Goal: Task Accomplishment & Management: Manage account settings

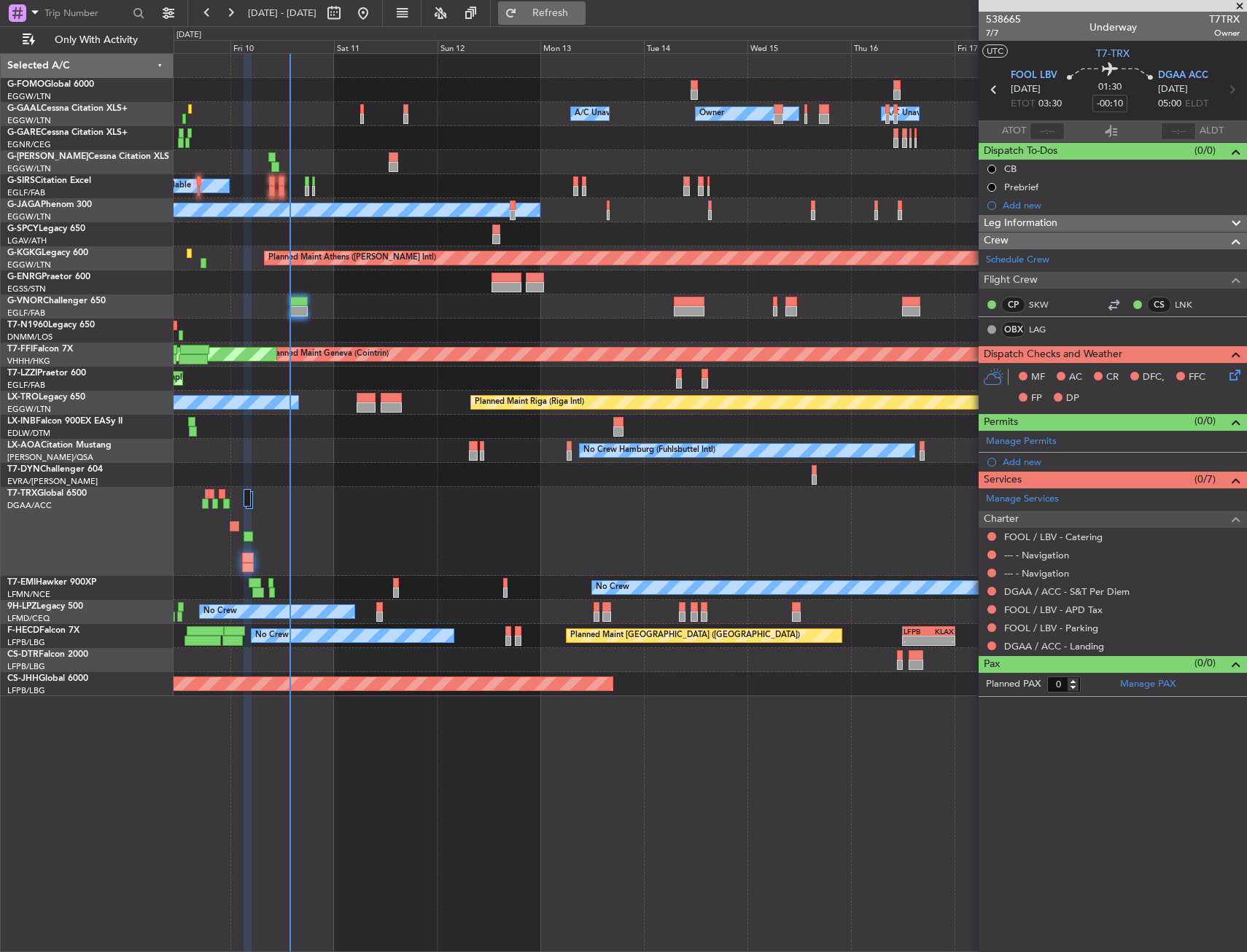
click at [581, 13] on span "Refresh" at bounding box center [550, 13] width 61 height 10
click at [212, 439] on div "No Crew No Crew Hamburg (Fuhlsbuttel Intl)" at bounding box center [710, 450] width 1073 height 24
click at [210, 446] on div "No Crew No Crew Hamburg (Fuhlsbuttel Intl)" at bounding box center [710, 450] width 1073 height 24
click at [1125, 468] on fb-app "[DATE] - [DATE] Refresh Quick Links Only With Activity Owner Owner A/C Unavaila…" at bounding box center [623, 481] width 1247 height 941
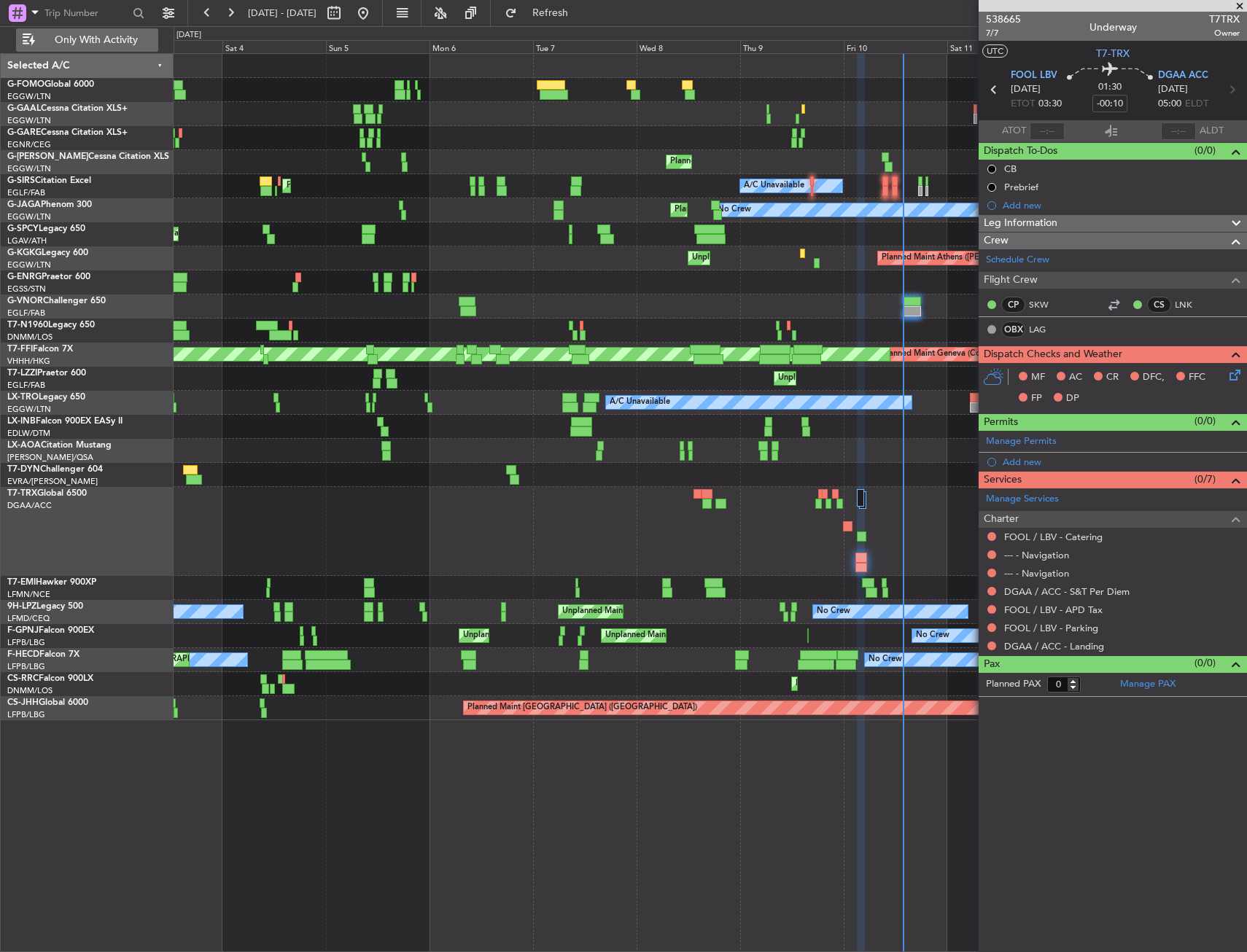
click at [96, 30] on button "Only With Activity" at bounding box center [87, 40] width 142 height 24
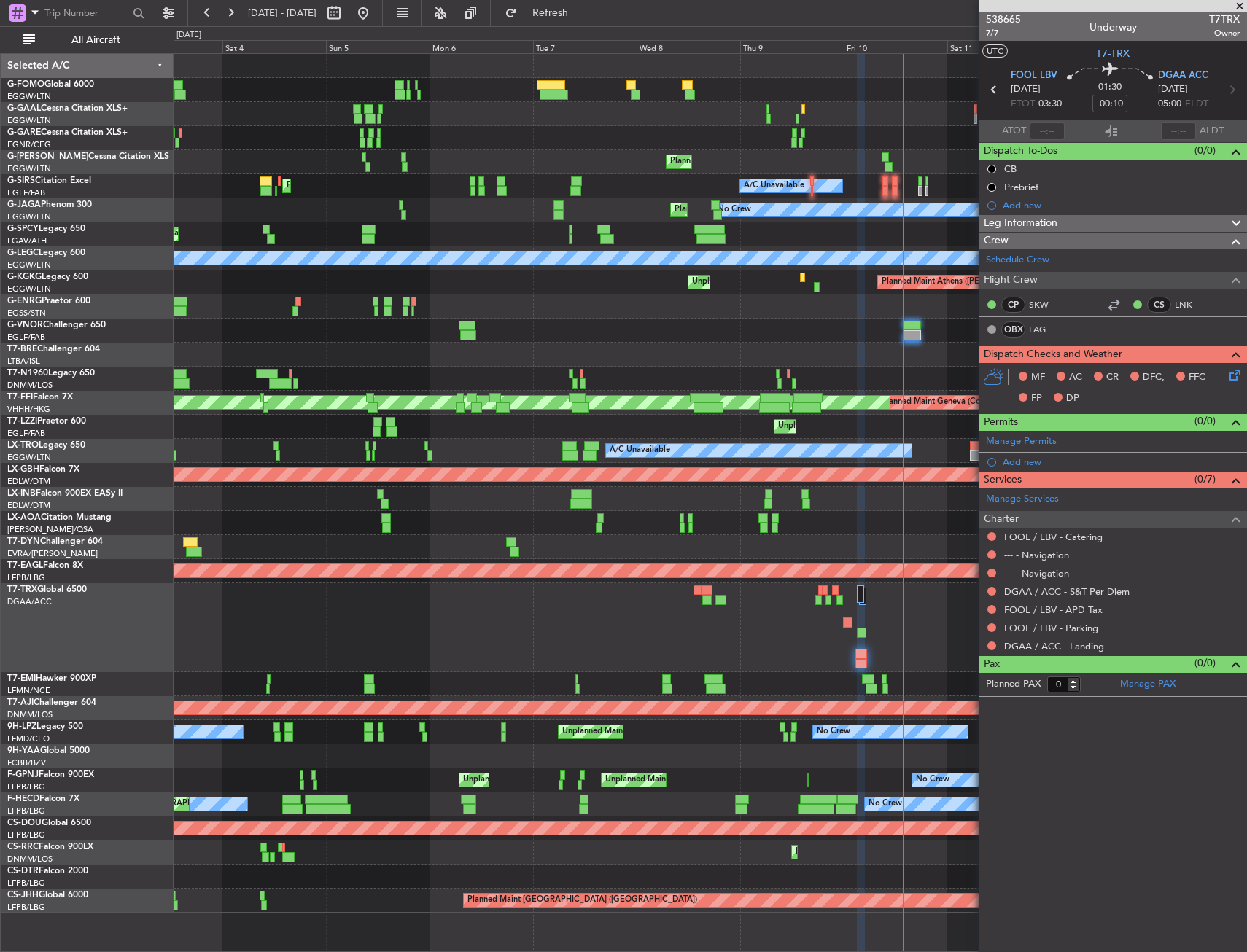
click at [943, 354] on div at bounding box center [710, 354] width 1073 height 24
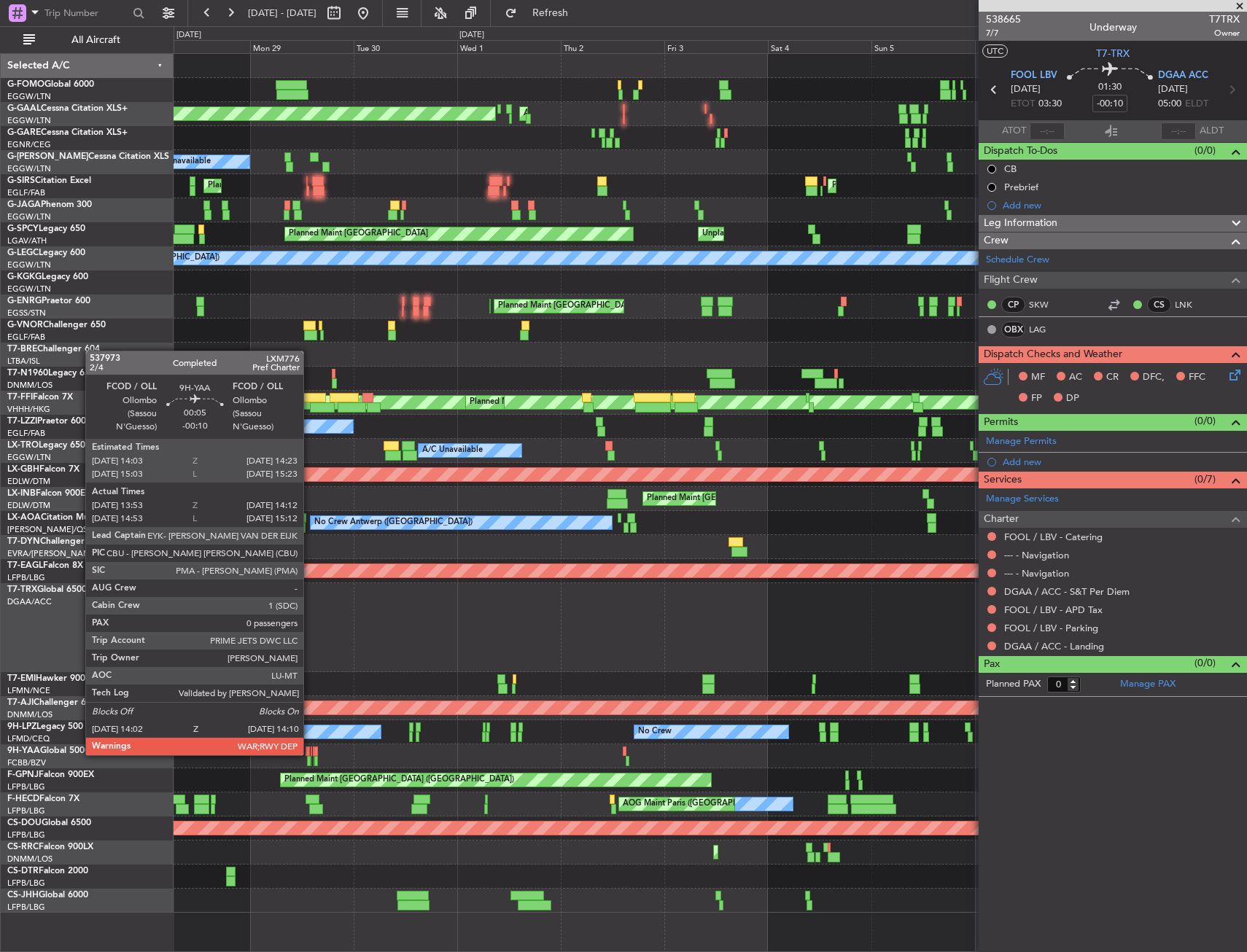
click at [308, 753] on div at bounding box center [307, 752] width 3 height 10
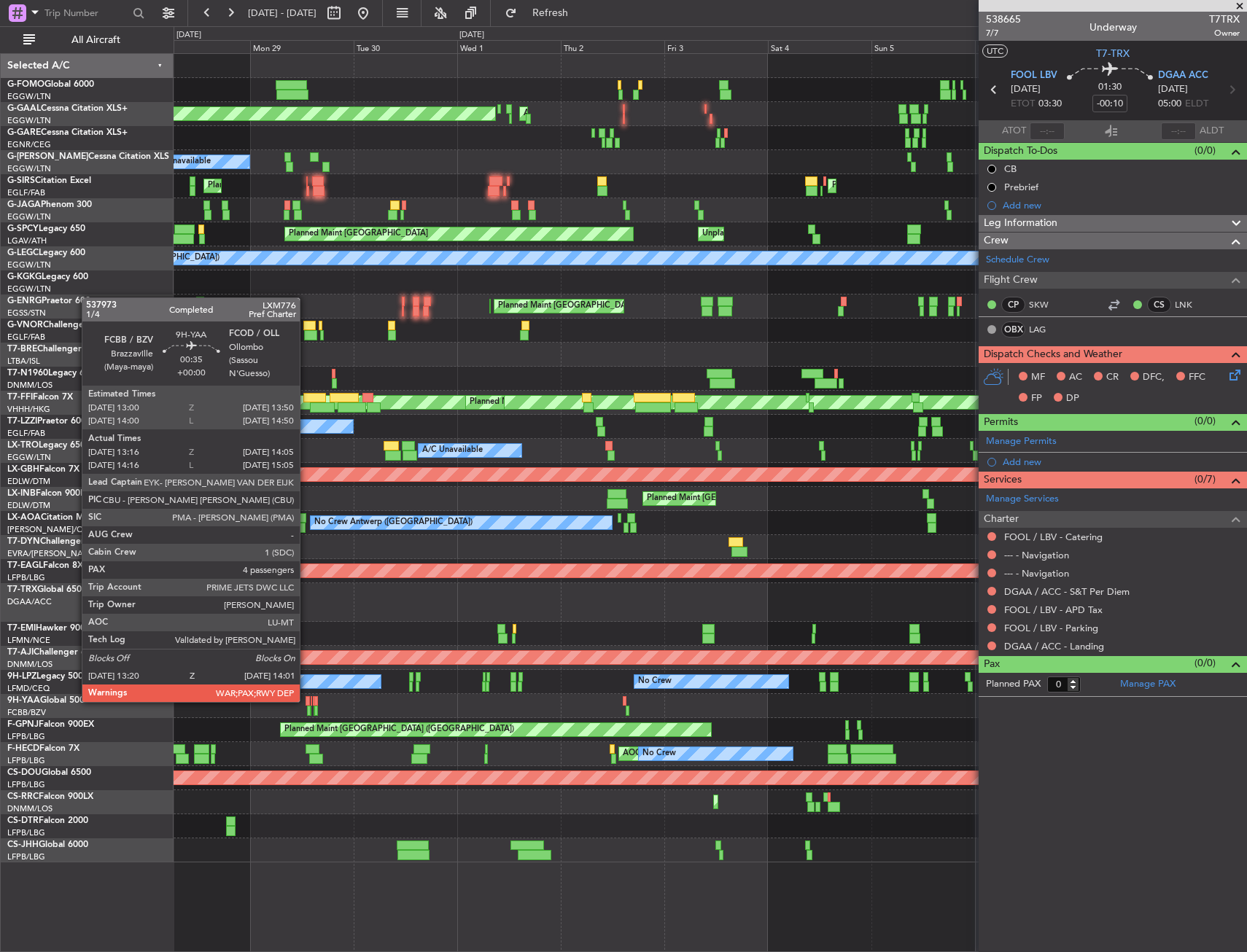
click at [306, 700] on div at bounding box center [307, 701] width 3 height 10
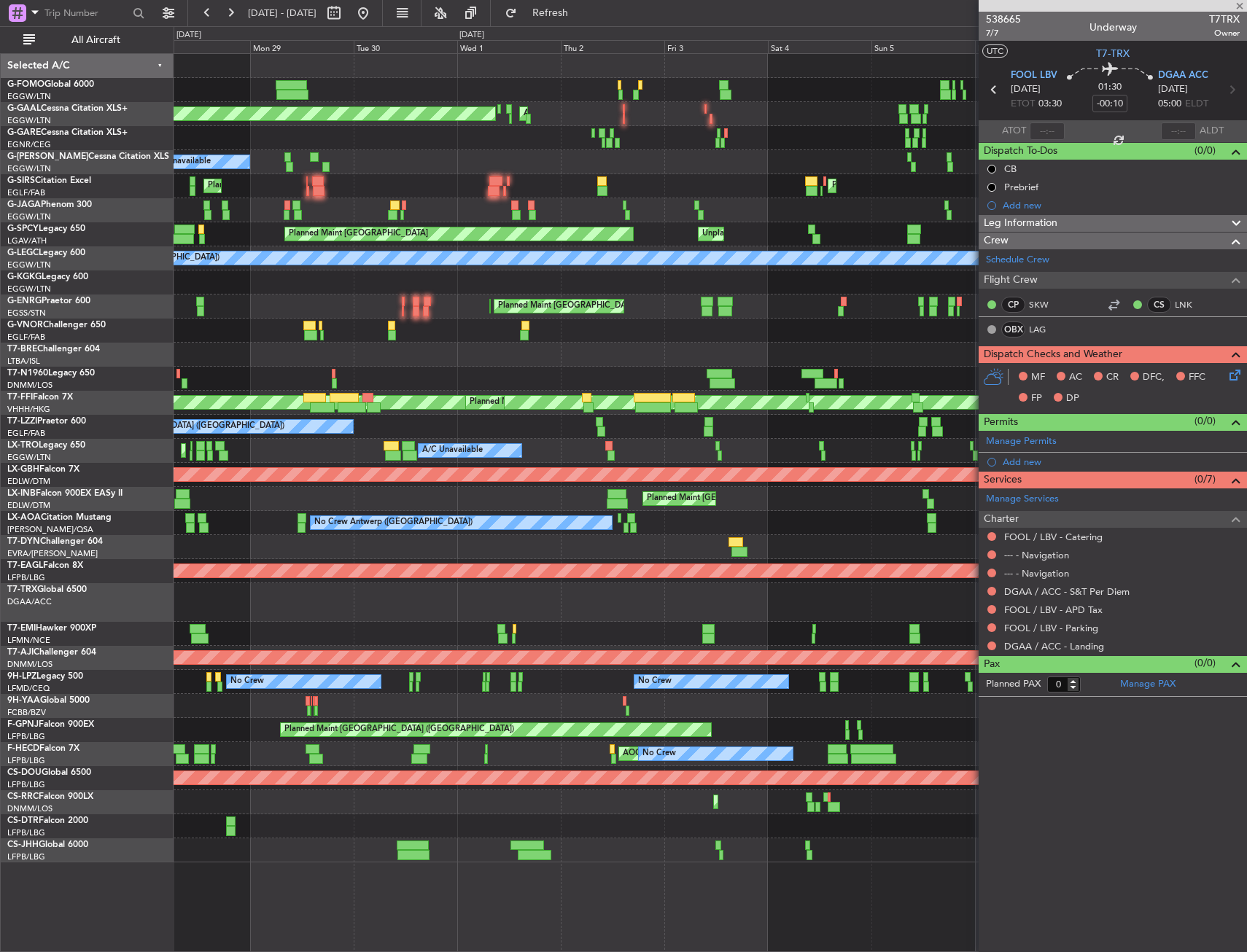
click at [306, 700] on div at bounding box center [307, 701] width 3 height 10
type input "13:26"
type input "14:00"
type input "4"
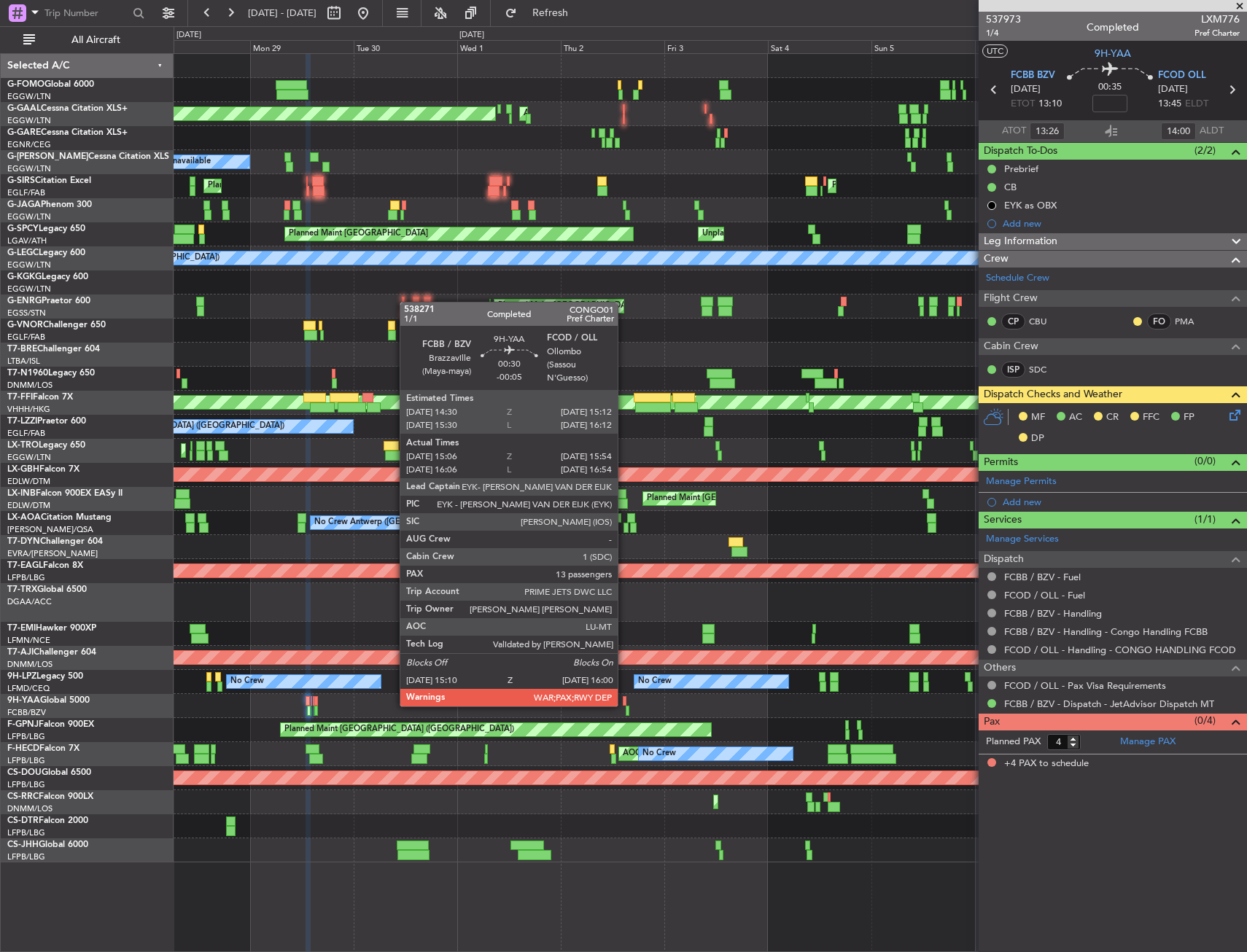
click at [624, 705] on div at bounding box center [624, 701] width 3 height 10
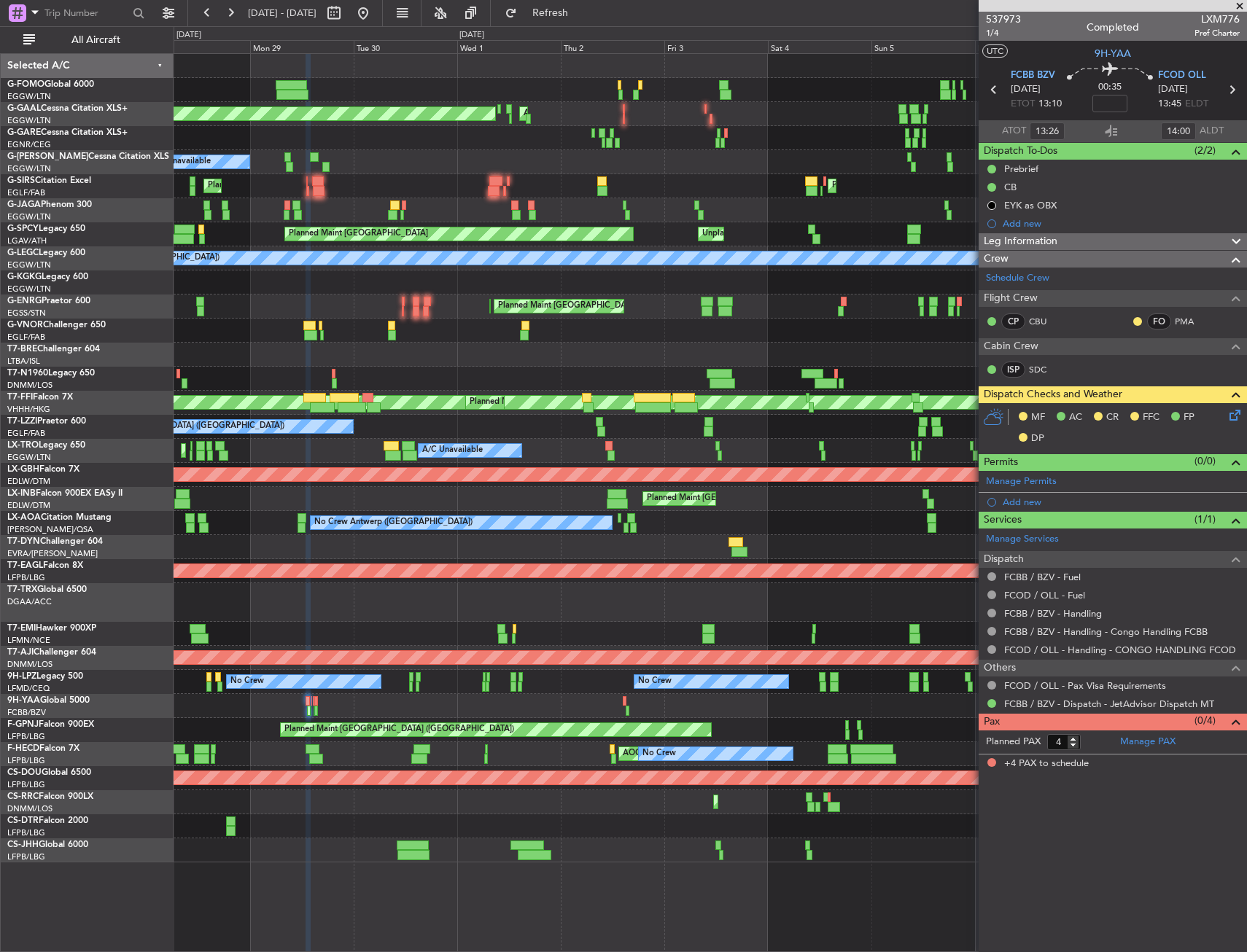
click at [0, 221] on html "[DATE] - [DATE] Refresh Quick Links All Aircraft Planned [GEOGRAPHIC_DATA] AOG …" at bounding box center [623, 476] width 1247 height 952
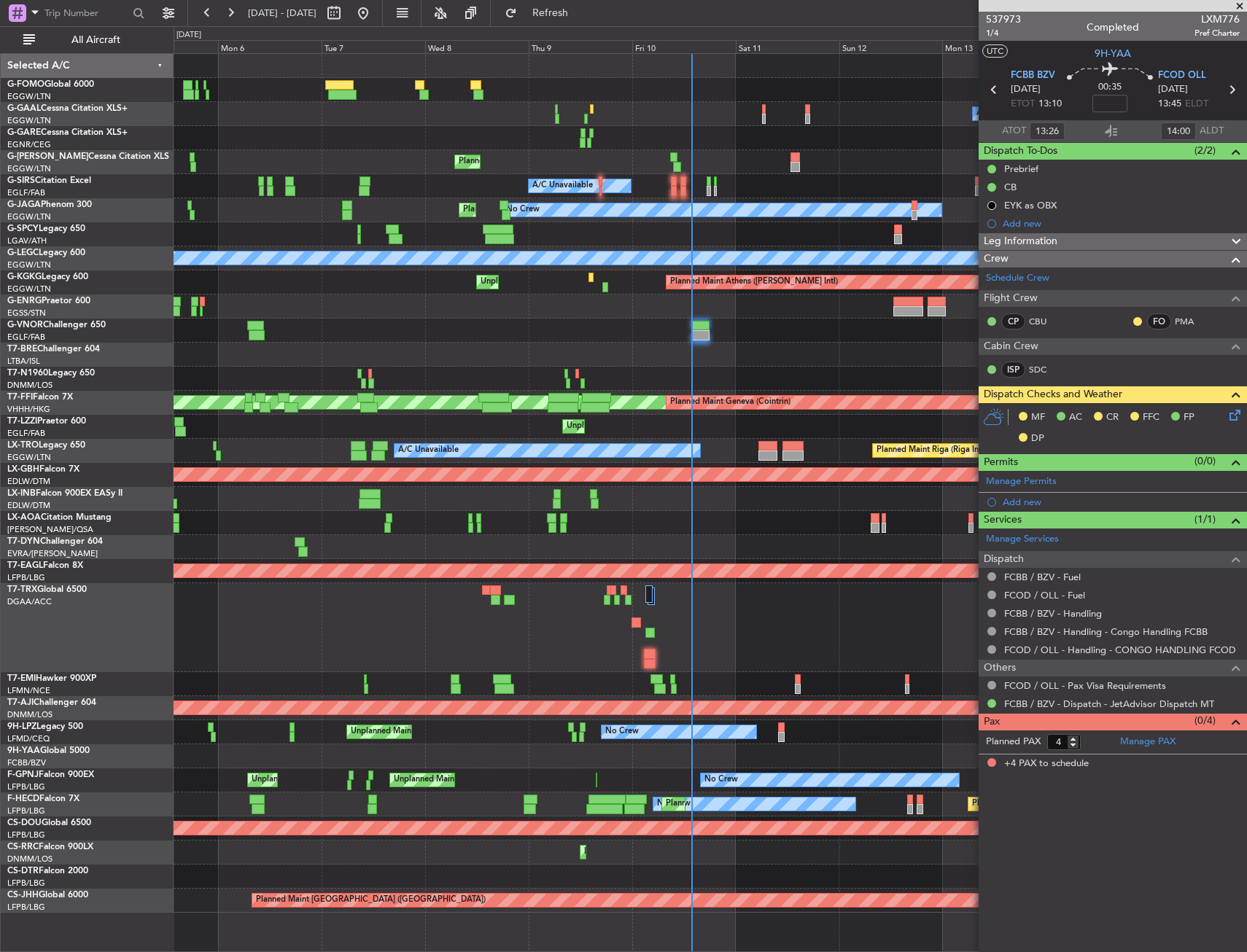
click at [0, 205] on html "[DATE] - [DATE] Refresh Quick Links All Aircraft A/C Unavailable Owner Owner A/…" at bounding box center [623, 476] width 1247 height 952
click at [152, 158] on div "A/C Unavailable Owner Owner A/C Unavailable Planned Maint [GEOGRAPHIC_DATA] ([G…" at bounding box center [623, 489] width 1247 height 926
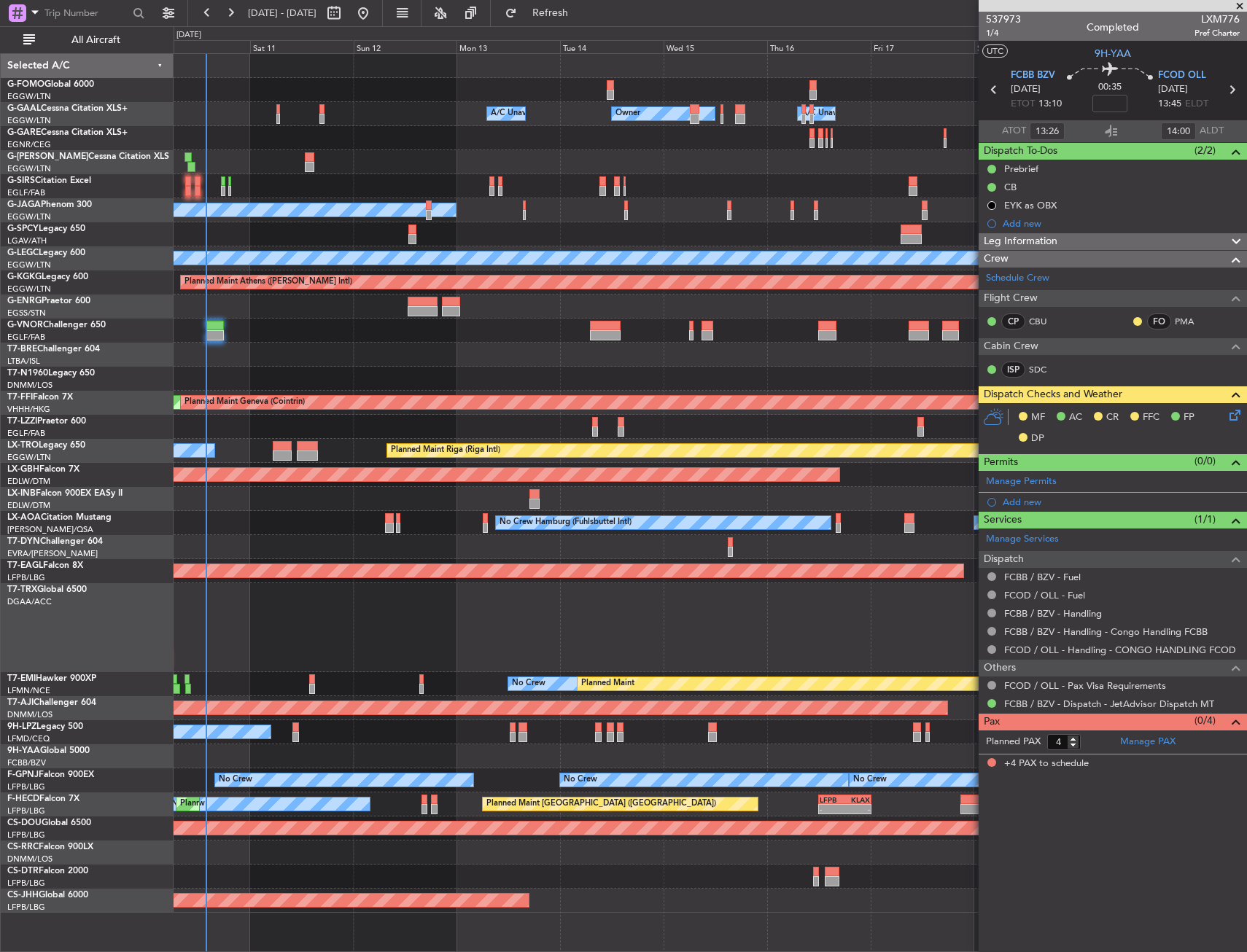
click at [334, 130] on div "A/C Unavailable Owner Owner A/C Unavailable Planned Maint [GEOGRAPHIC_DATA] ([G…" at bounding box center [710, 483] width 1073 height 859
click at [73, 45] on span "All Aircraft" at bounding box center [96, 40] width 116 height 10
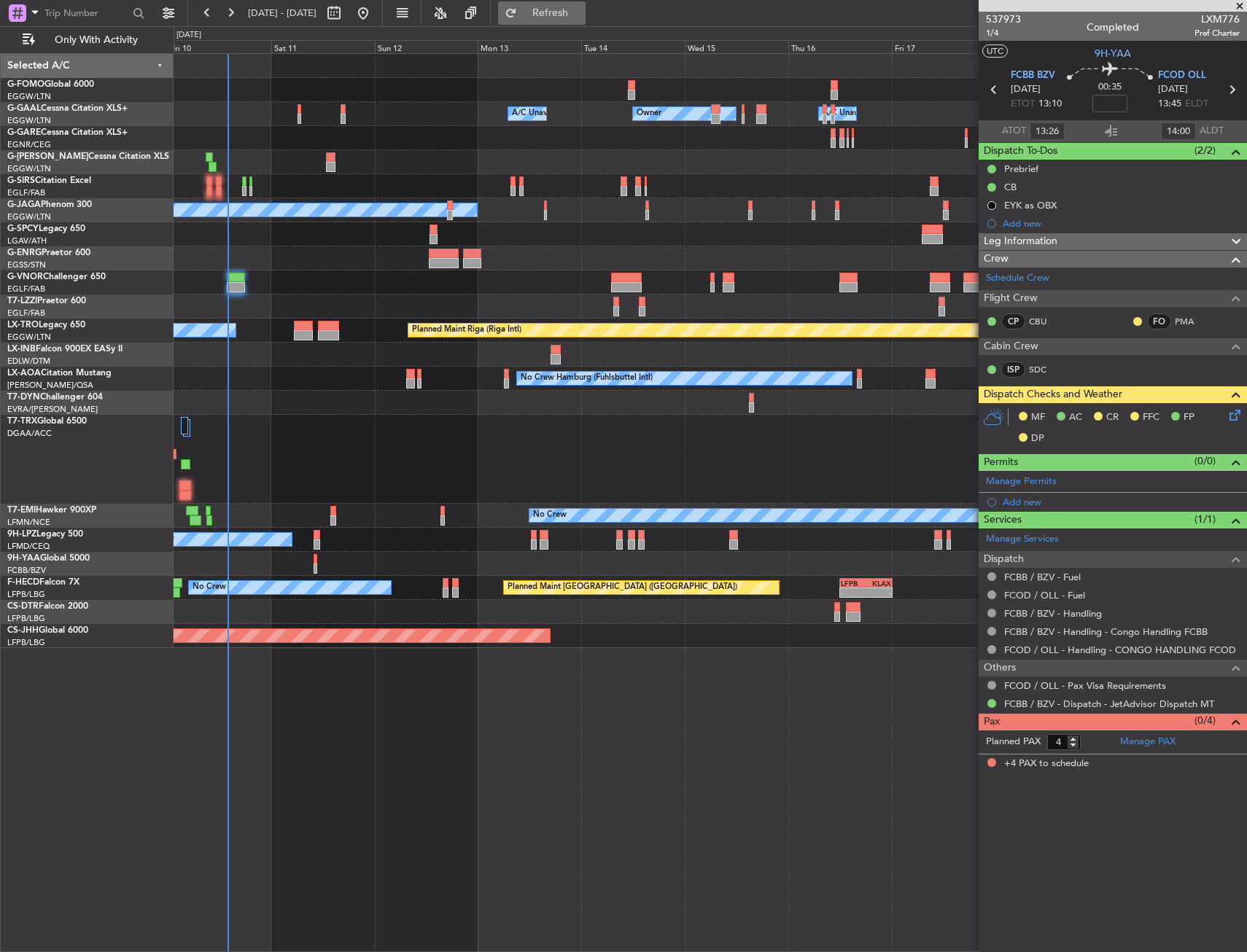
click at [578, 3] on button "Refresh" at bounding box center [541, 13] width 88 height 24
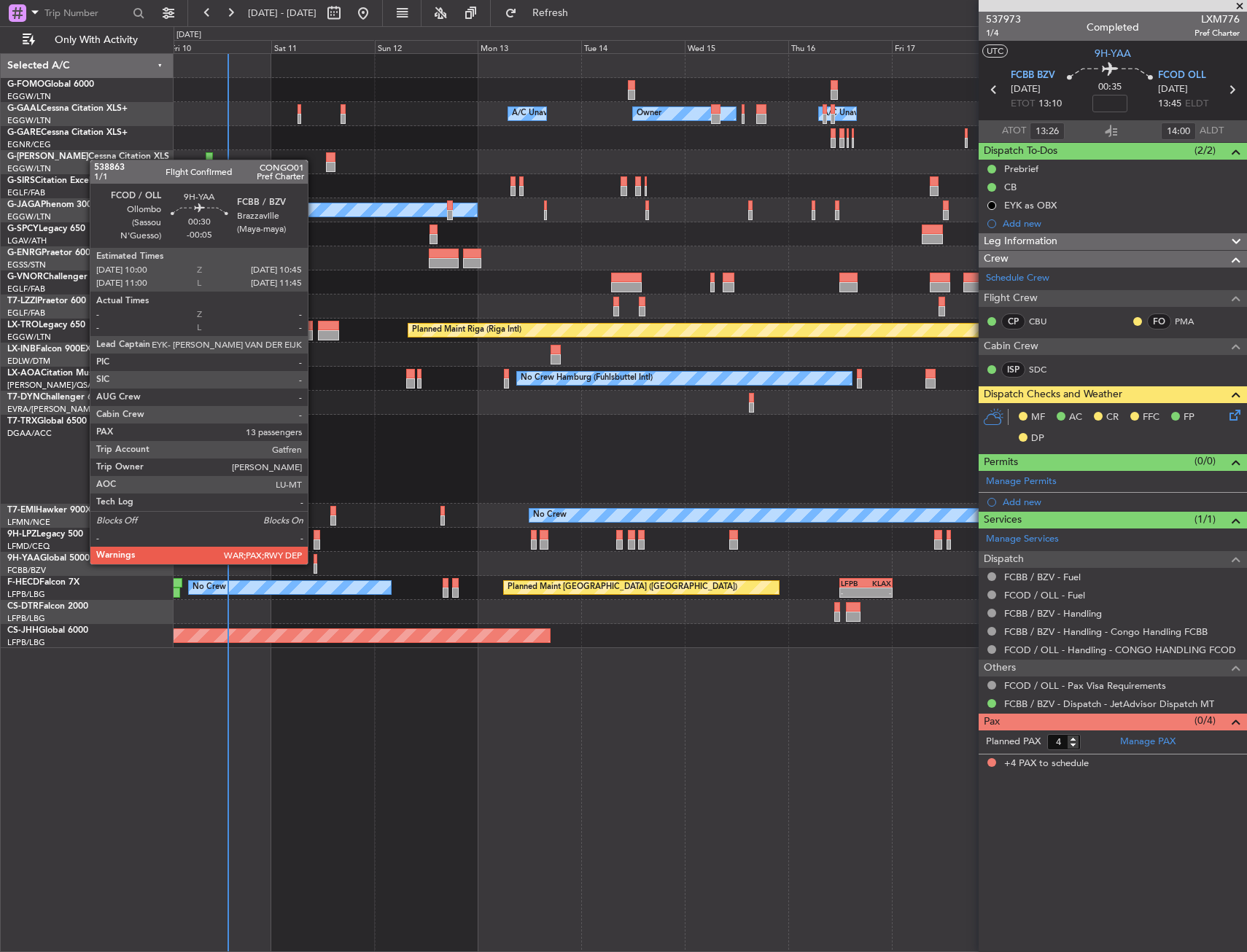
click at [314, 562] on div at bounding box center [315, 559] width 3 height 10
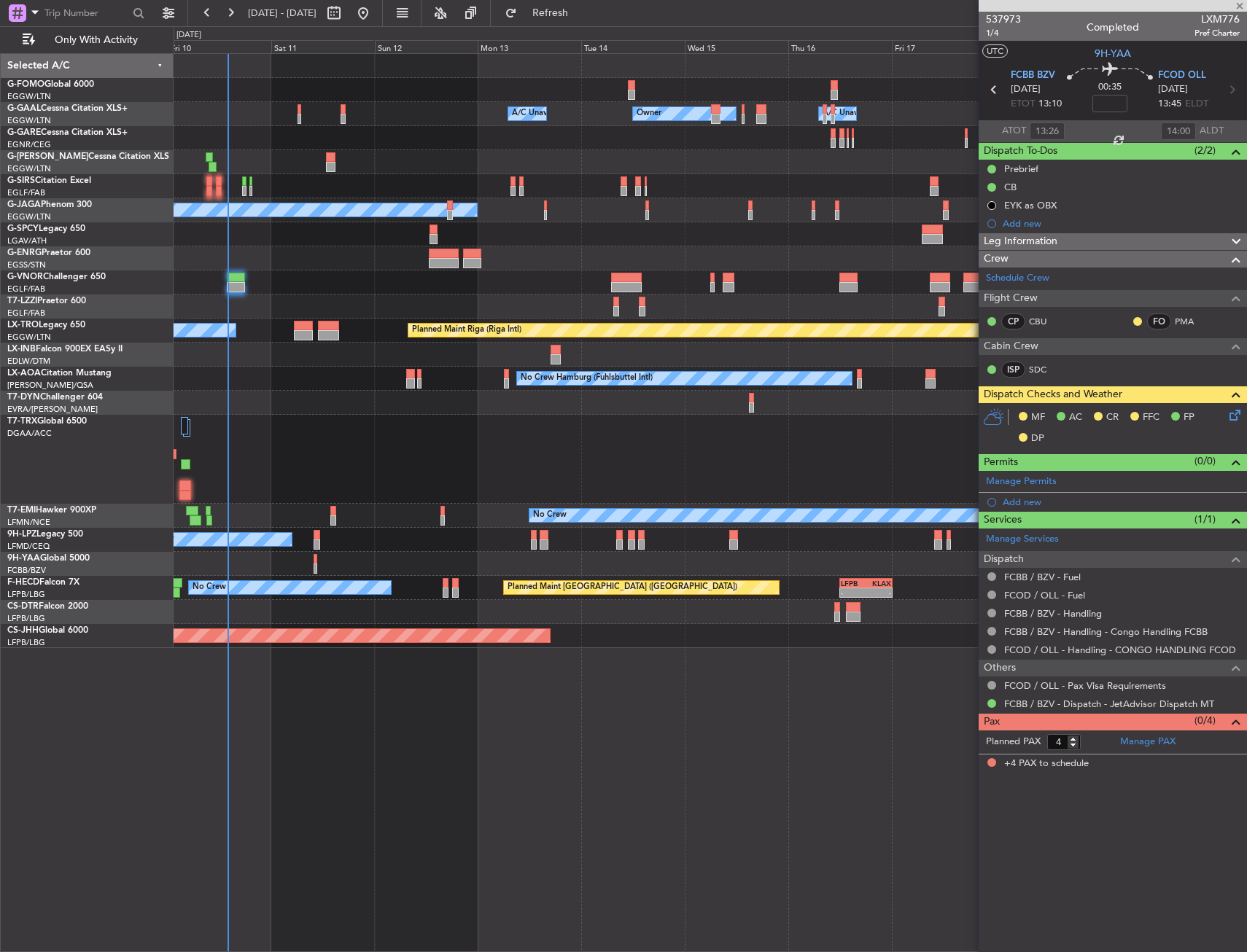
type input "-00:05"
type input "13"
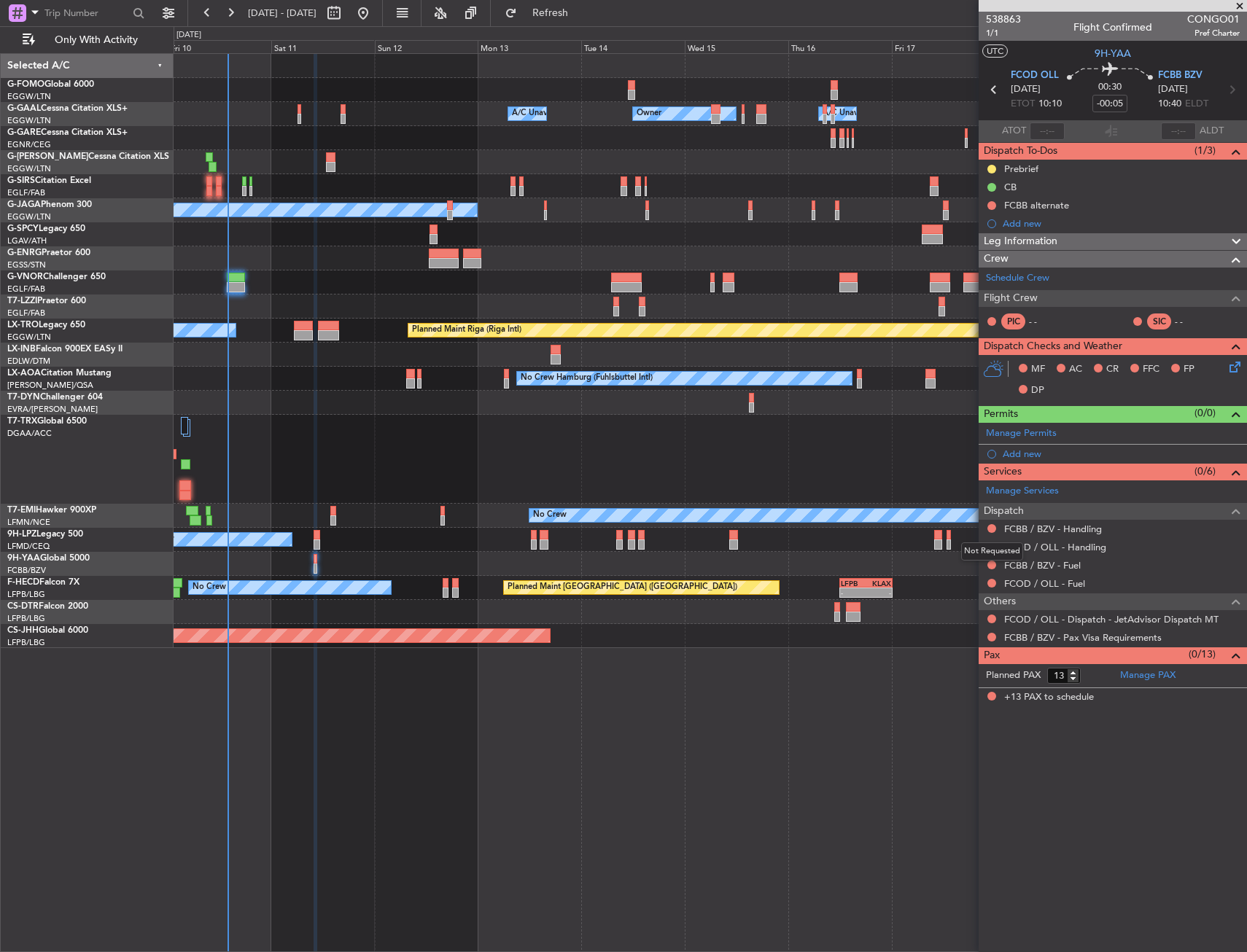
click at [988, 561] on mat-tooltip-component "Not Requested" at bounding box center [992, 551] width 83 height 39
click at [989, 566] on button at bounding box center [991, 565] width 8 height 8
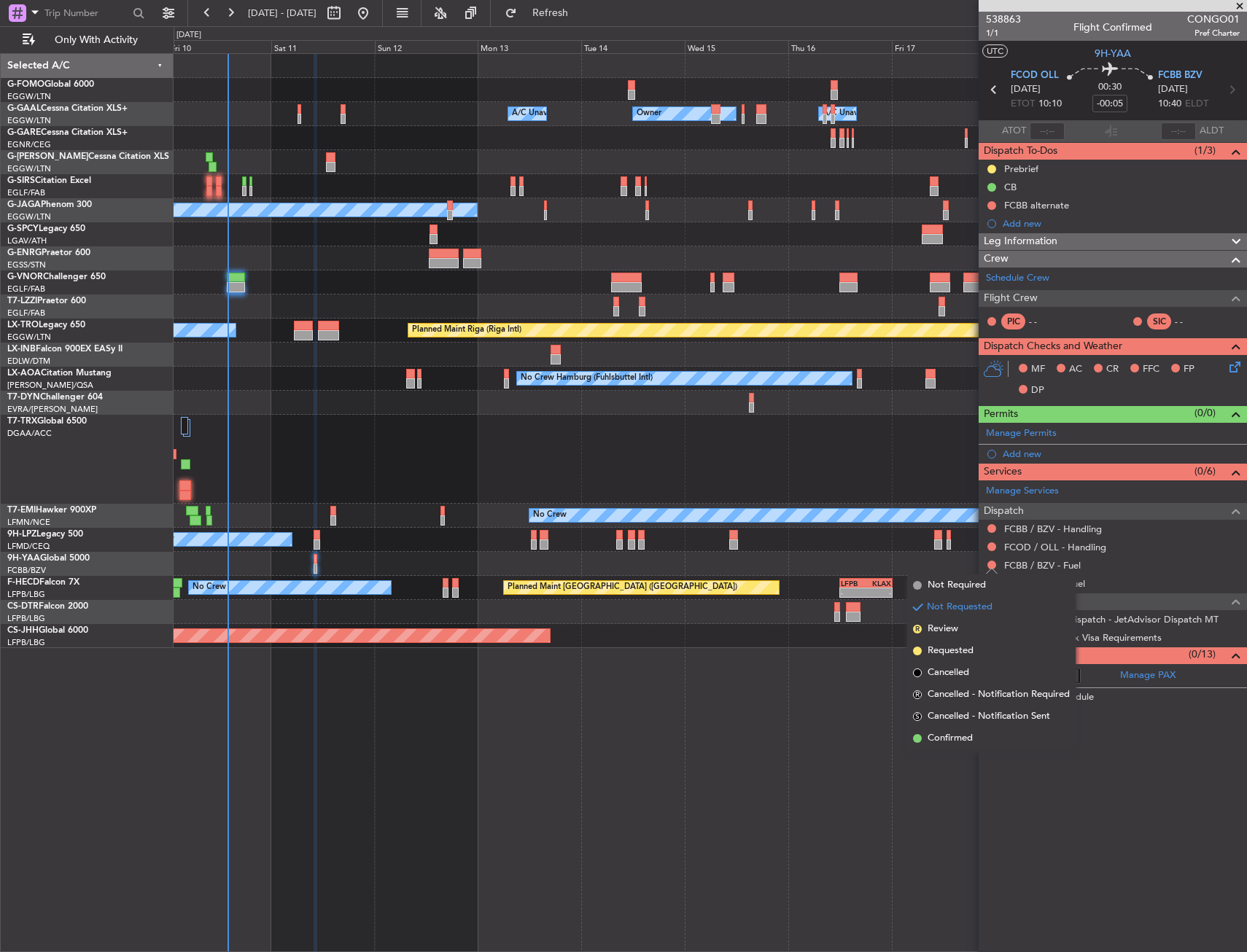
click at [951, 583] on span "Not Required" at bounding box center [956, 585] width 58 height 14
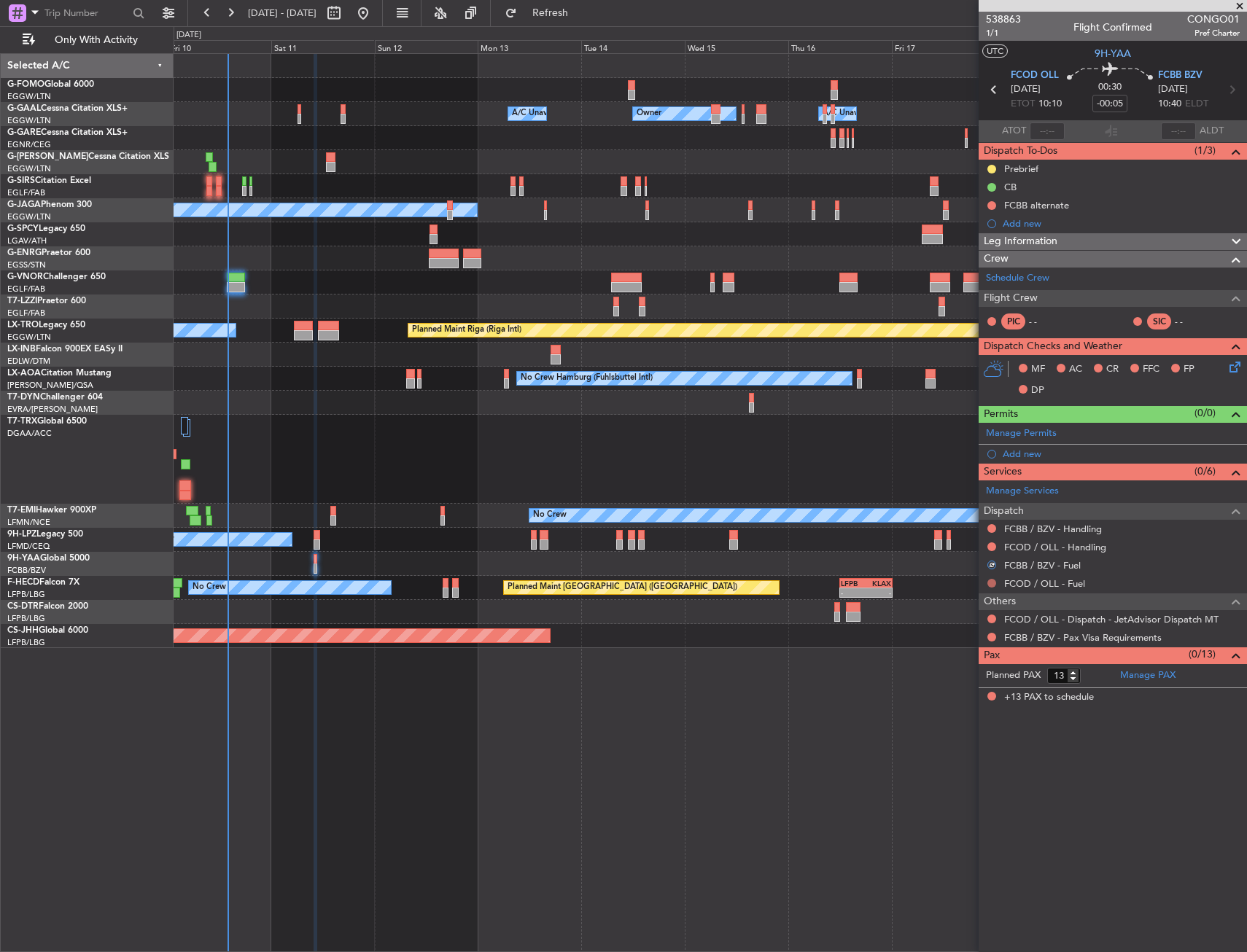
click at [990, 586] on button at bounding box center [991, 583] width 8 height 8
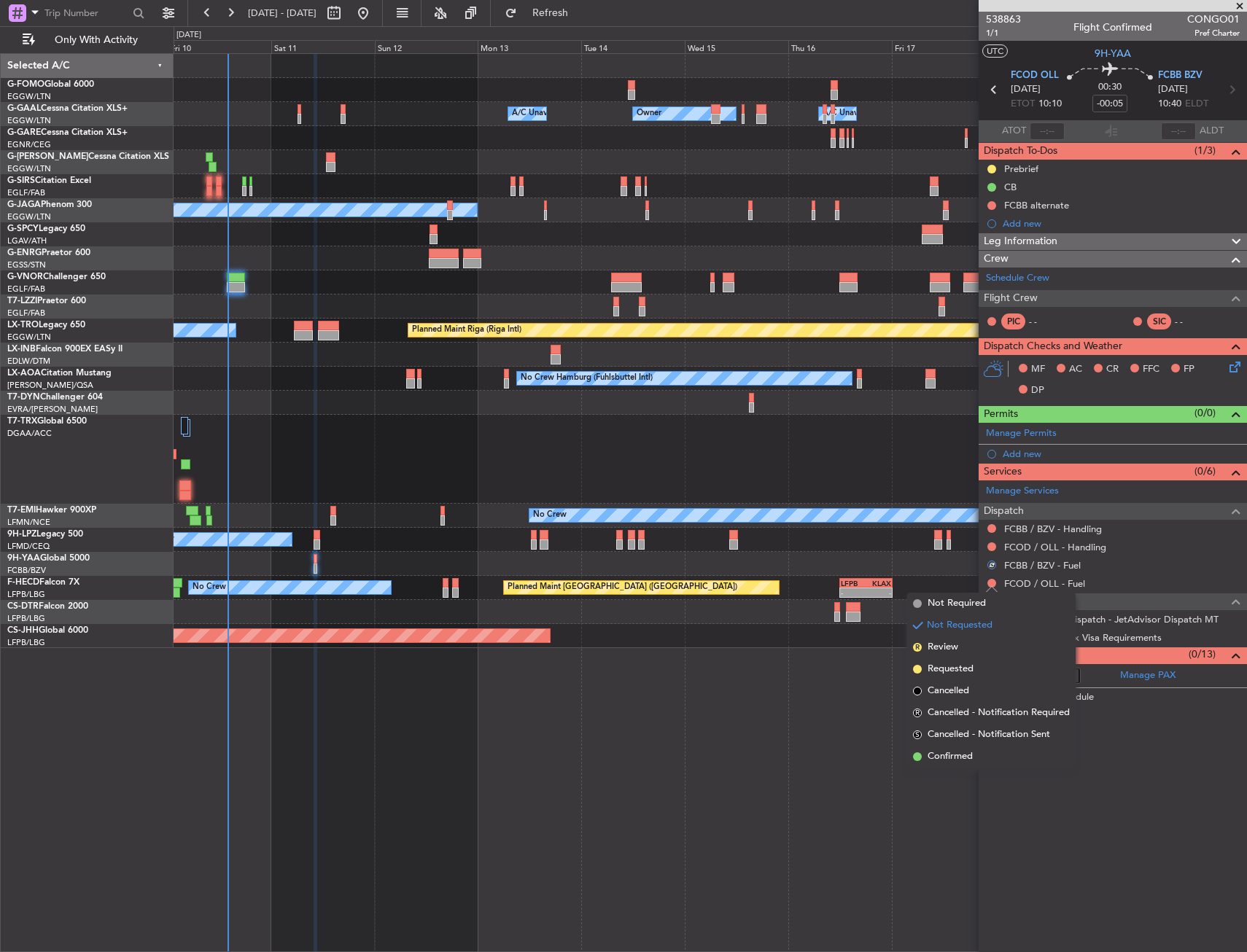
click at [928, 604] on span "Not Required" at bounding box center [956, 603] width 58 height 14
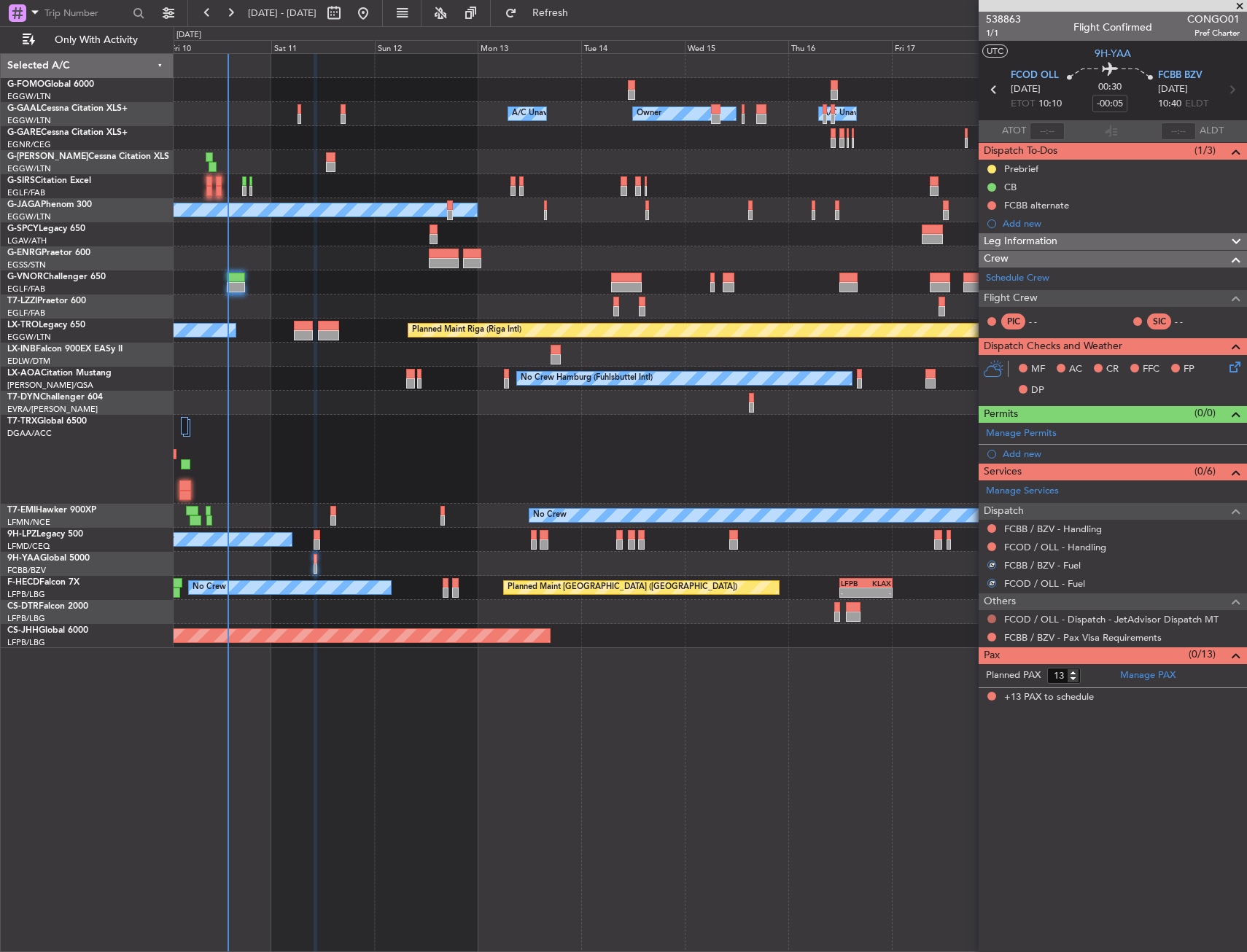
click at [995, 618] on button at bounding box center [991, 619] width 8 height 8
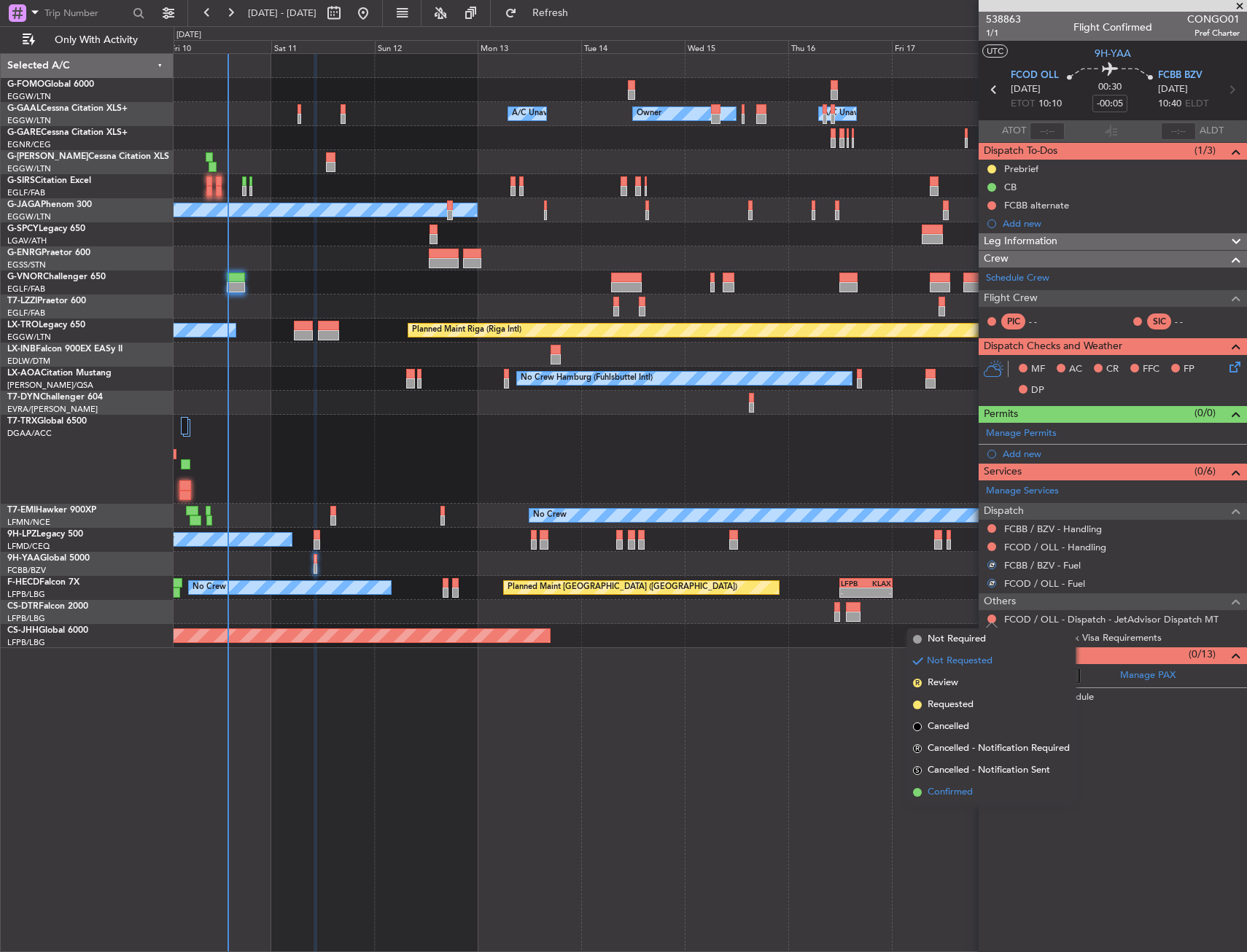
click at [956, 790] on span "Confirmed" at bounding box center [950, 792] width 45 height 14
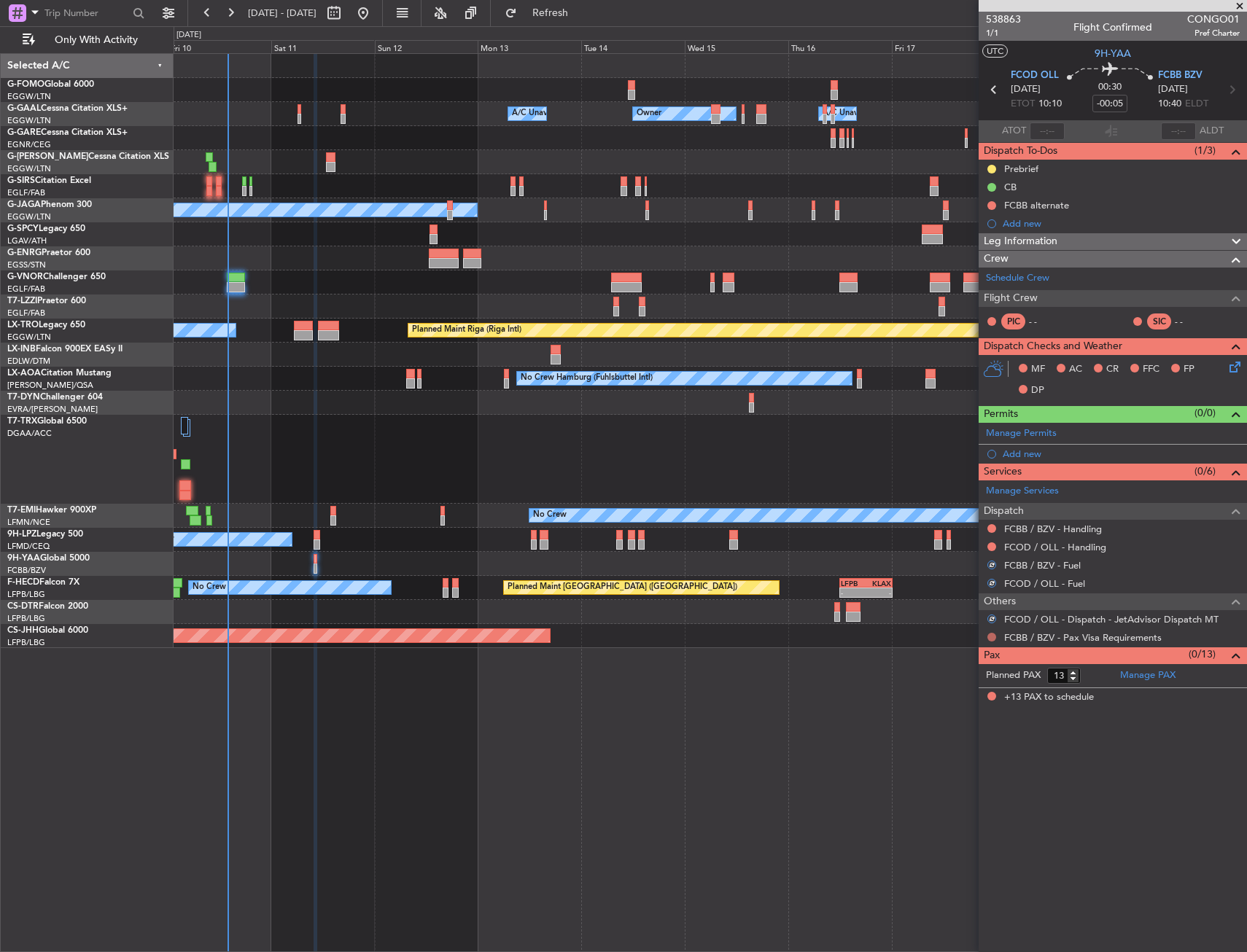
click at [989, 638] on button at bounding box center [991, 637] width 8 height 8
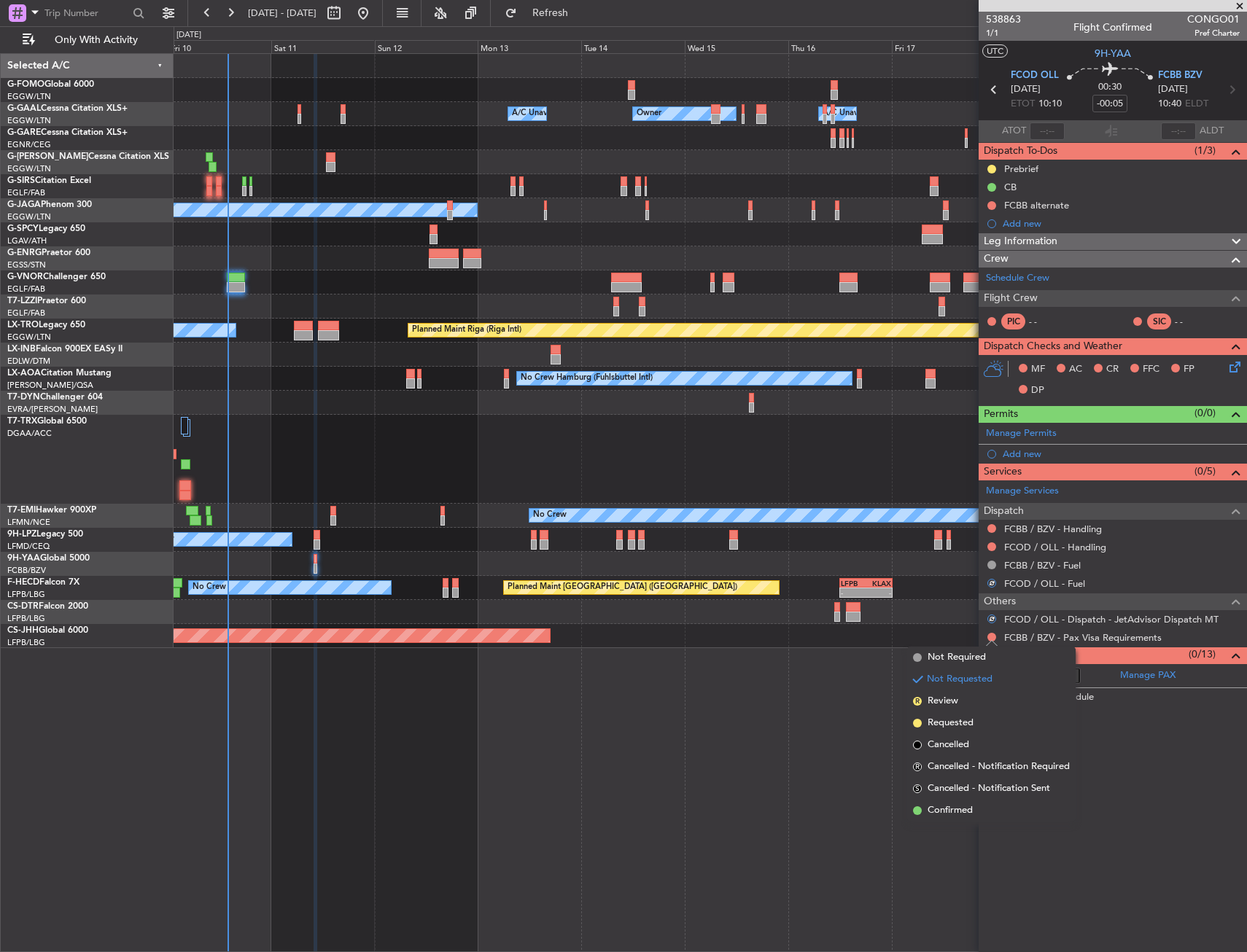
click at [927, 657] on body "[DATE] - [DATE] Refresh Quick Links Only With Activity Owner Owner A/C Unavaila…" at bounding box center [623, 476] width 1247 height 952
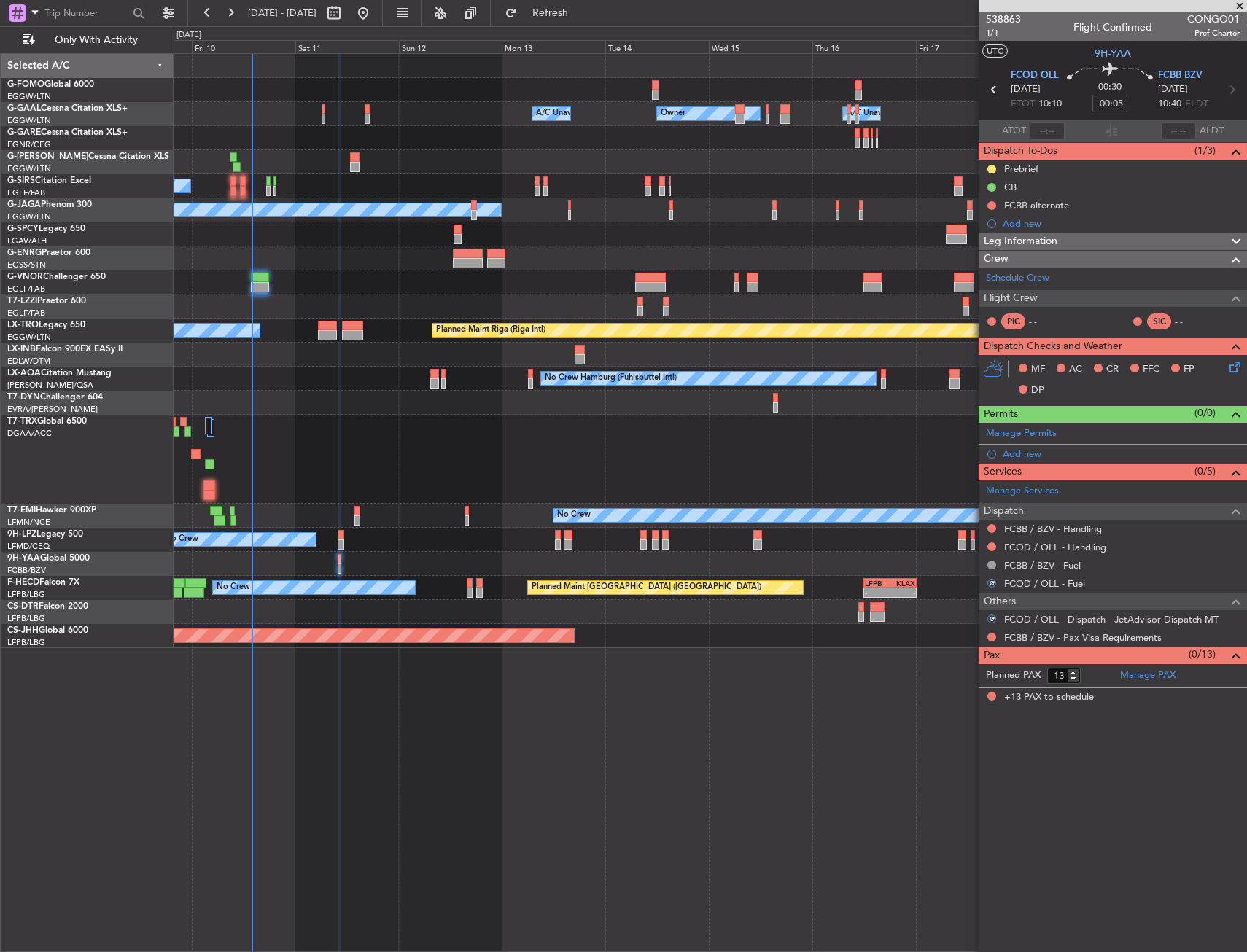
click at [998, 635] on div "FCBB / BZV - Pax Visa Requirements" at bounding box center [1112, 637] width 269 height 19
click at [989, 636] on button at bounding box center [991, 637] width 8 height 8
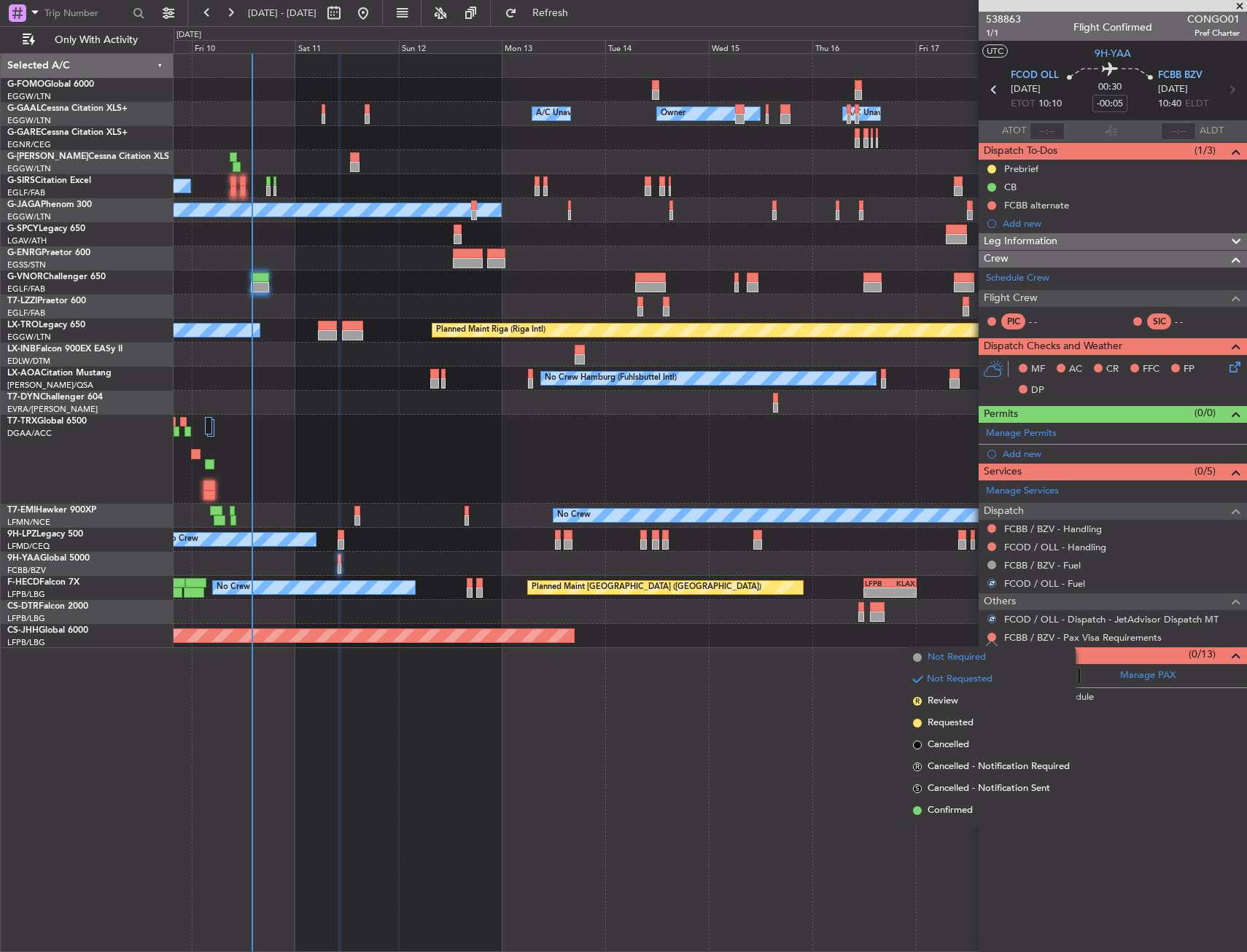
click at [927, 658] on span "Not Required" at bounding box center [956, 657] width 58 height 14
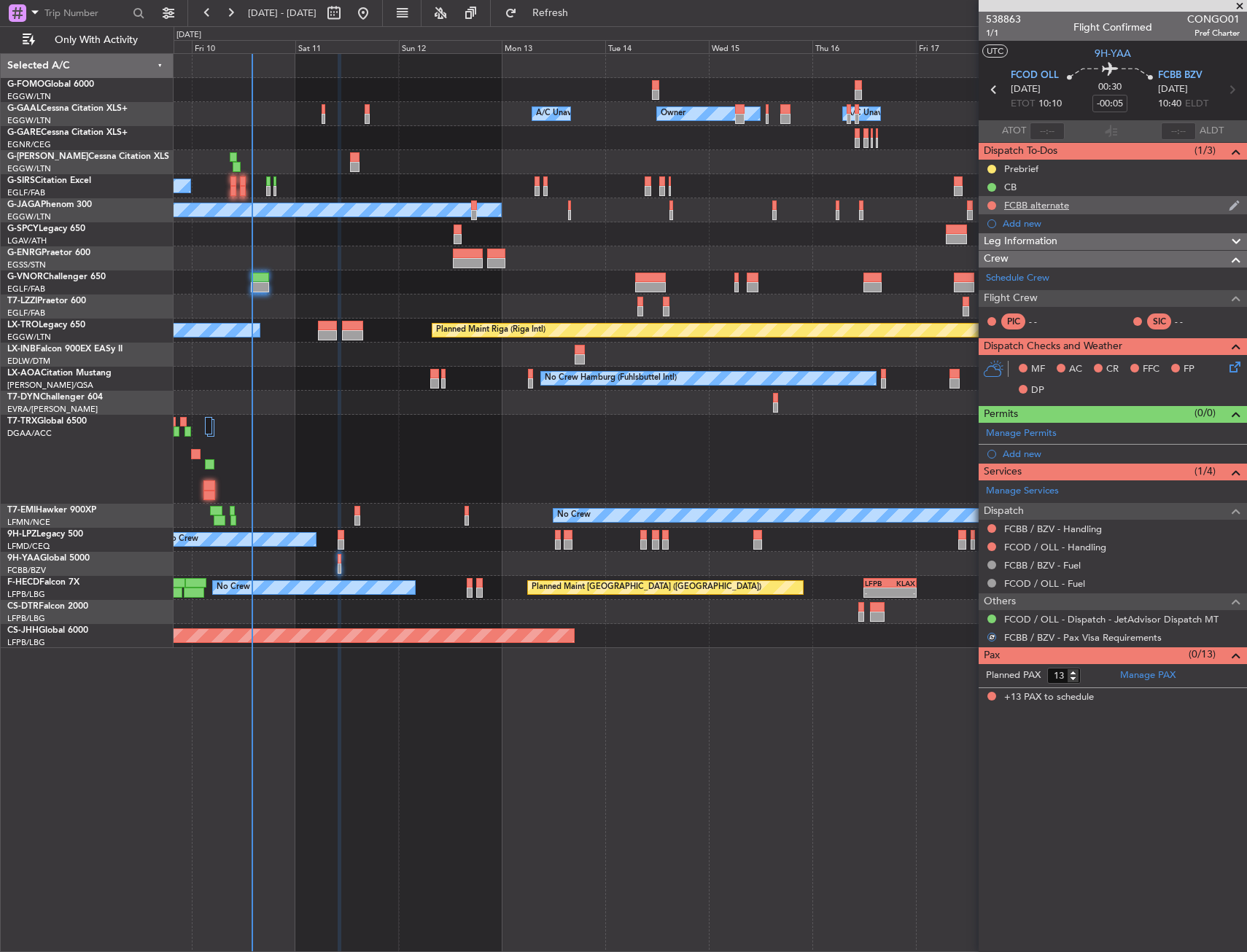
click at [1079, 199] on div "FCBB alternate" at bounding box center [1112, 205] width 269 height 19
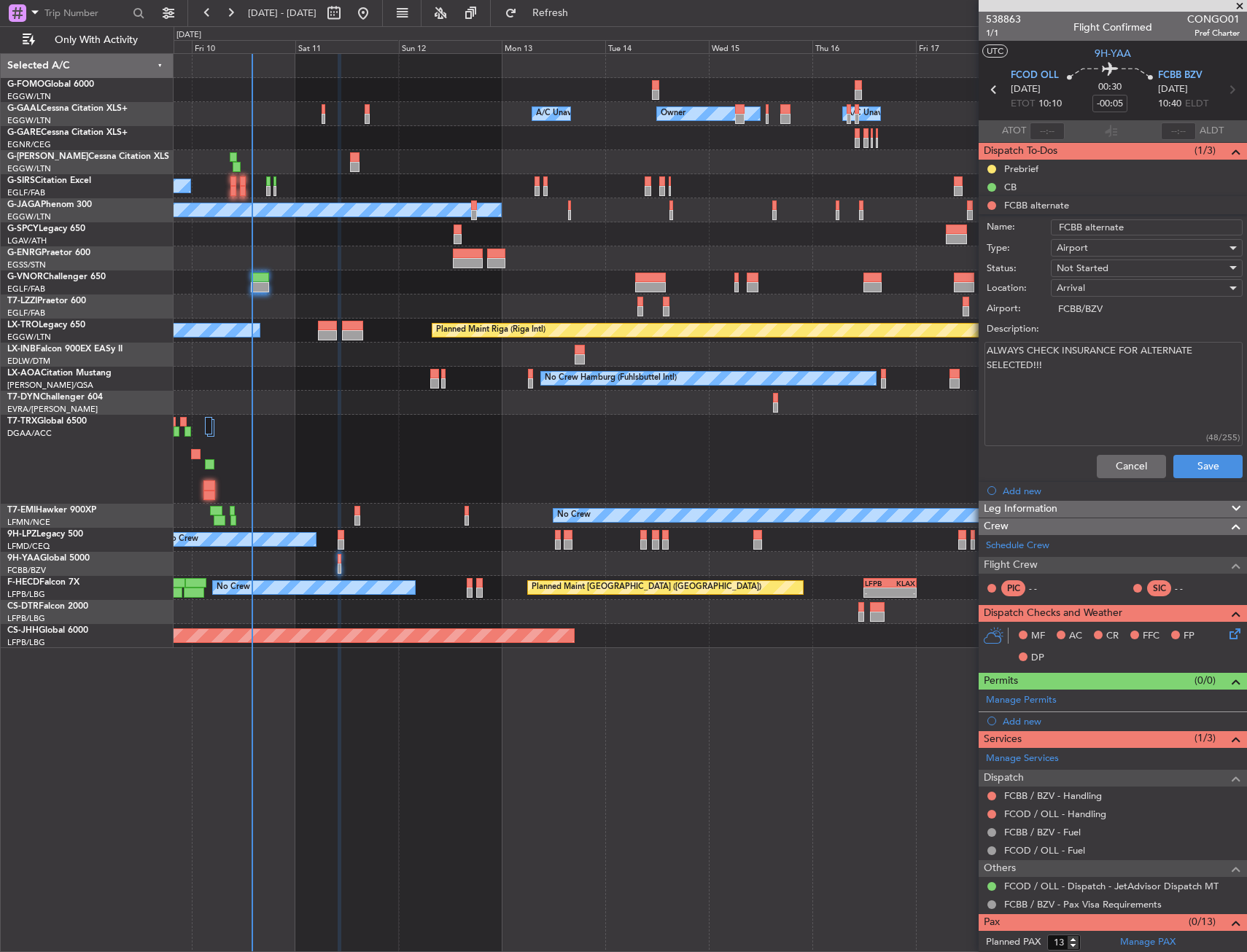
drag, startPoint x: 1132, startPoint y: 453, endPoint x: 1131, endPoint y: 462, distance: 9.1
click at [1132, 455] on div "Cancel Save" at bounding box center [1108, 466] width 274 height 35
click at [1131, 462] on button "Cancel" at bounding box center [1131, 466] width 69 height 24
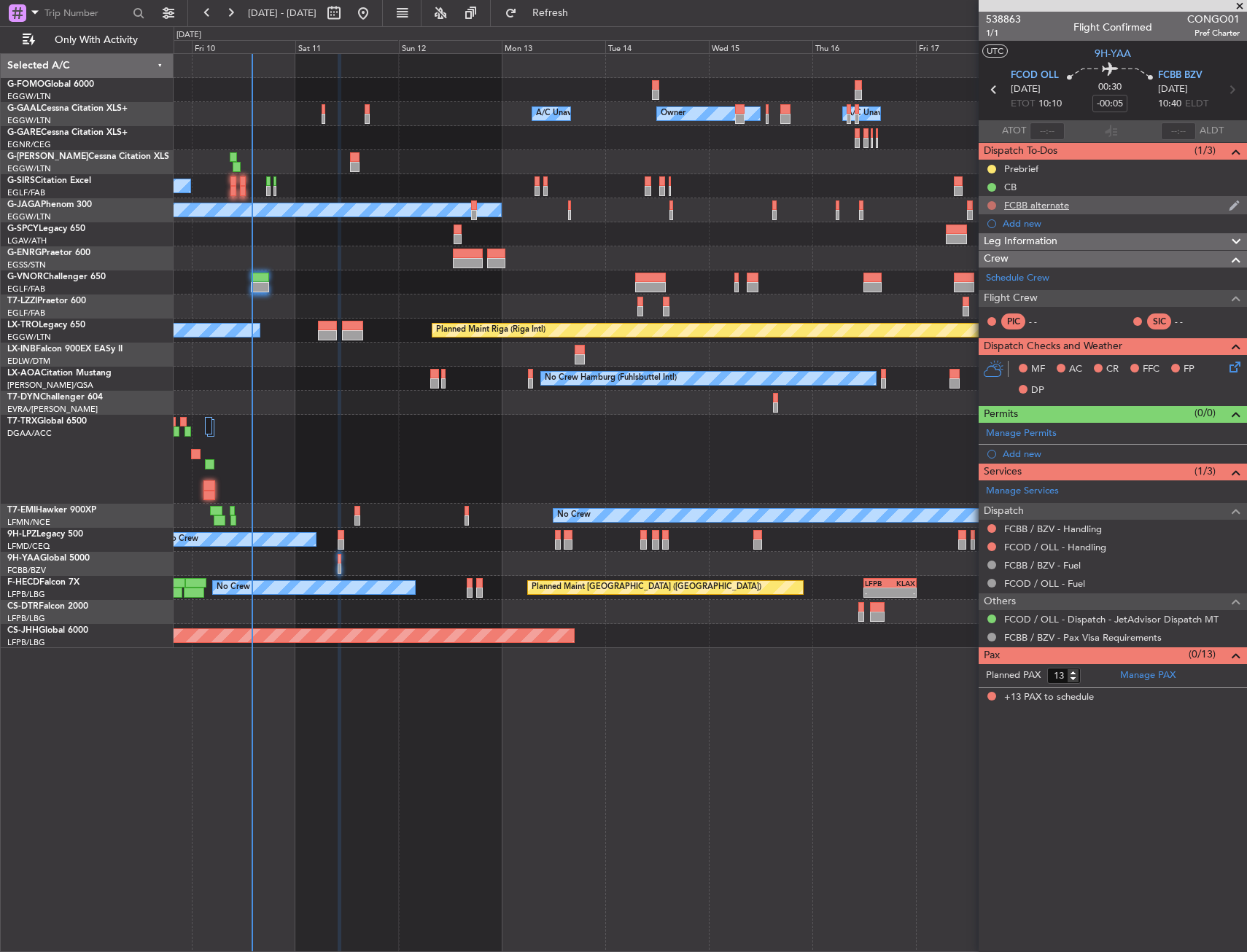
click at [989, 203] on button at bounding box center [991, 205] width 8 height 8
click at [1004, 261] on li "Completed" at bounding box center [993, 269] width 77 height 22
drag, startPoint x: 605, startPoint y: 710, endPoint x: 612, endPoint y: 710, distance: 7.0
click at [582, 723] on div "Owner Owner A/C Unavailable A/C Unavailable Planned Maint [GEOGRAPHIC_DATA] ([G…" at bounding box center [710, 503] width 1074 height 899
click at [620, 29] on div "0 0 Thu 9 Fri 10 Sat 11 Sun 12 Mon 13 Tue 14 [DATE] Thu 16 Fri 17 Sat 18 Sun 19…" at bounding box center [710, 40] width 1072 height 26
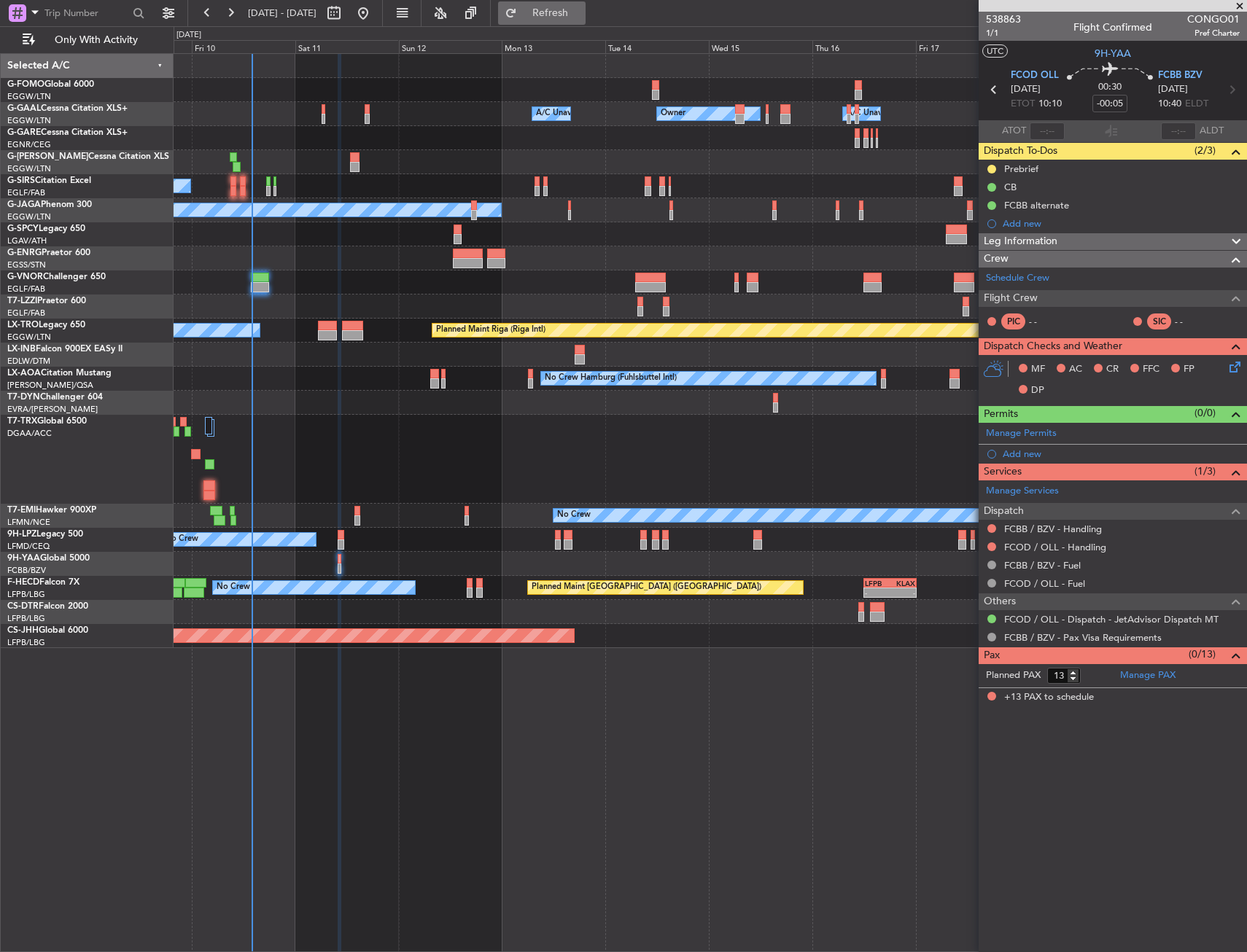
click at [585, 20] on button "Refresh" at bounding box center [541, 13] width 88 height 24
click at [301, 117] on div "Owner Owner A/C Unavailable A/C Unavailable" at bounding box center [710, 114] width 1073 height 24
click at [0, 158] on html "[DATE] - [DATE] Refresh Quick Links Only With Activity Owner Owner A/C Unavaila…" at bounding box center [623, 476] width 1247 height 952
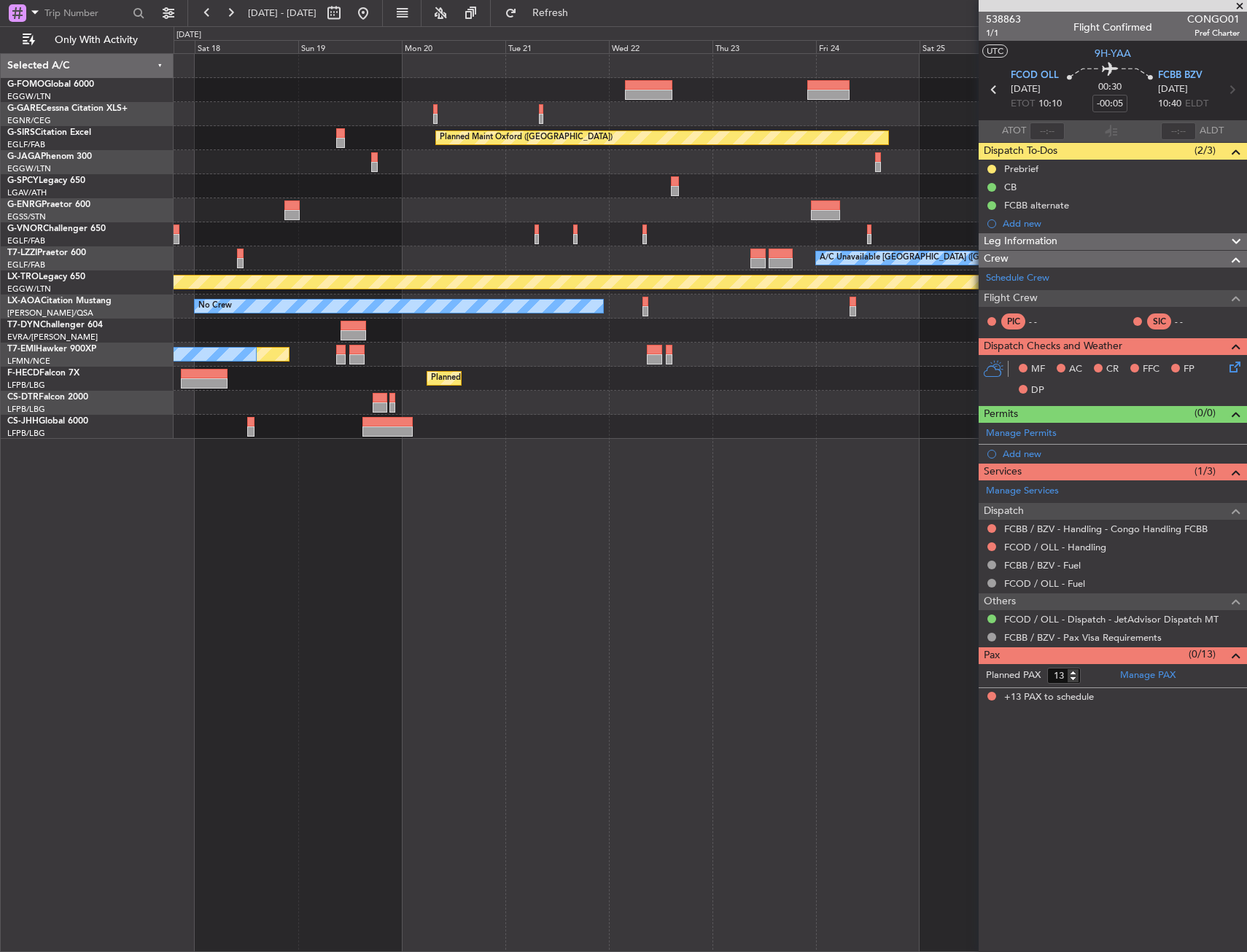
click at [482, 247] on div "A/C Unavailable [GEOGRAPHIC_DATA] ([GEOGRAPHIC_DATA])" at bounding box center [710, 258] width 1073 height 24
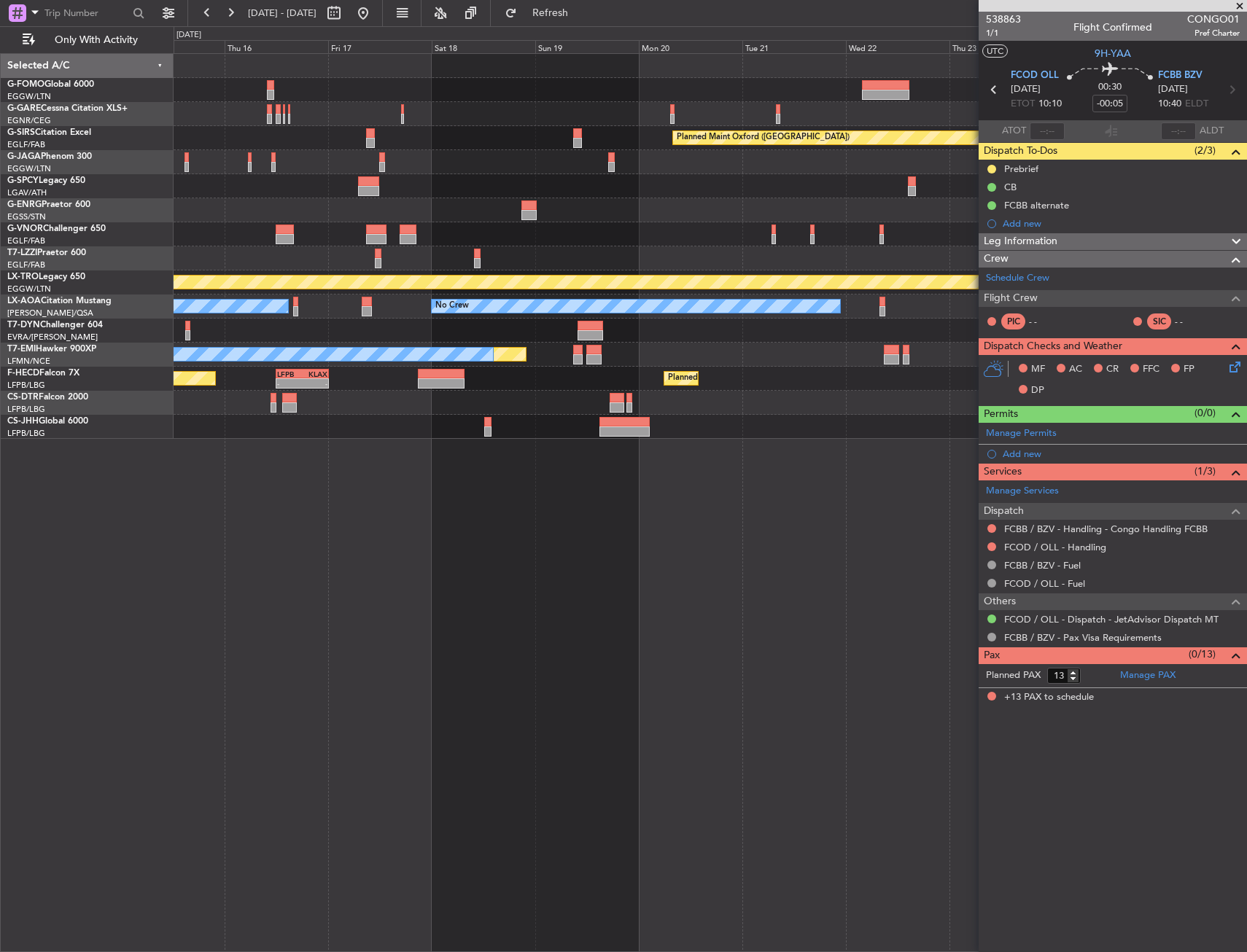
click at [653, 243] on div at bounding box center [710, 234] width 1073 height 24
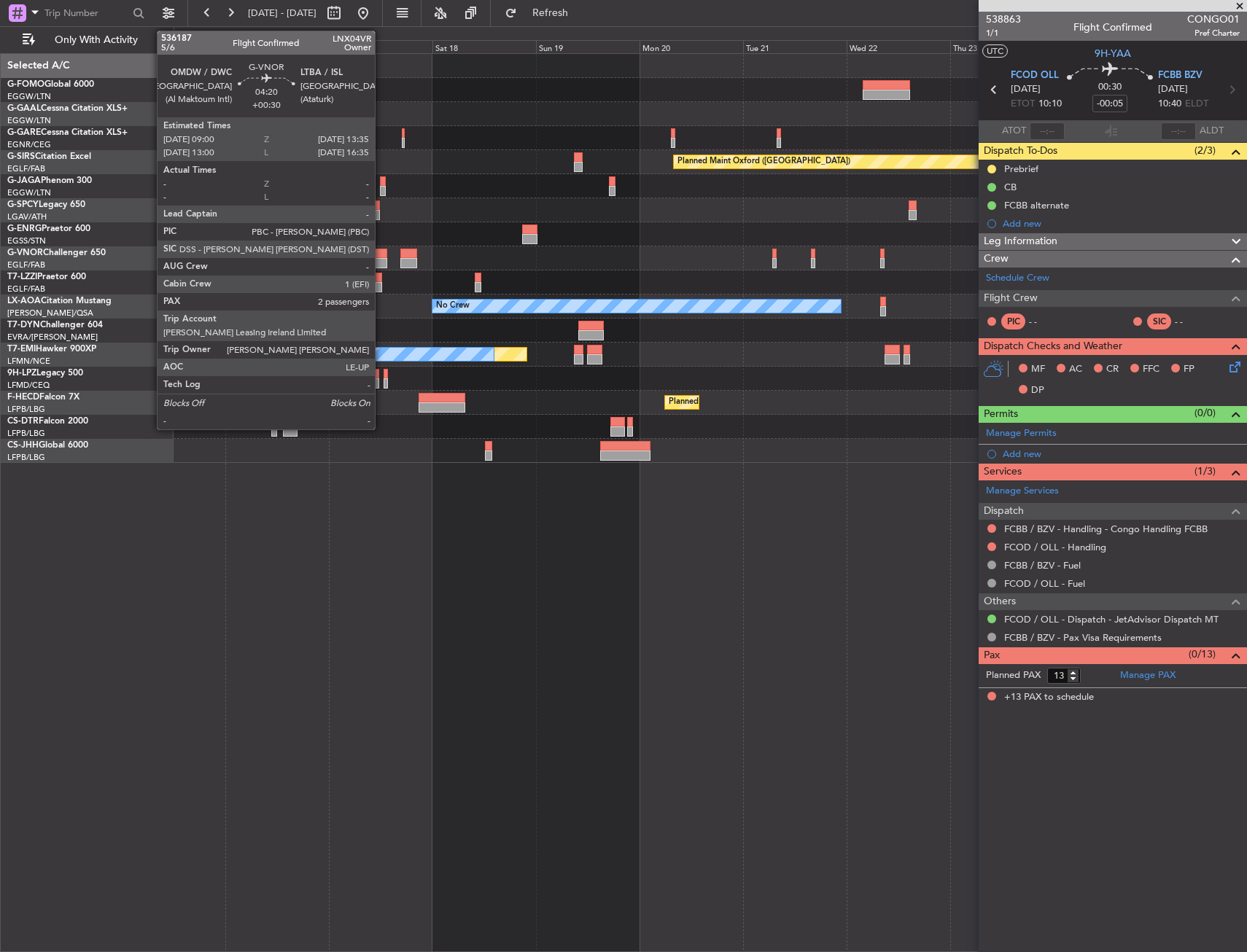
click at [381, 259] on div at bounding box center [377, 263] width 20 height 10
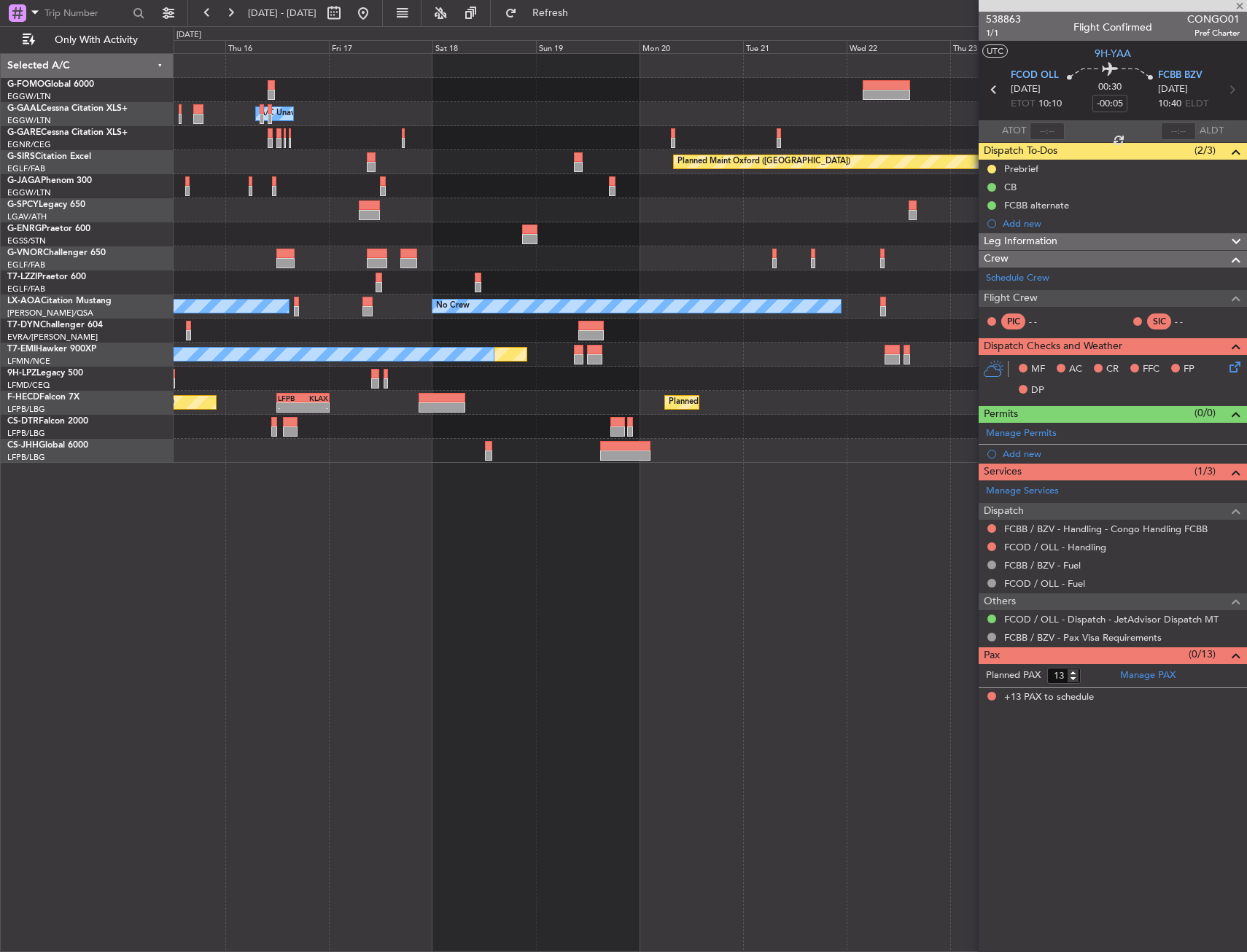
type input "+00:30"
type input "2"
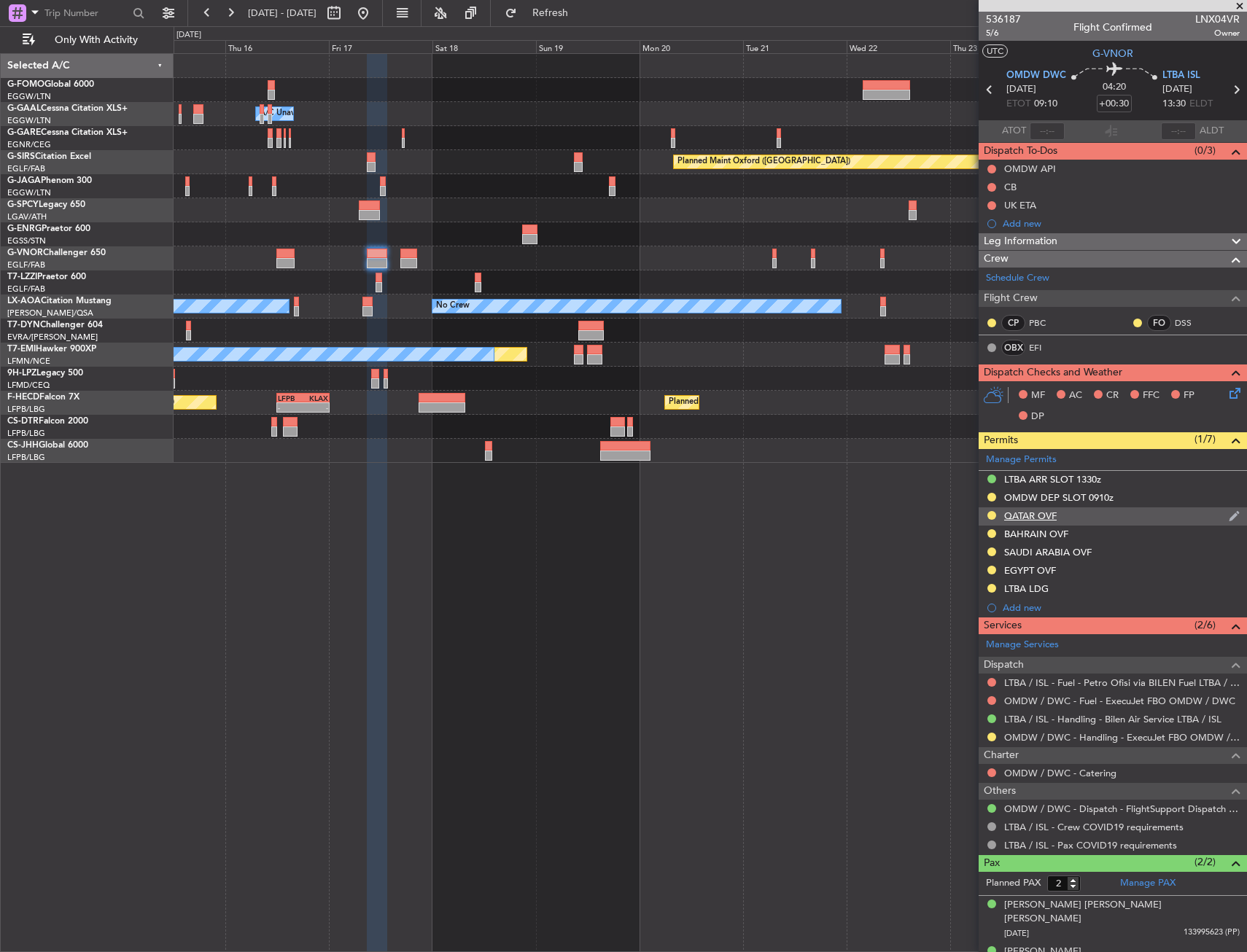
click at [987, 511] on div at bounding box center [992, 515] width 12 height 12
click at [988, 513] on button at bounding box center [991, 515] width 8 height 8
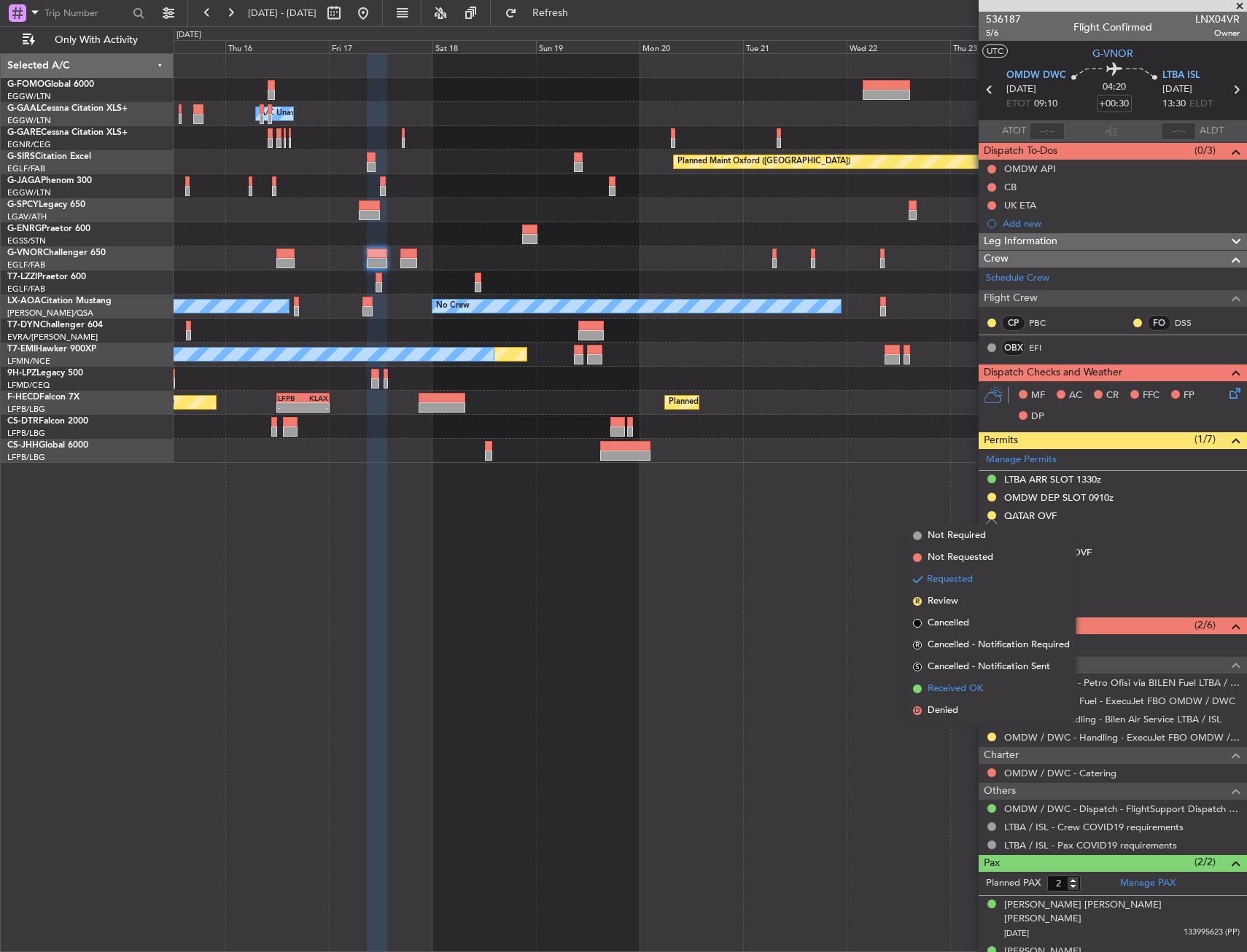
click at [973, 686] on span "Received OK" at bounding box center [955, 689] width 56 height 14
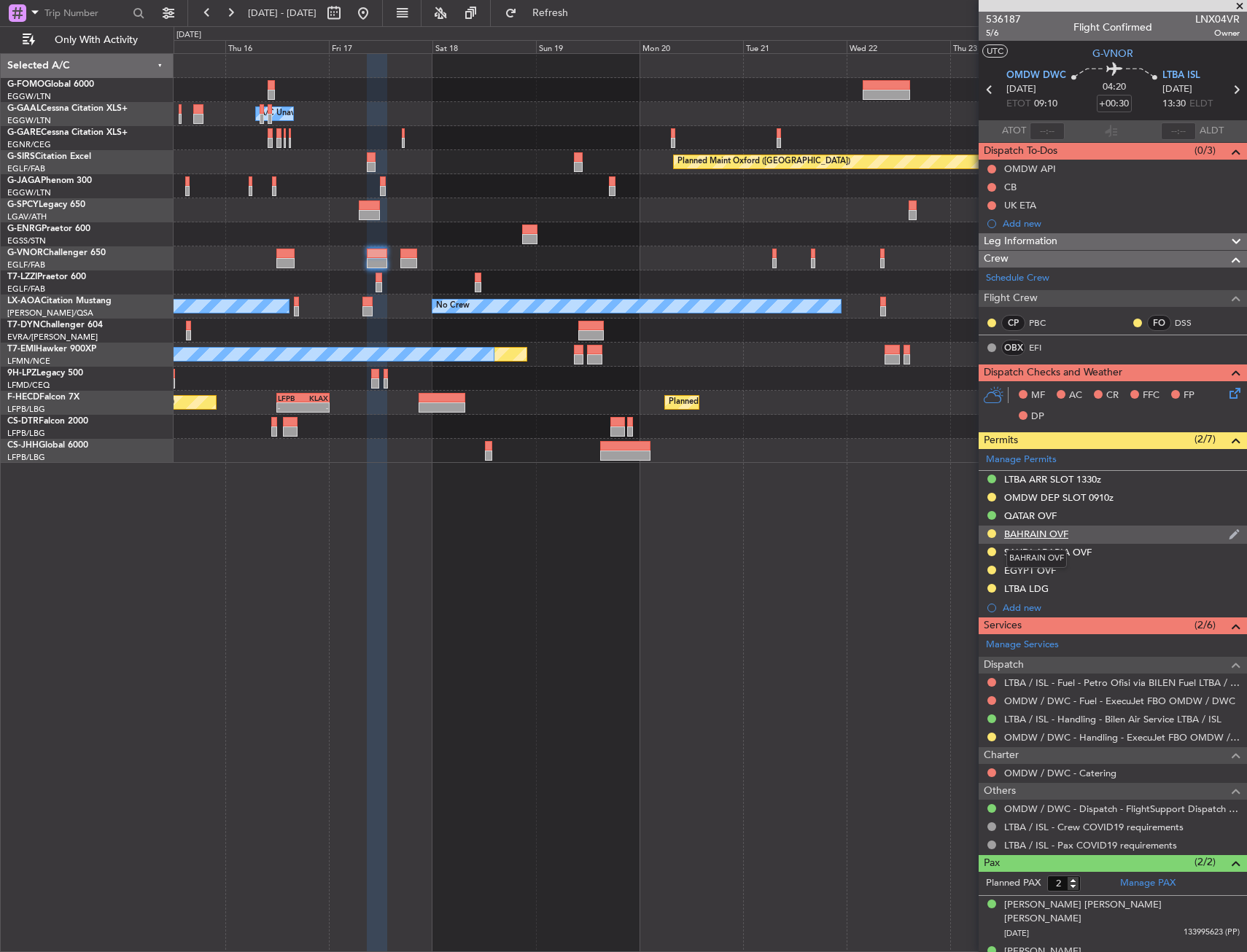
click at [1058, 534] on div "BAHRAIN OVF" at bounding box center [1036, 534] width 64 height 13
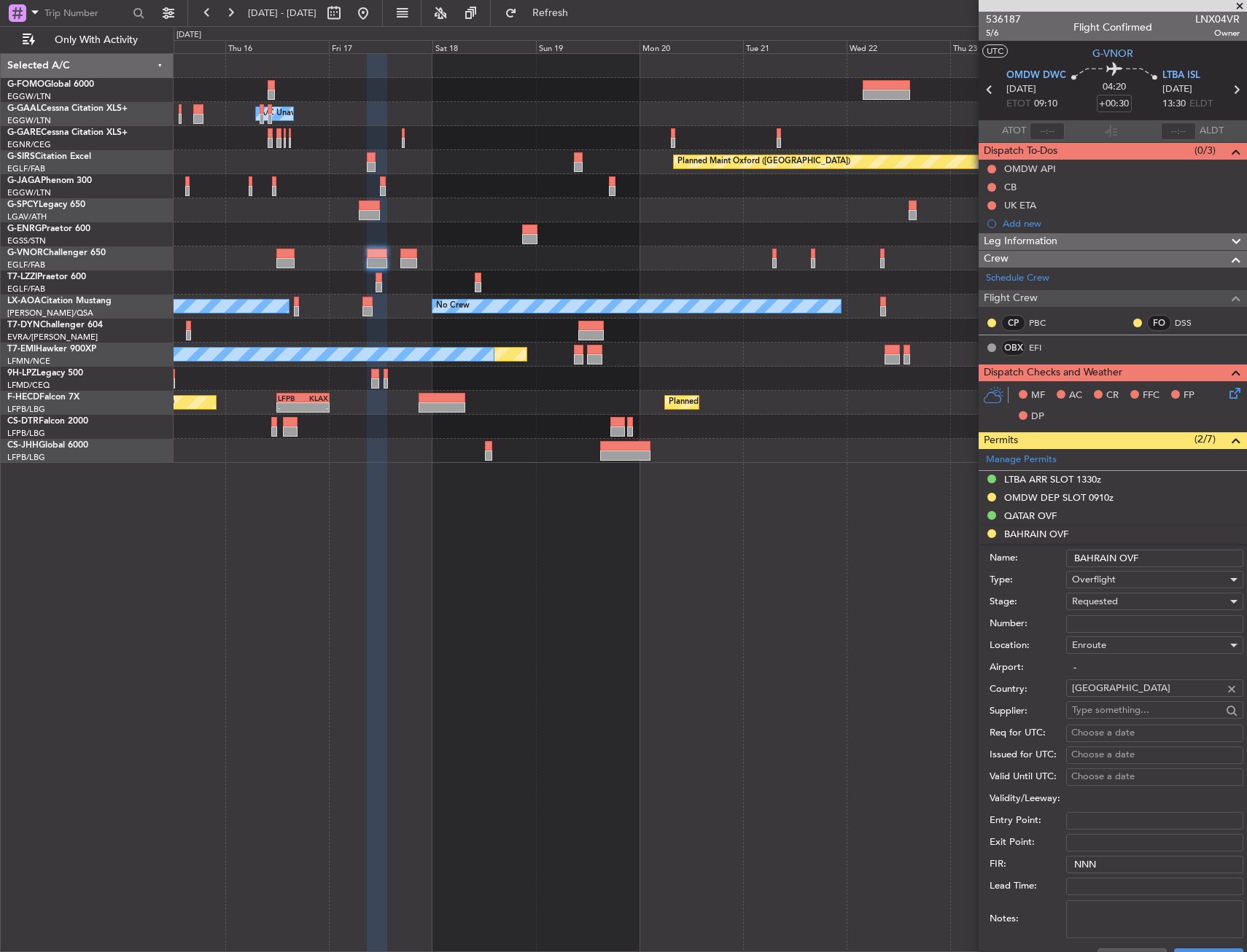
click at [1110, 619] on input "Number:" at bounding box center [1154, 624] width 177 height 18
paste input "AT/P/25-10/ON/000652"
type input "AT/P/25-10/ON/000652"
click at [1125, 602] on div "Requested" at bounding box center [1149, 601] width 155 height 22
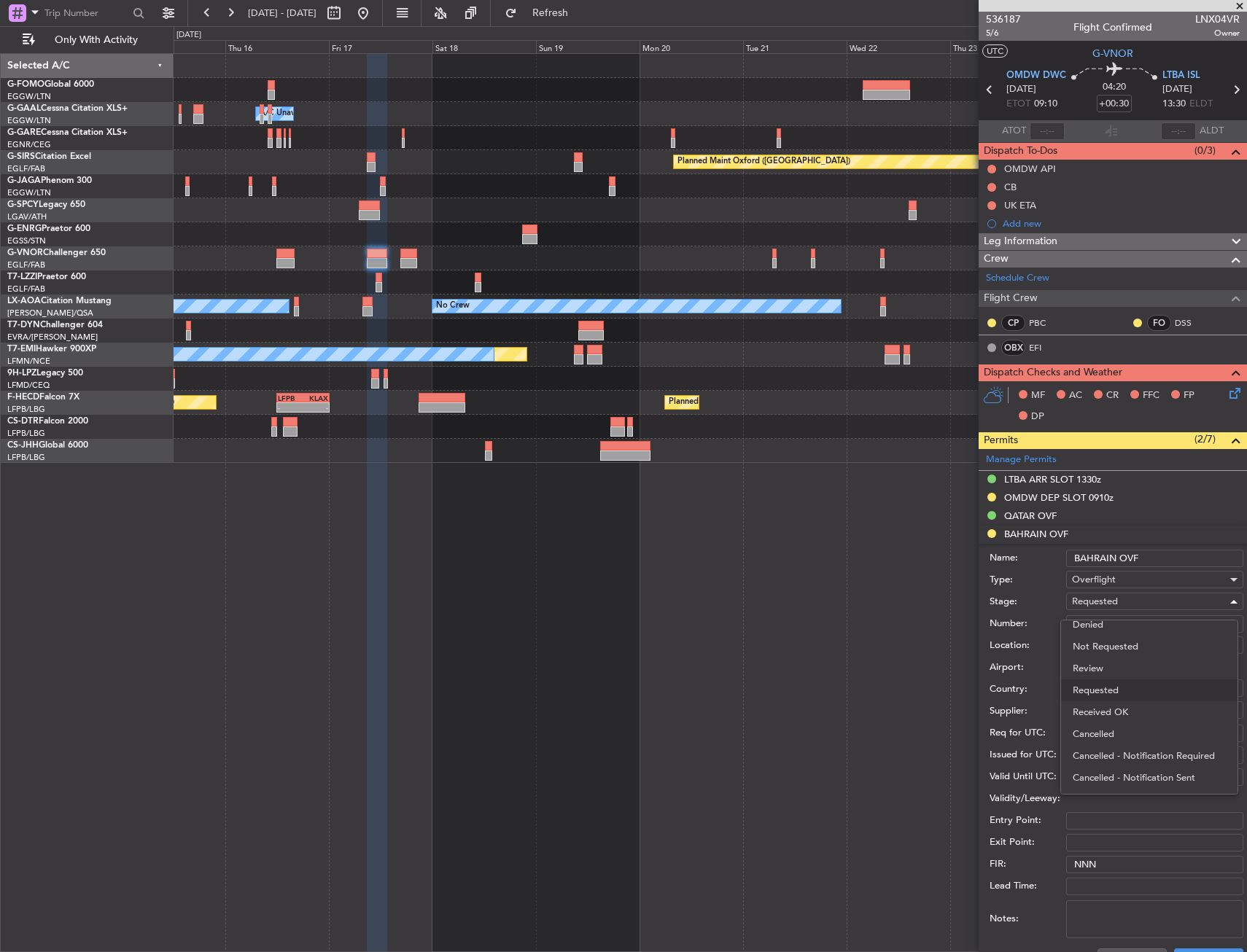
drag, startPoint x: 1136, startPoint y: 711, endPoint x: 1154, endPoint y: 753, distance: 45.7
click at [1135, 711] on span "Received OK" at bounding box center [1149, 712] width 153 height 22
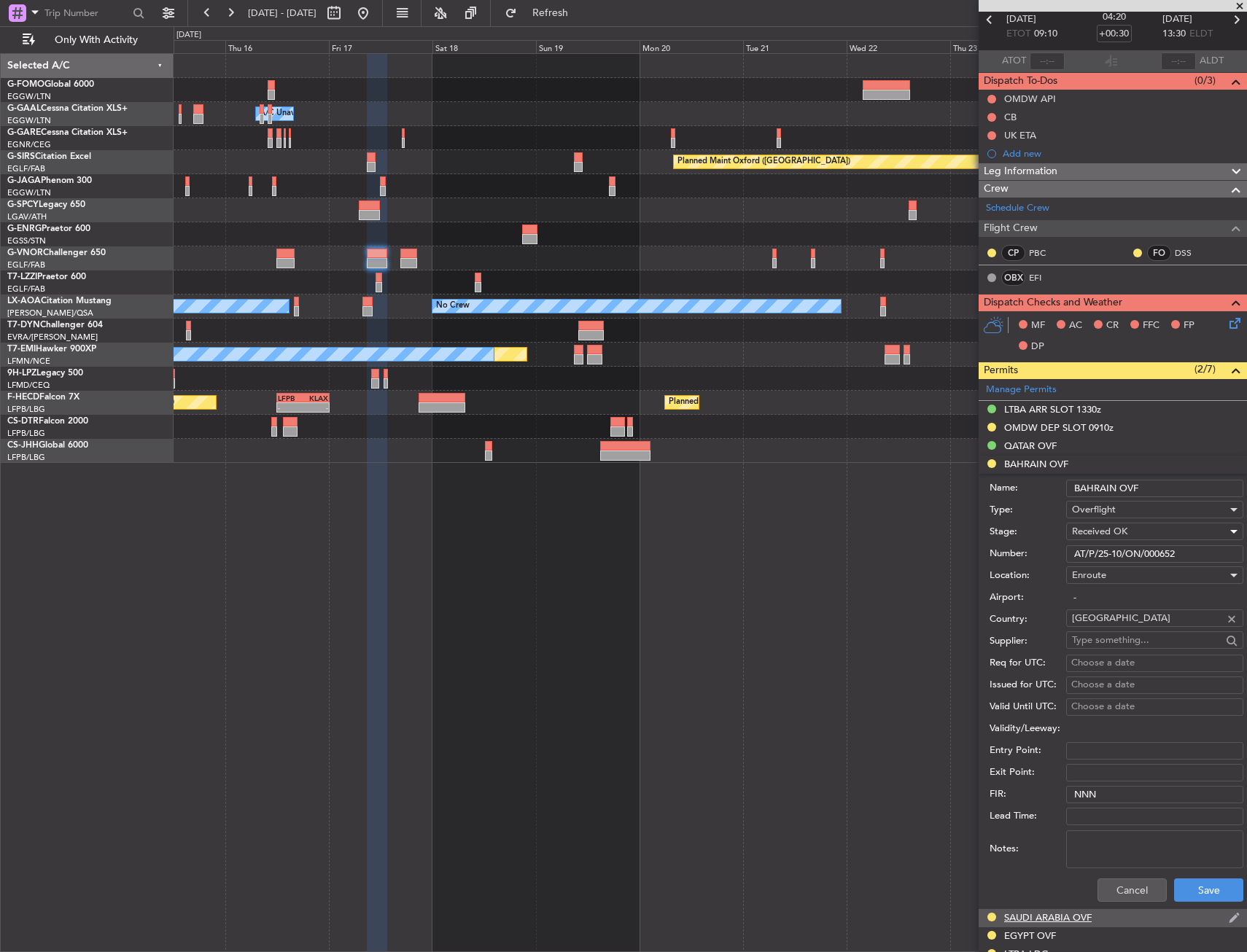
scroll to position [219, 0]
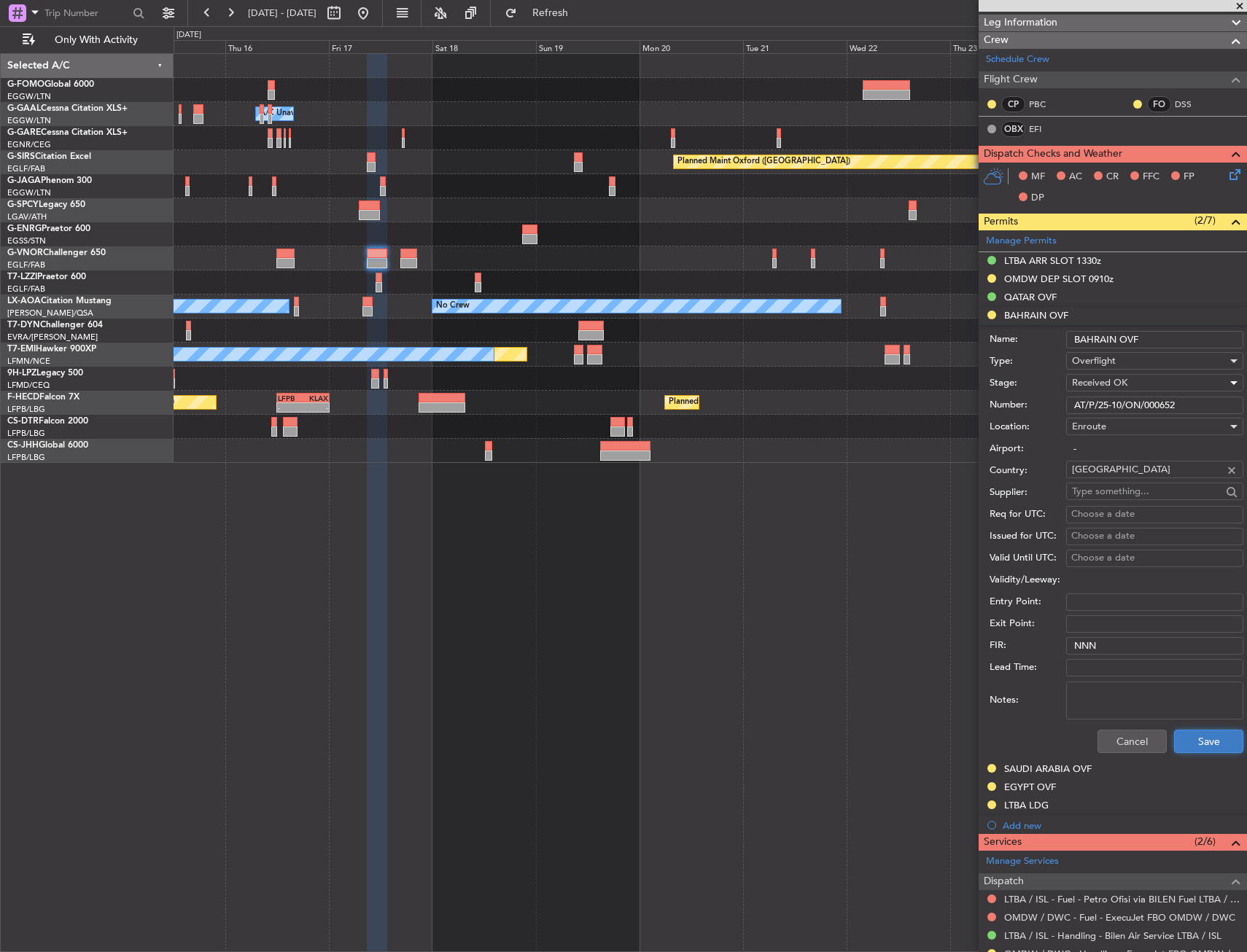
click at [1201, 731] on button "Save" at bounding box center [1208, 742] width 69 height 24
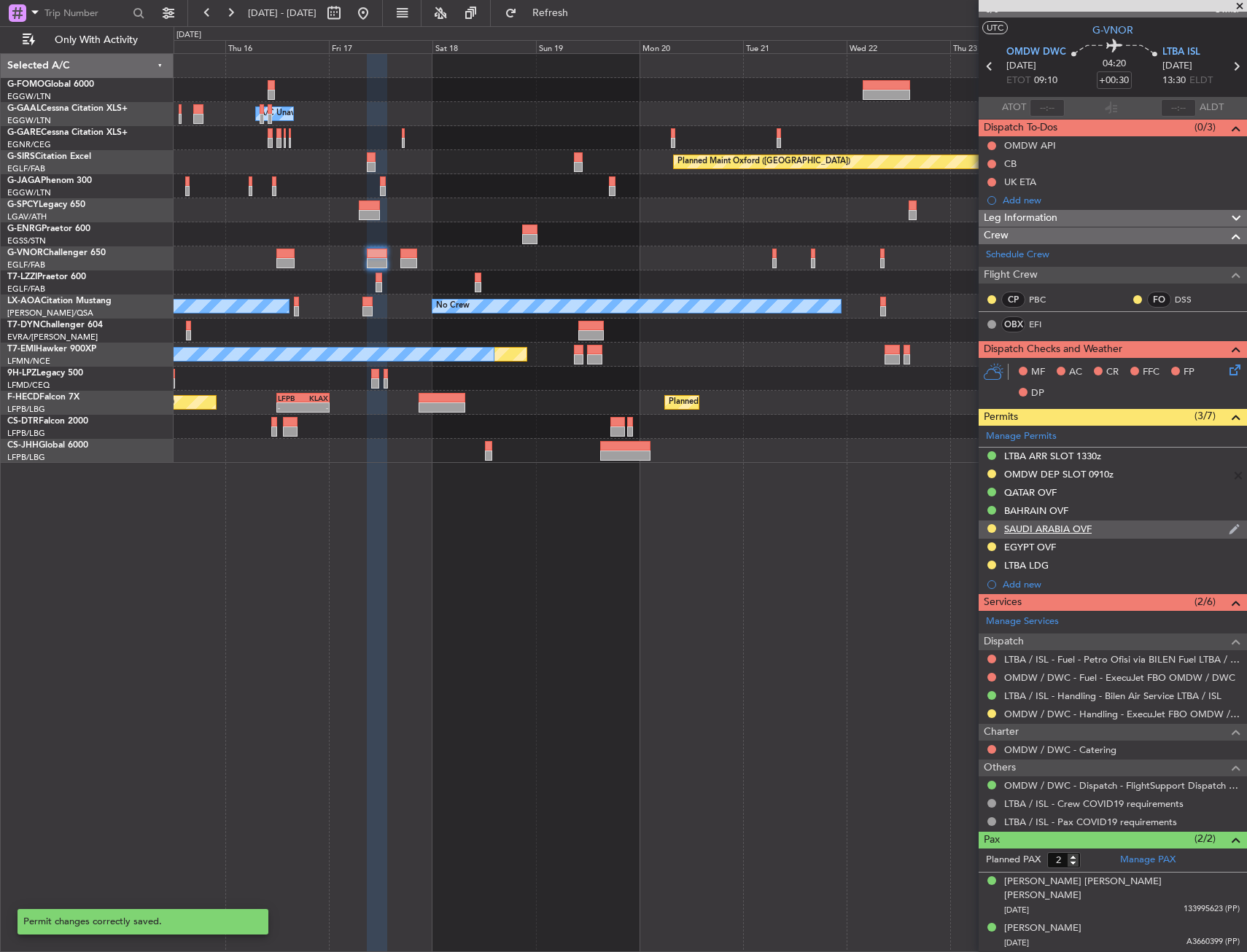
scroll to position [8, 0]
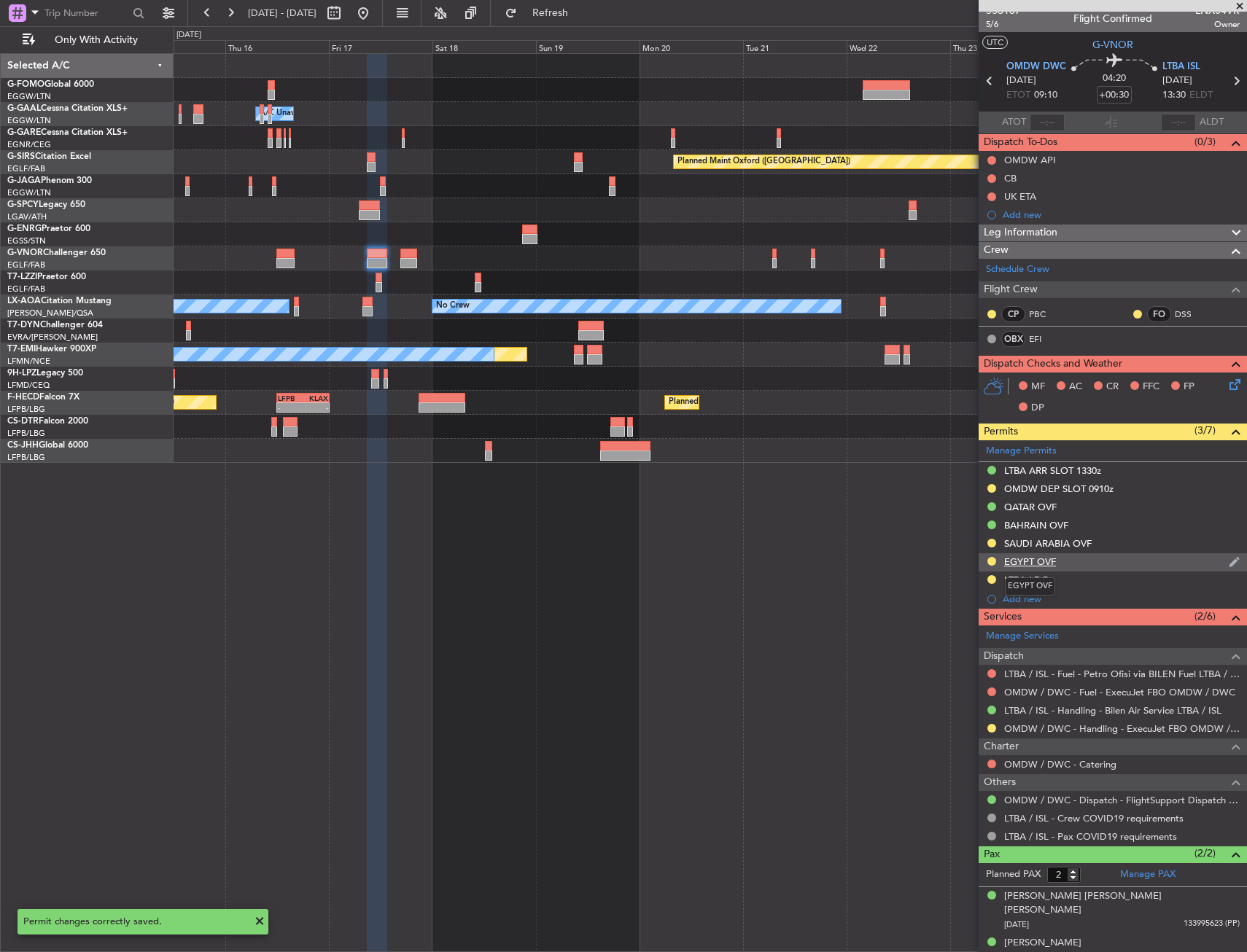
click at [1047, 560] on div "EGYPT OVF" at bounding box center [1029, 561] width 51 height 13
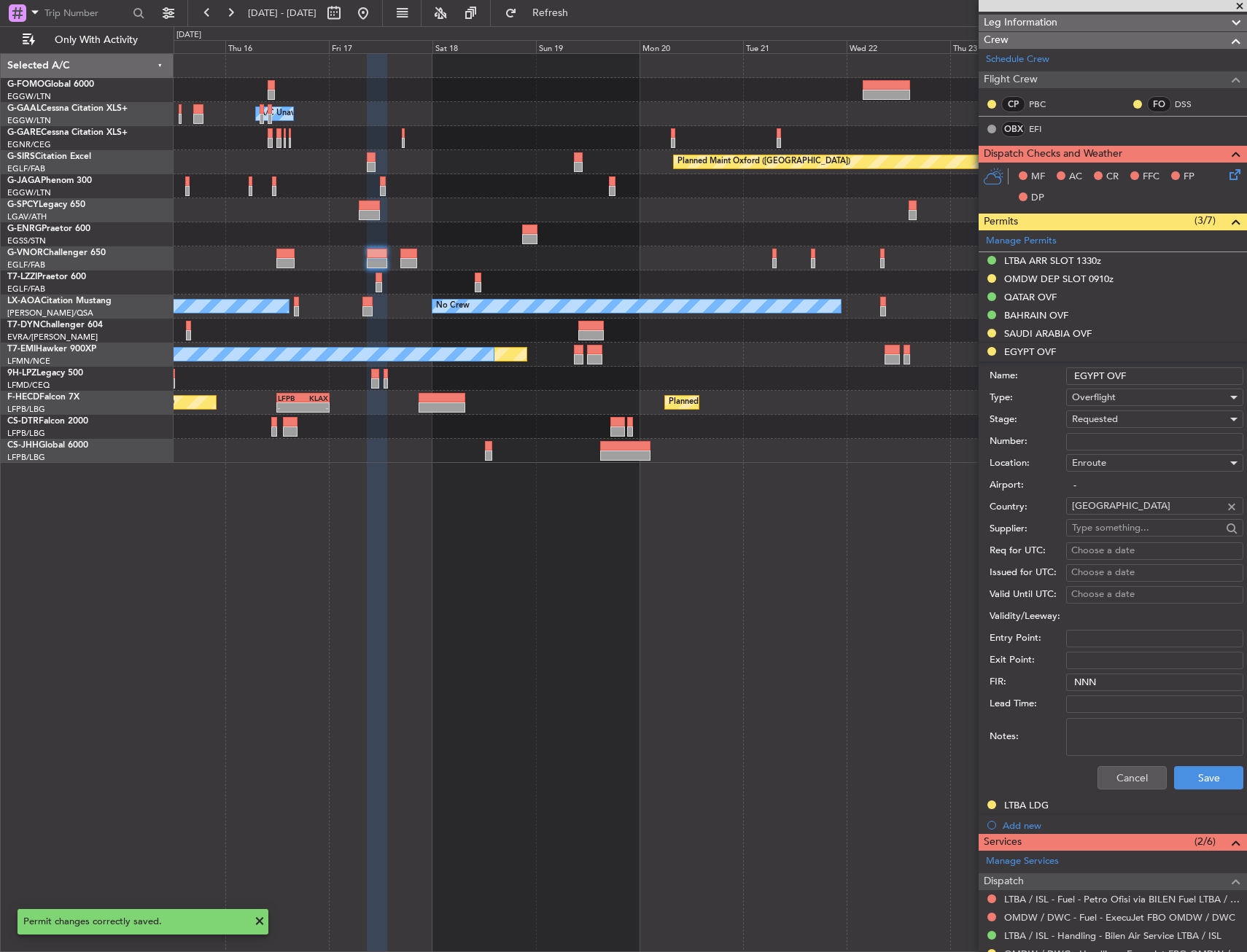
click at [1106, 446] on input "Number:" at bounding box center [1154, 441] width 177 height 18
paste input "REF NO.54955"
type input "REF NO.54955"
click at [1119, 429] on div "Requested" at bounding box center [1149, 419] width 155 height 22
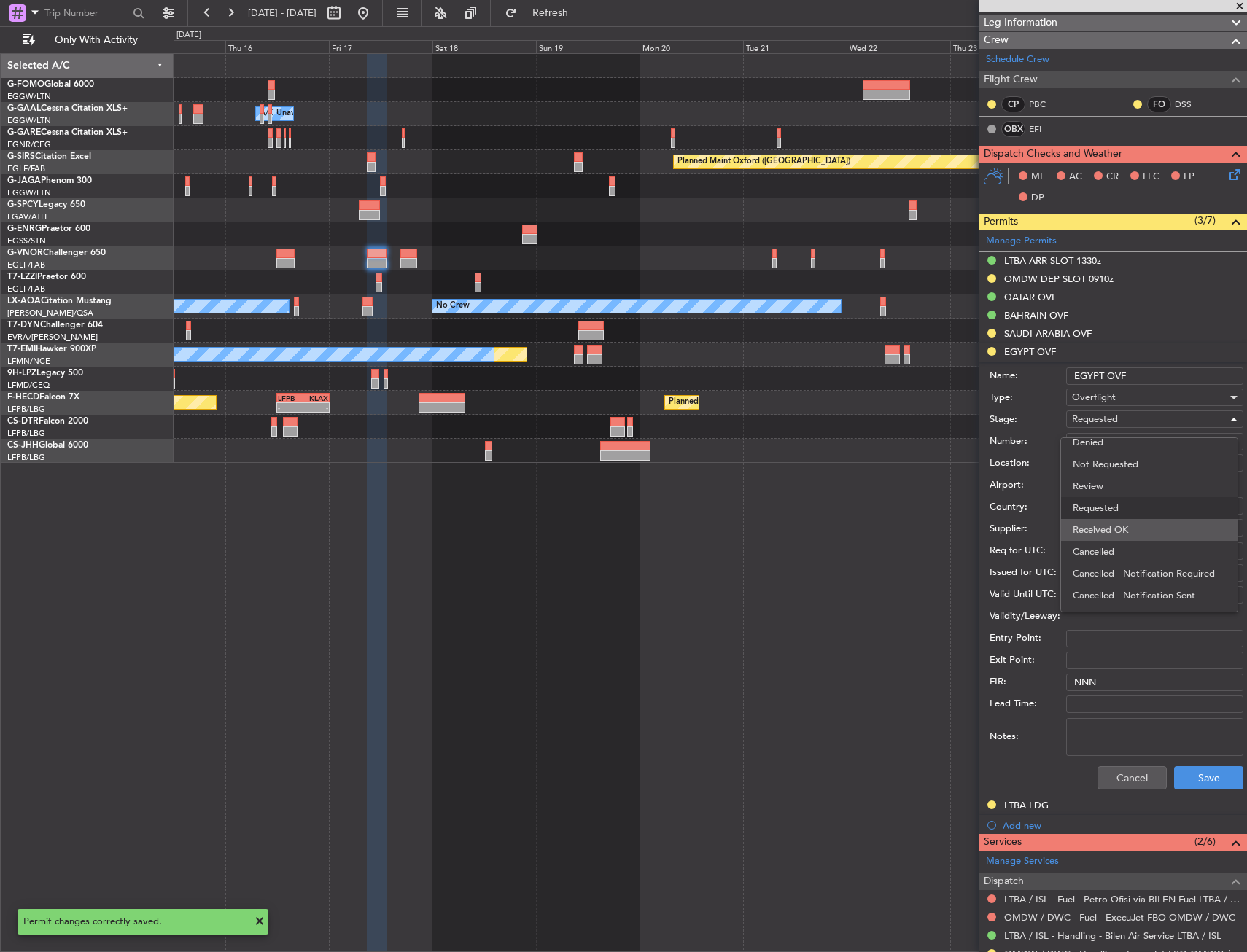
click at [1131, 530] on span "Received OK" at bounding box center [1149, 530] width 153 height 22
click at [1201, 766] on button "Save" at bounding box center [1208, 778] width 69 height 24
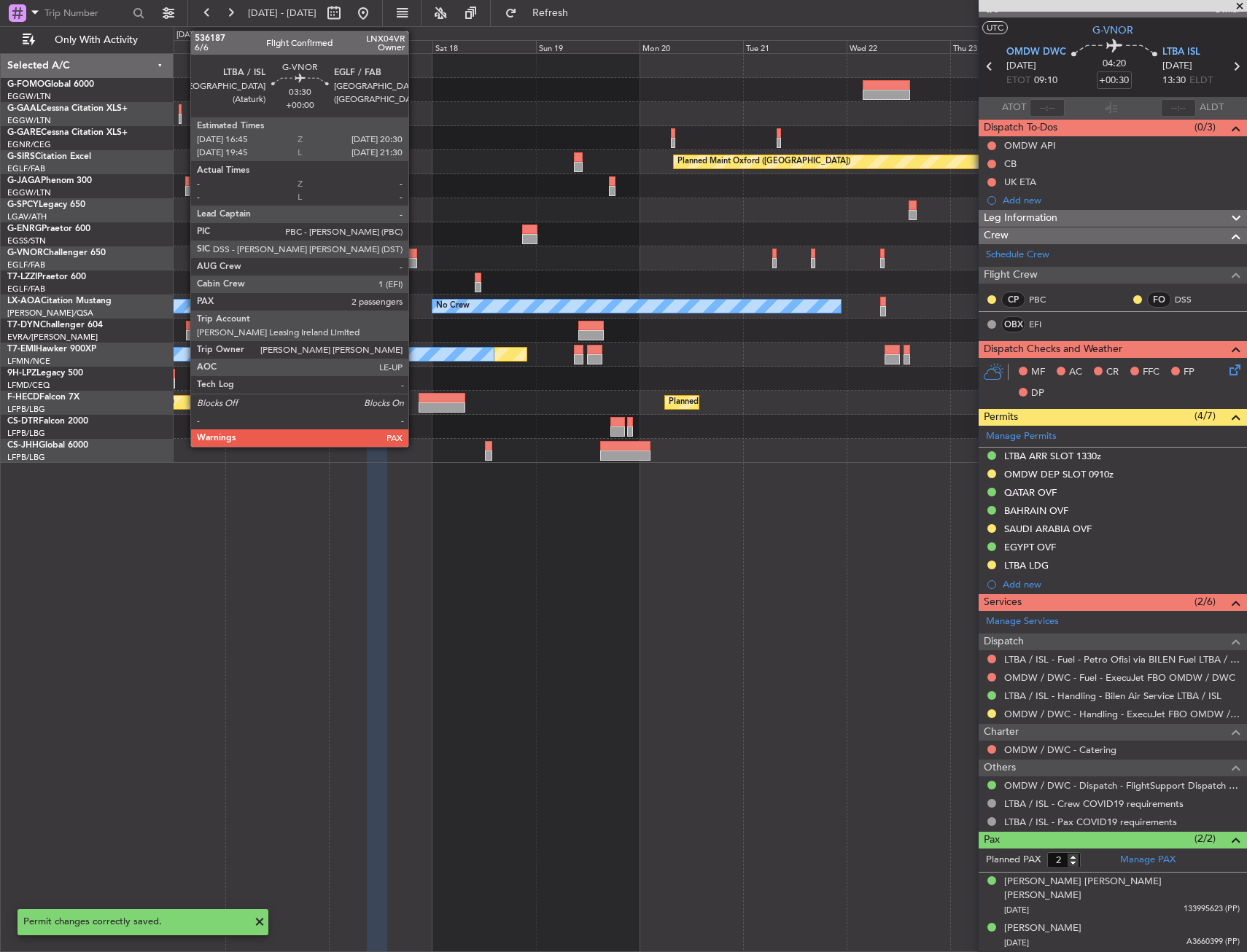
scroll to position [8, 0]
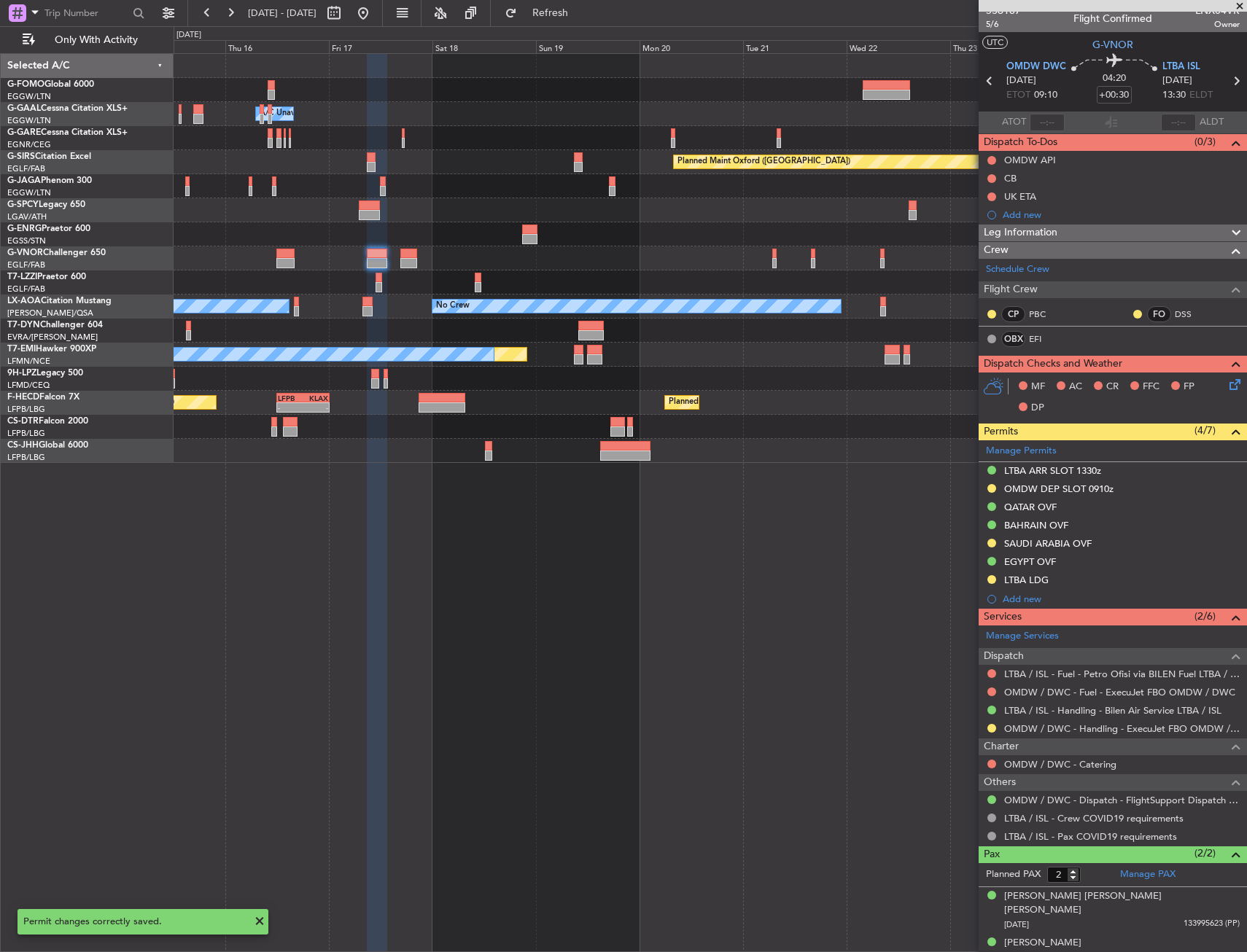
click at [275, 261] on div at bounding box center [710, 258] width 1073 height 24
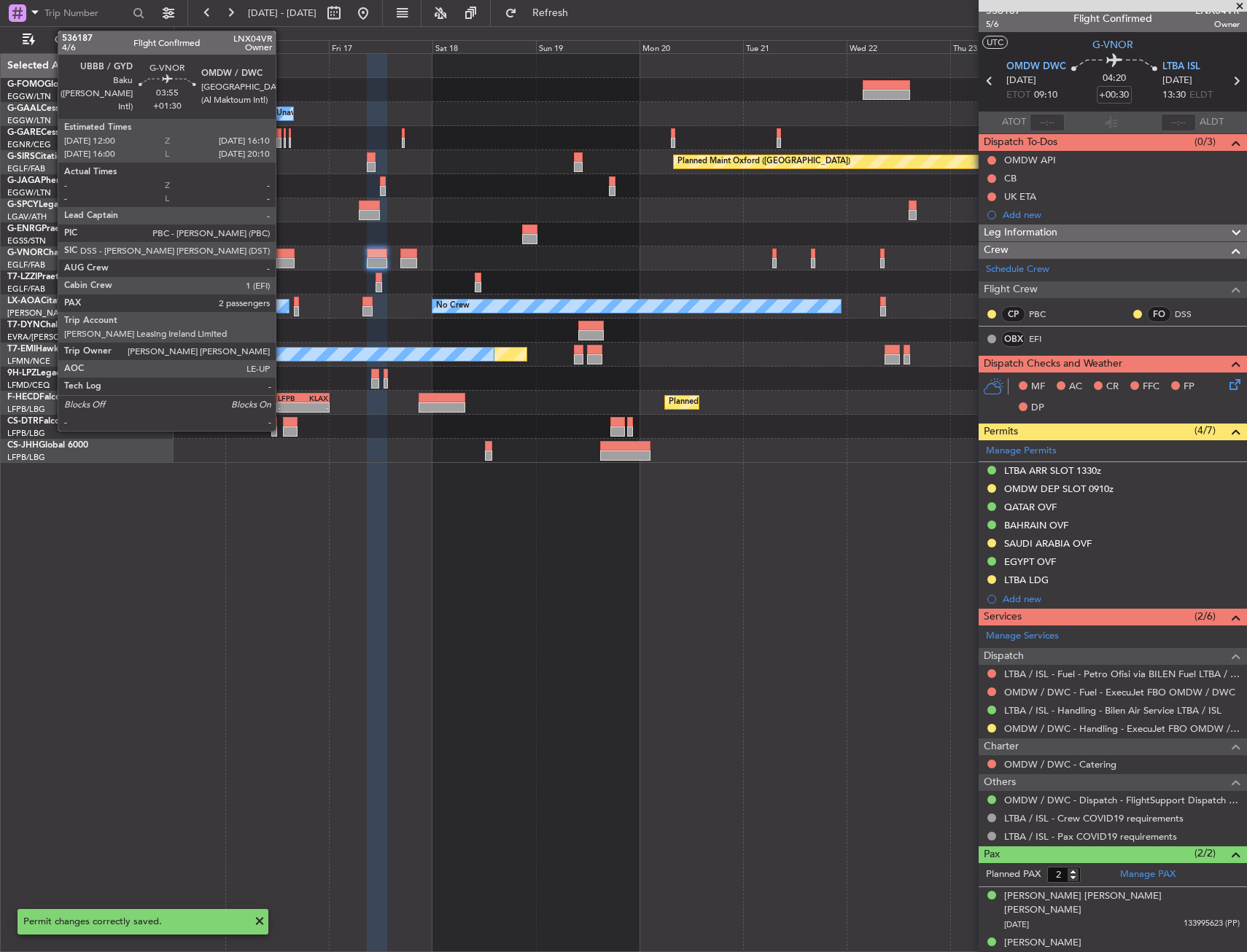
click at [283, 258] on div at bounding box center [285, 253] width 19 height 10
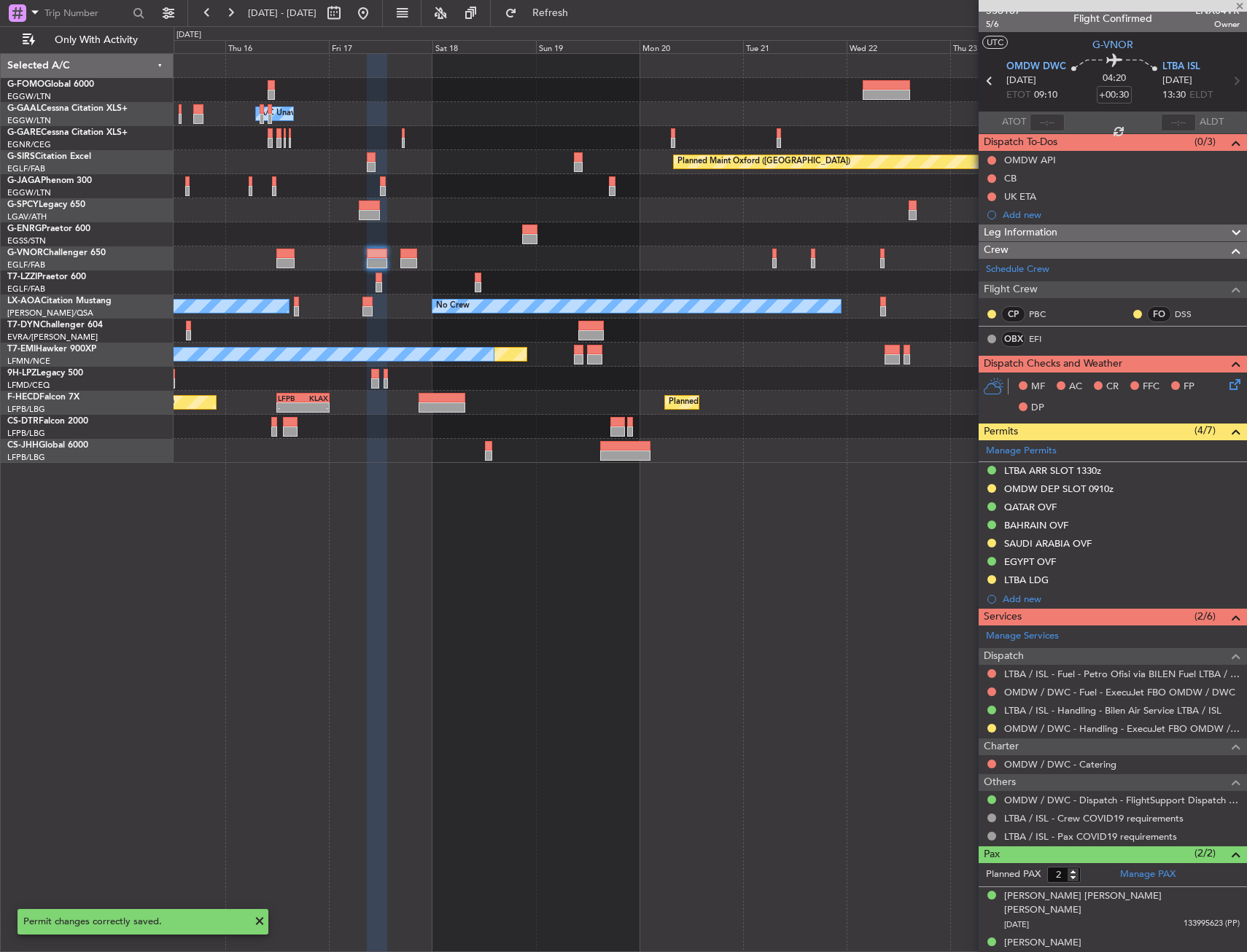
type input "+01:30"
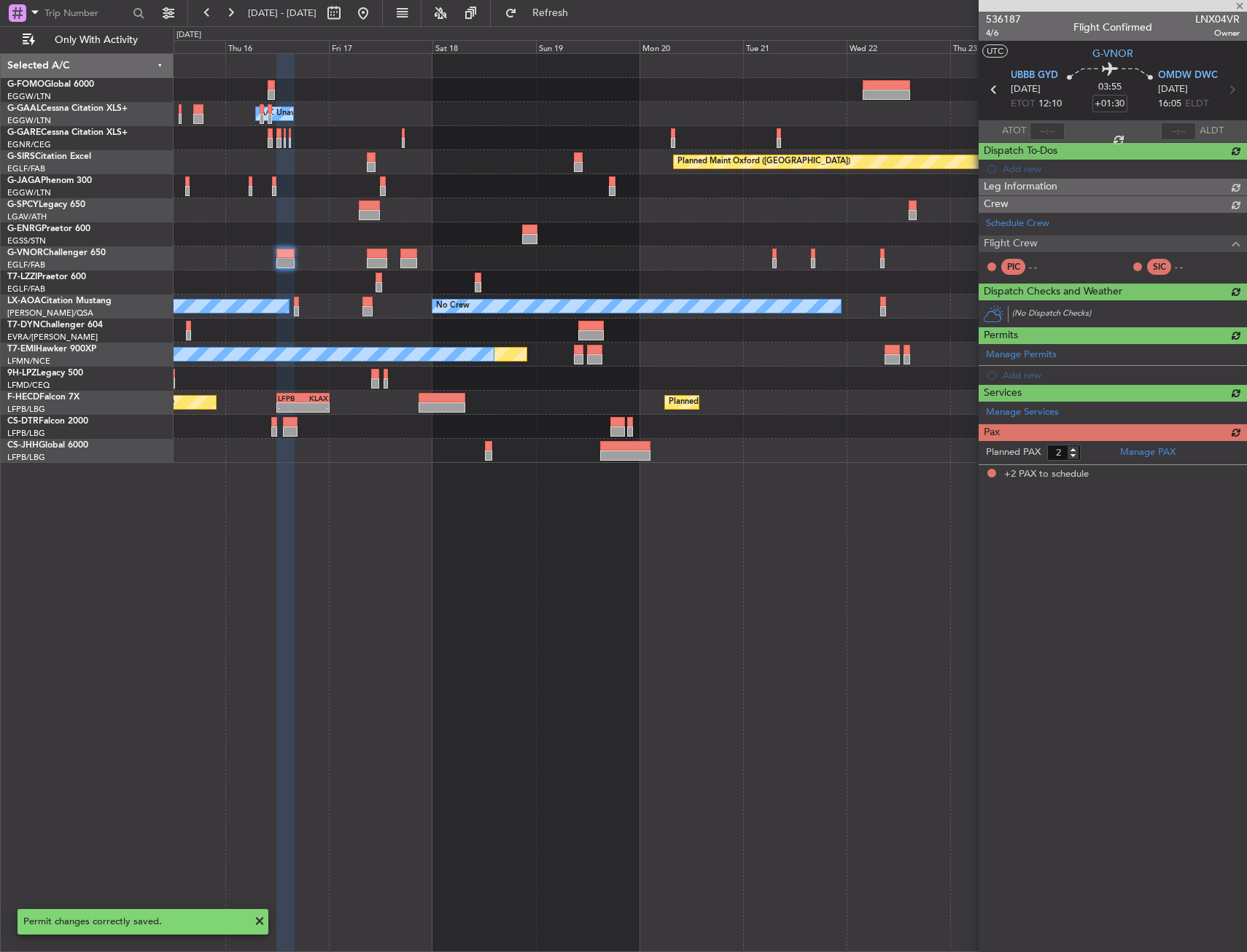
scroll to position [0, 0]
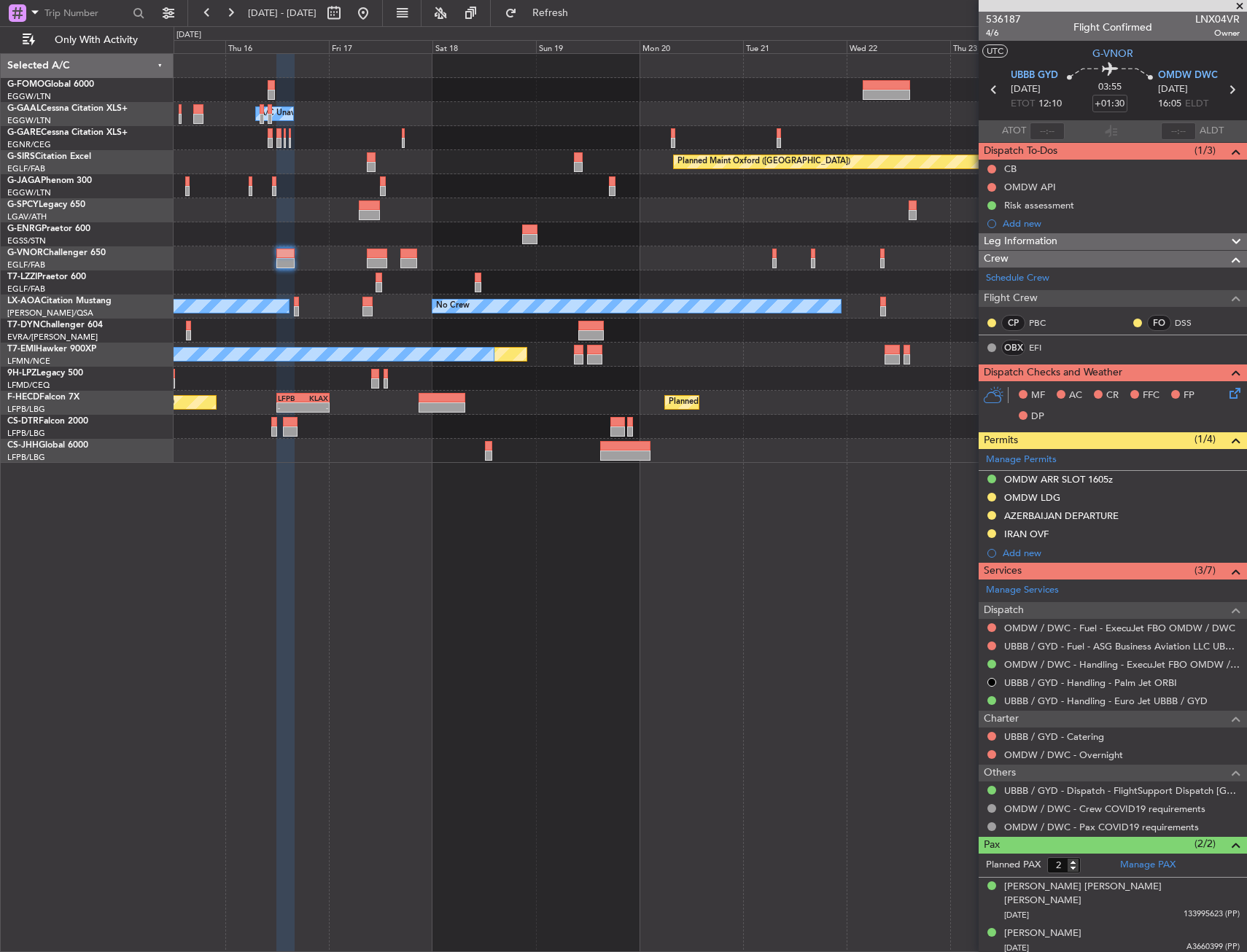
drag, startPoint x: 1091, startPoint y: 525, endPoint x: 1095, endPoint y: 542, distance: 17.5
click at [1091, 525] on div "IRAN OVF" at bounding box center [1112, 535] width 269 height 19
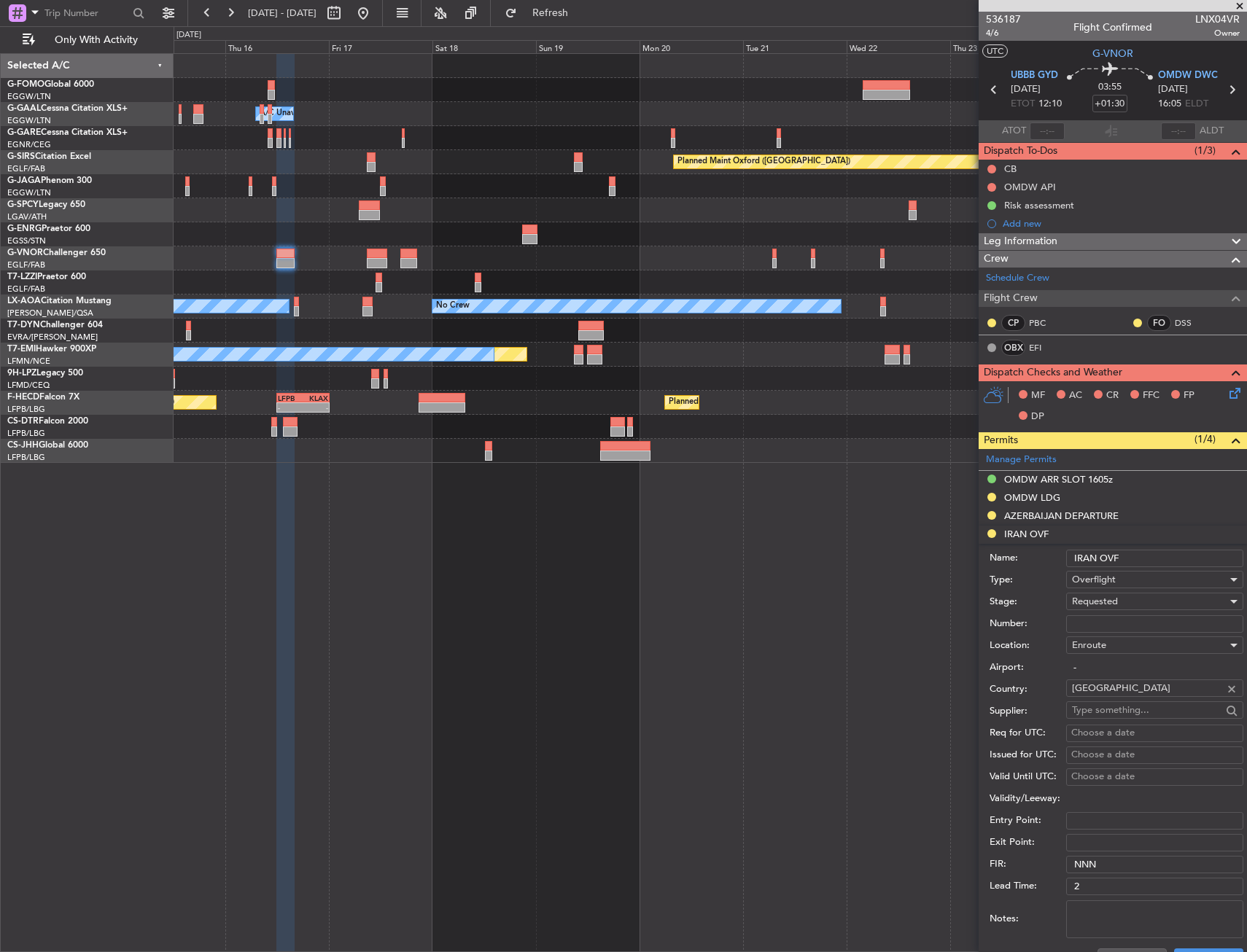
click at [1116, 632] on div "Number:" at bounding box center [1116, 624] width 253 height 22
click at [1120, 621] on input "Number:" at bounding box center [1154, 624] width 177 height 18
paste input "YK/22A10N10122OJB"
type input "YK/22A10N10122OJB"
drag, startPoint x: 1120, startPoint y: 621, endPoint x: 1129, endPoint y: 600, distance: 22.8
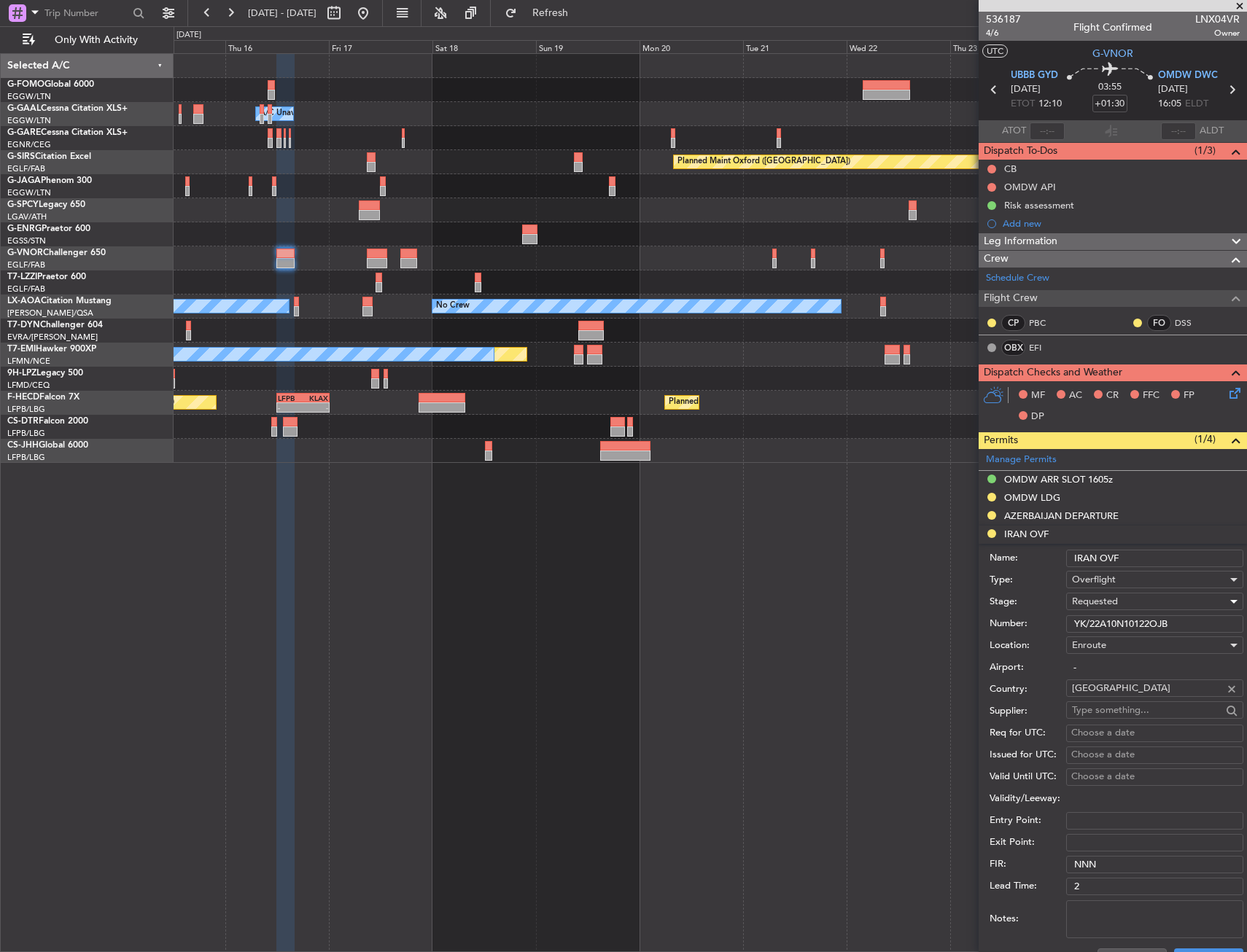
click at [1129, 600] on div "Requested" at bounding box center [1149, 601] width 155 height 22
click at [1127, 715] on span "Received OK" at bounding box center [1149, 712] width 153 height 22
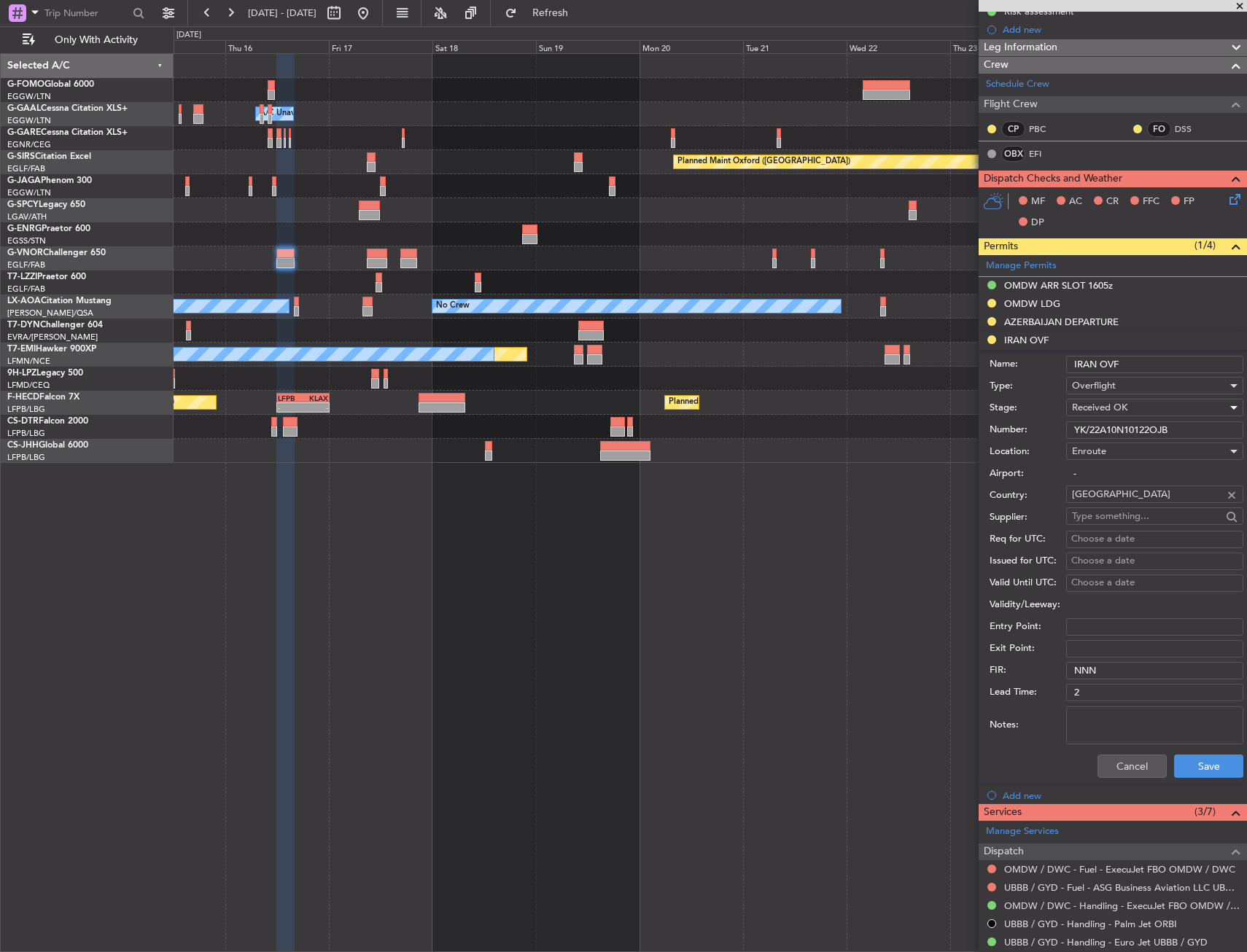
scroll to position [291, 0]
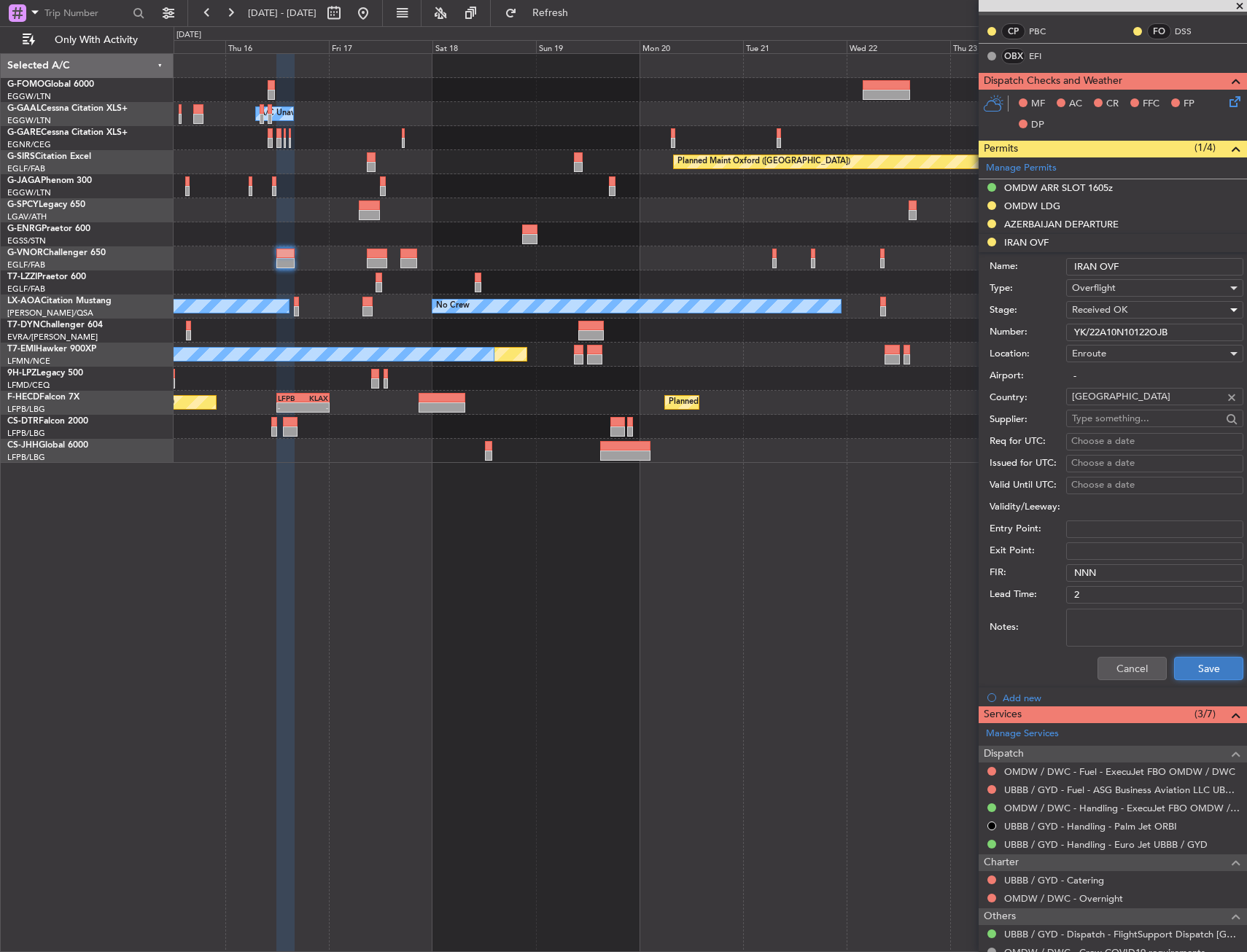
click at [1196, 662] on button "Save" at bounding box center [1208, 668] width 69 height 24
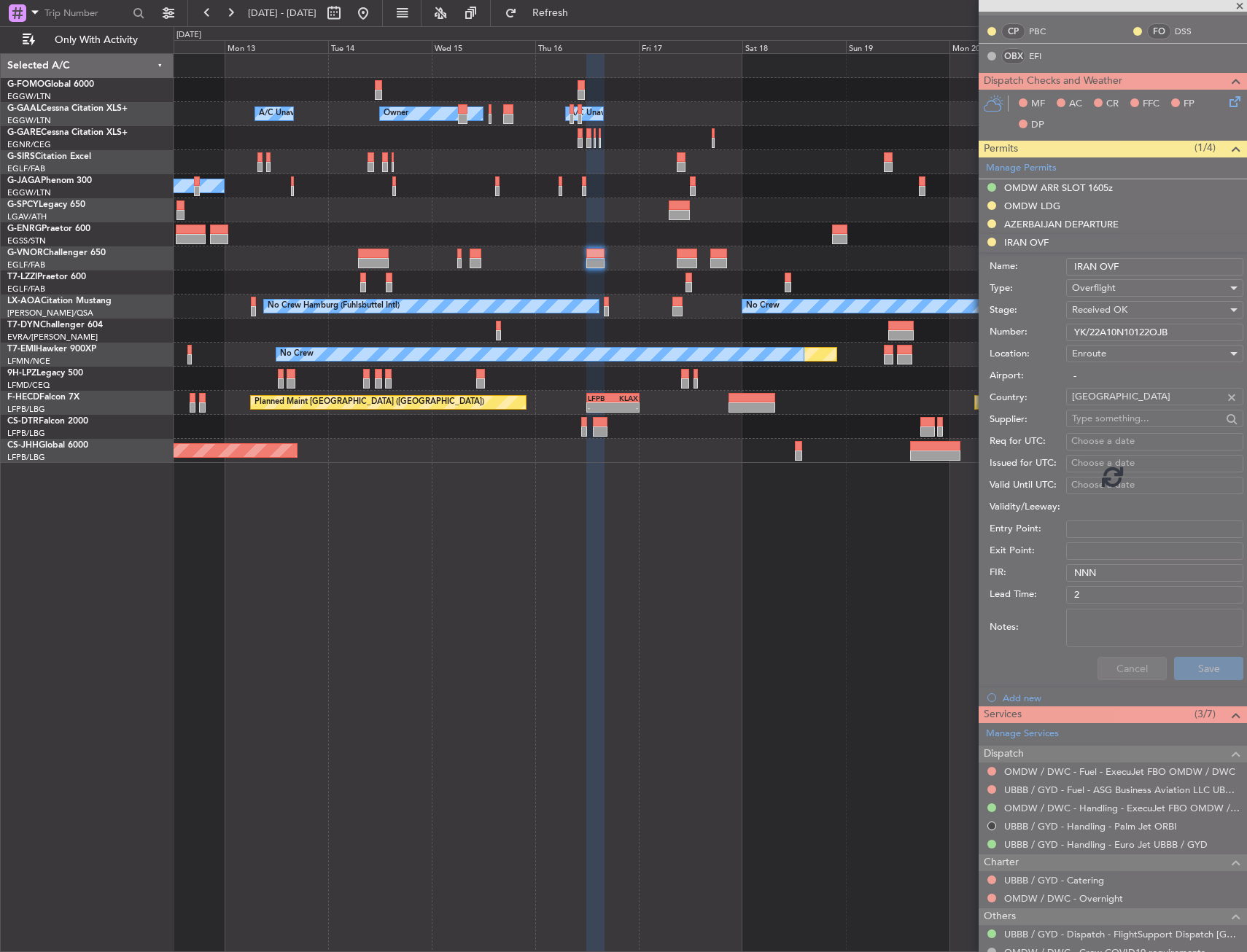
click at [651, 320] on div "Owner A/C Unavailable Owner A/C Unavailable Owner Planned Maint [GEOGRAPHIC_DAT…" at bounding box center [710, 258] width 1073 height 409
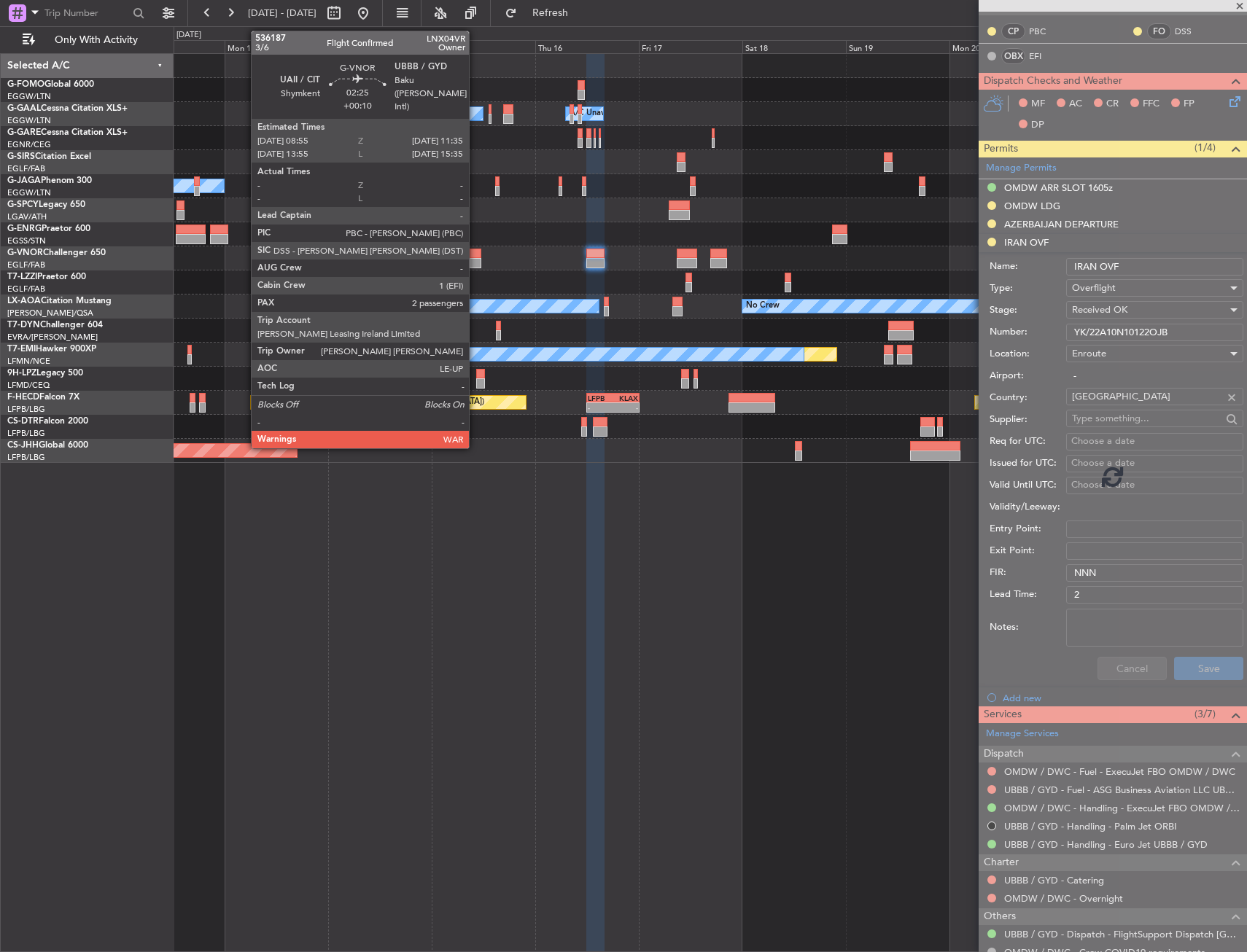
scroll to position [0, 0]
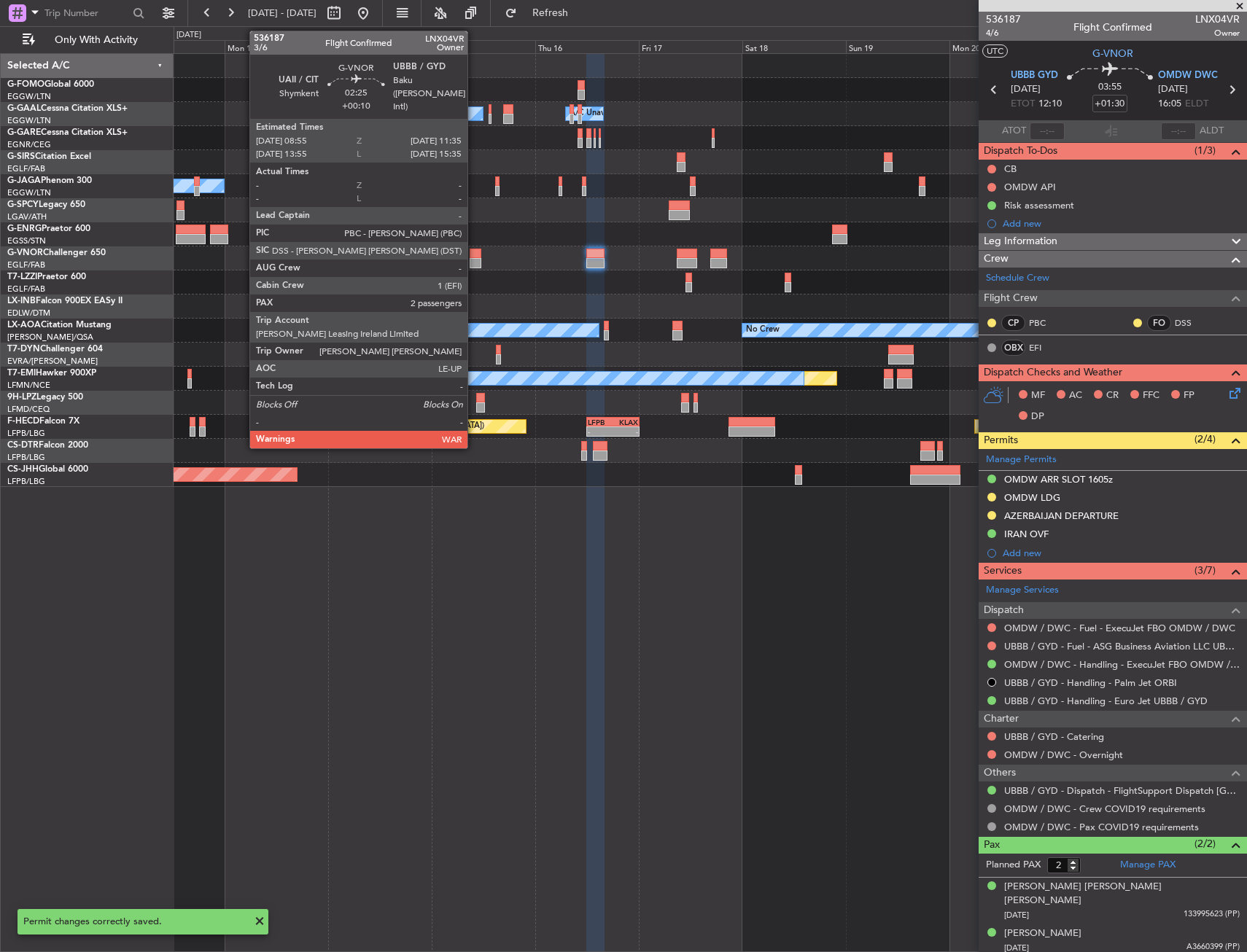
click at [474, 258] on div at bounding box center [476, 253] width 12 height 10
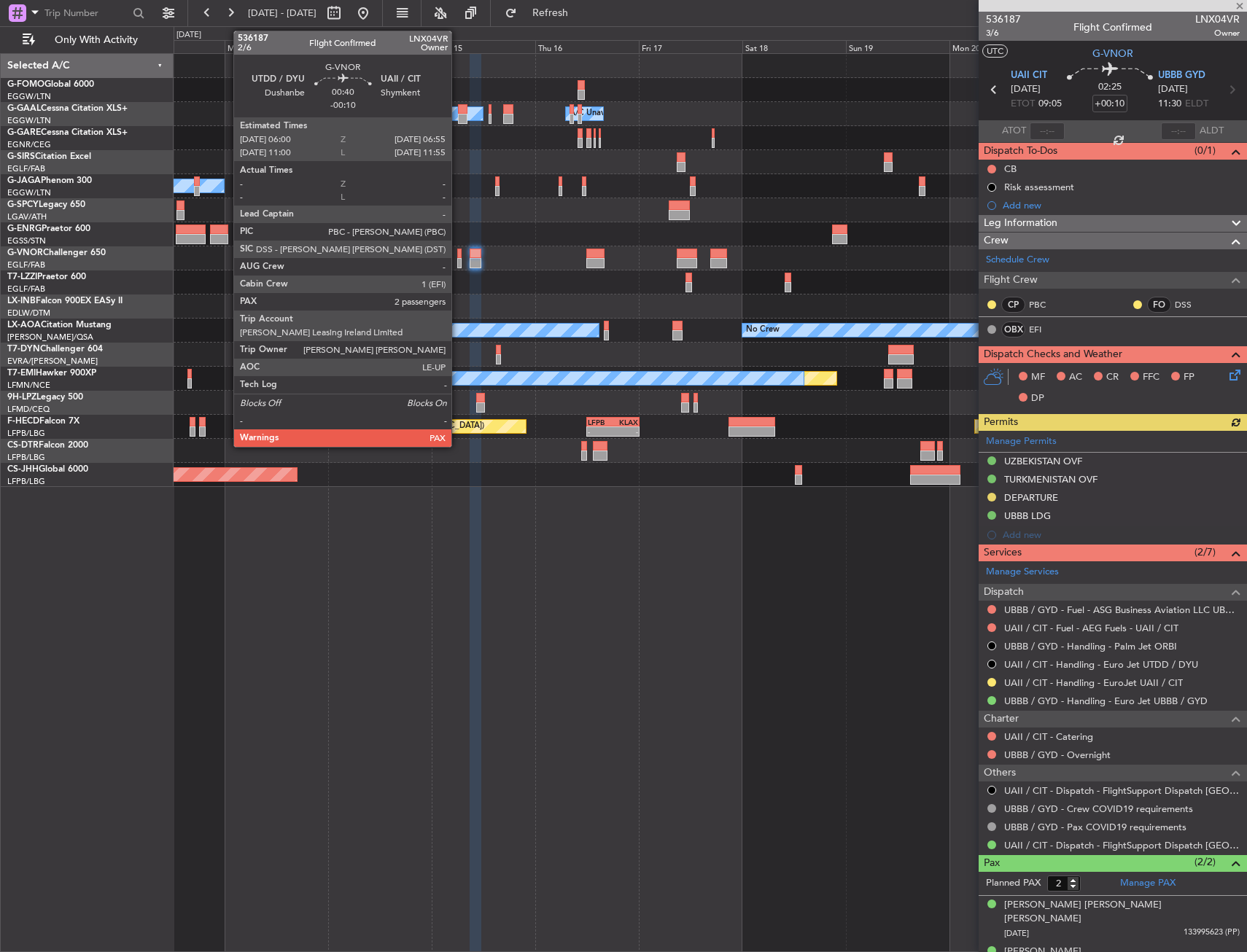
click at [458, 264] on div at bounding box center [459, 263] width 4 height 10
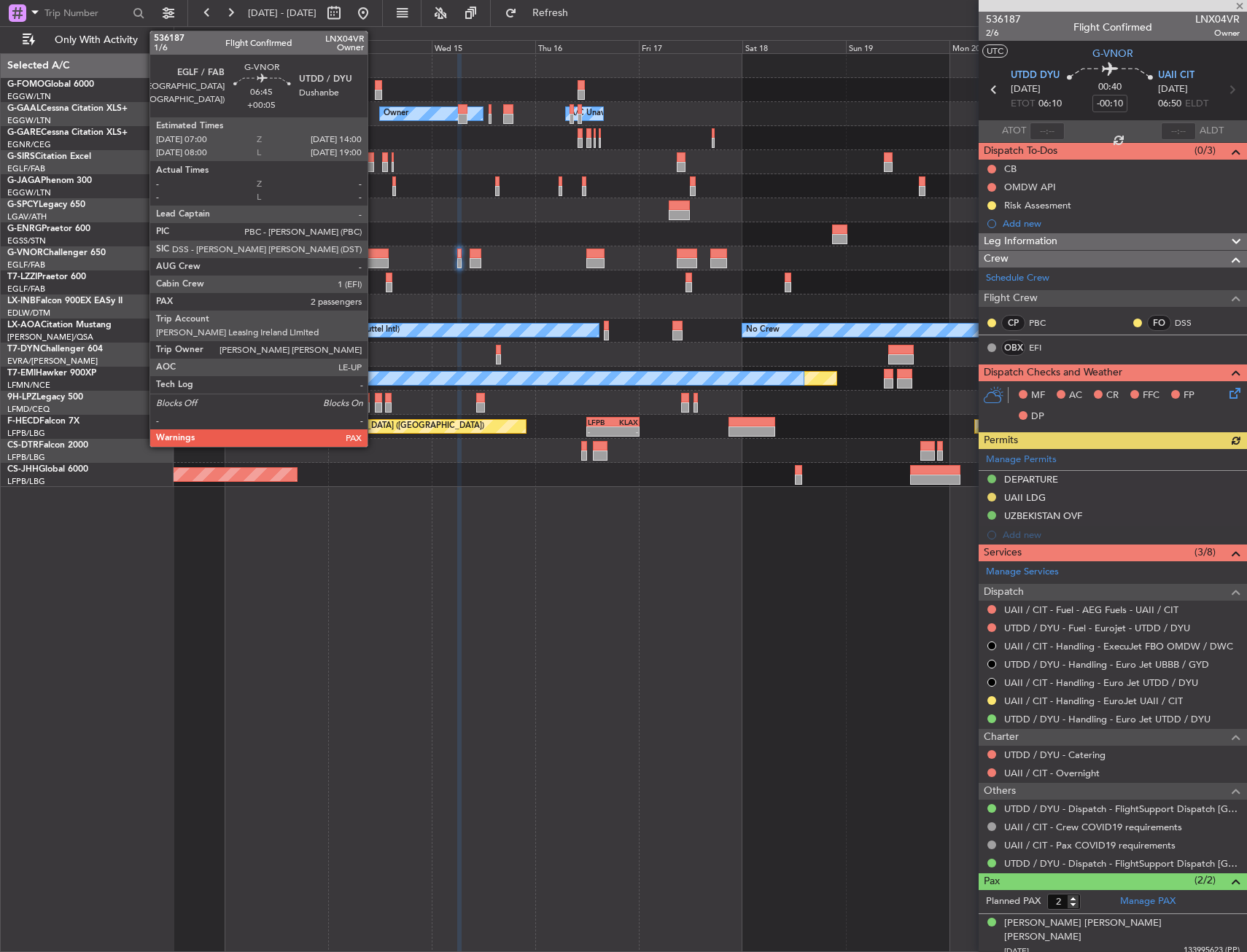
click at [374, 257] on div at bounding box center [373, 253] width 30 height 10
type input "+00:05"
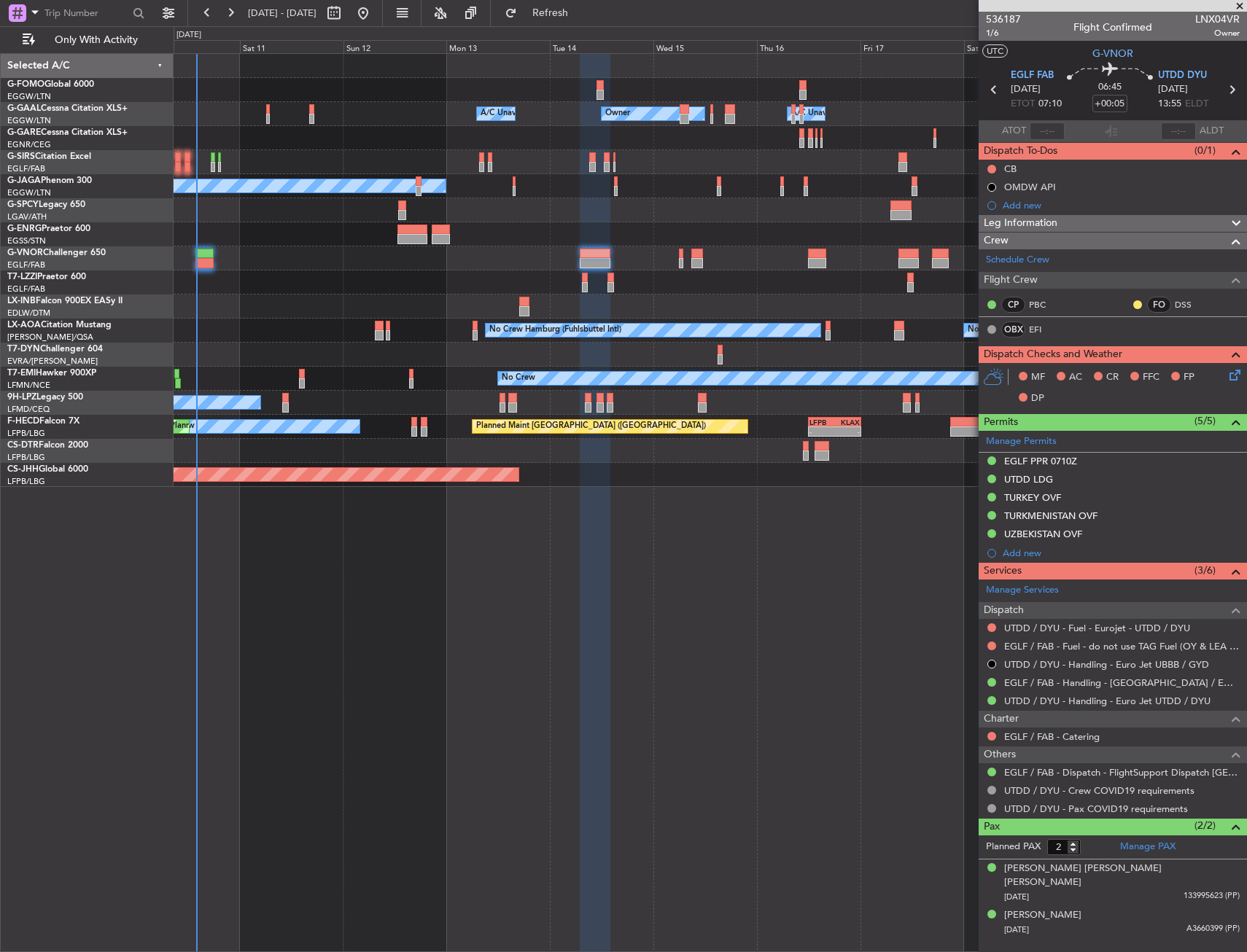
click at [491, 190] on div "Owner Owner A/C Unavailable A/C Unavailable Planned Maint [GEOGRAPHIC_DATA] ([G…" at bounding box center [710, 270] width 1073 height 433
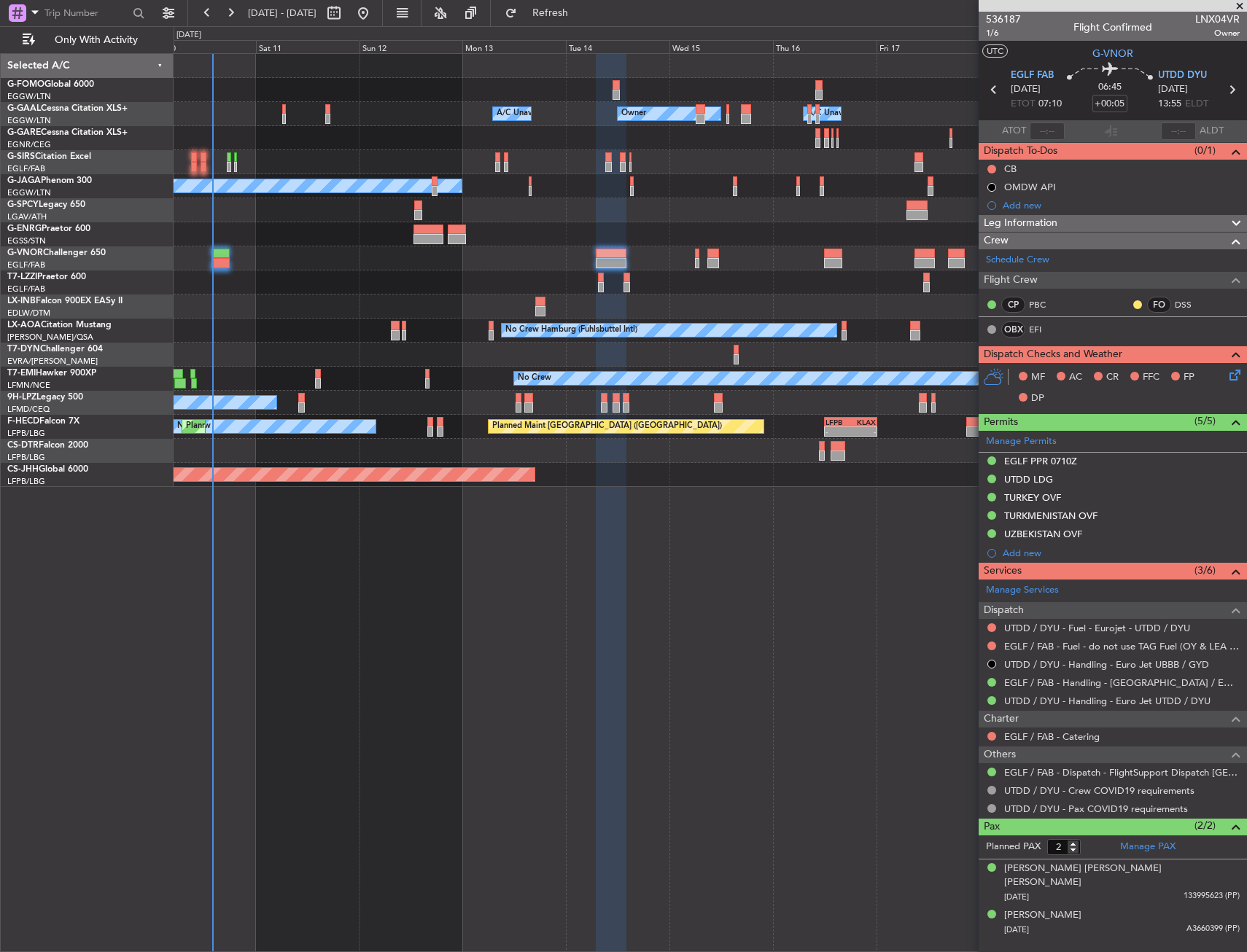
click at [482, 215] on div at bounding box center [710, 210] width 1073 height 24
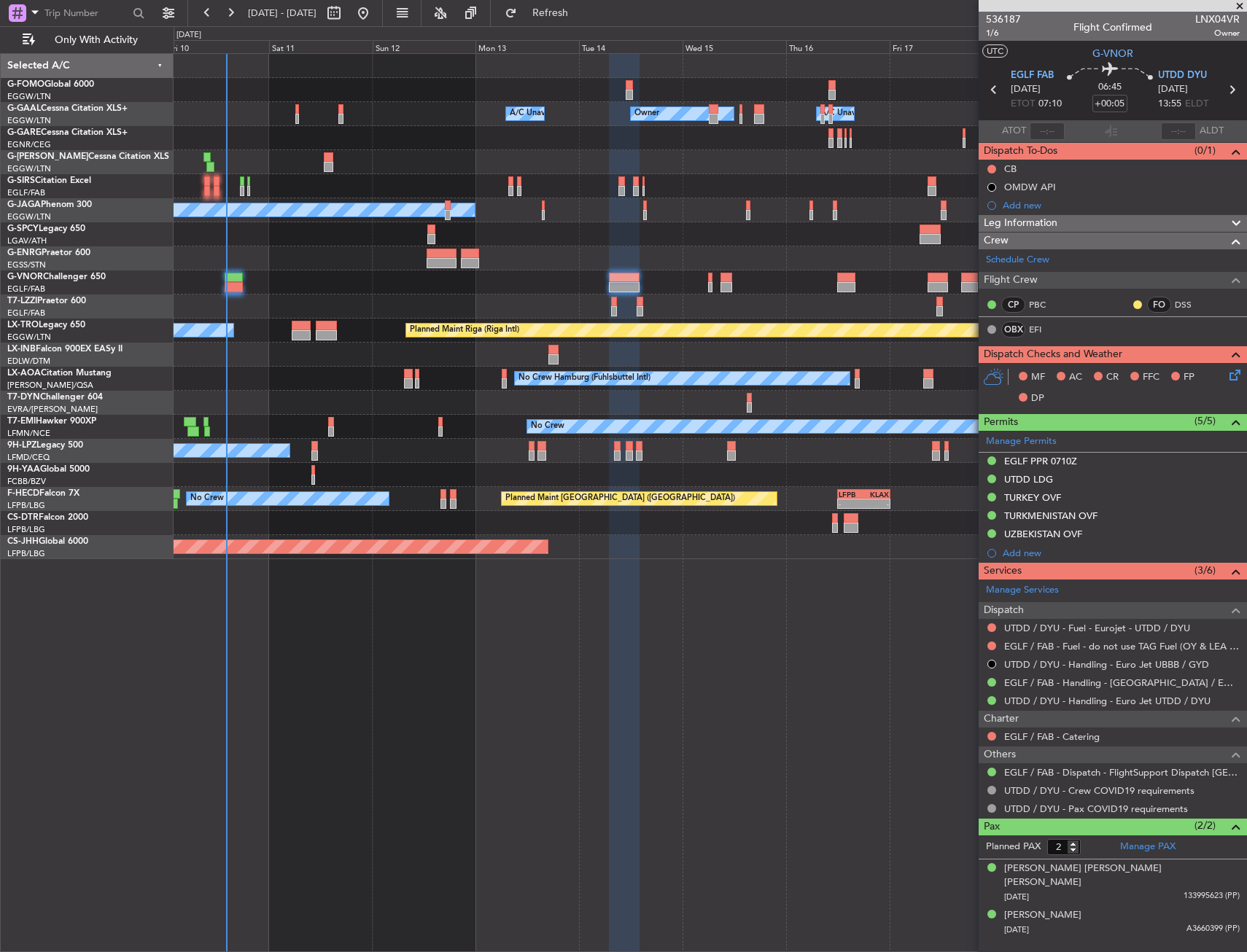
click at [278, 157] on div "Planned Maint [GEOGRAPHIC_DATA] ([GEOGRAPHIC_DATA])" at bounding box center [710, 162] width 1073 height 24
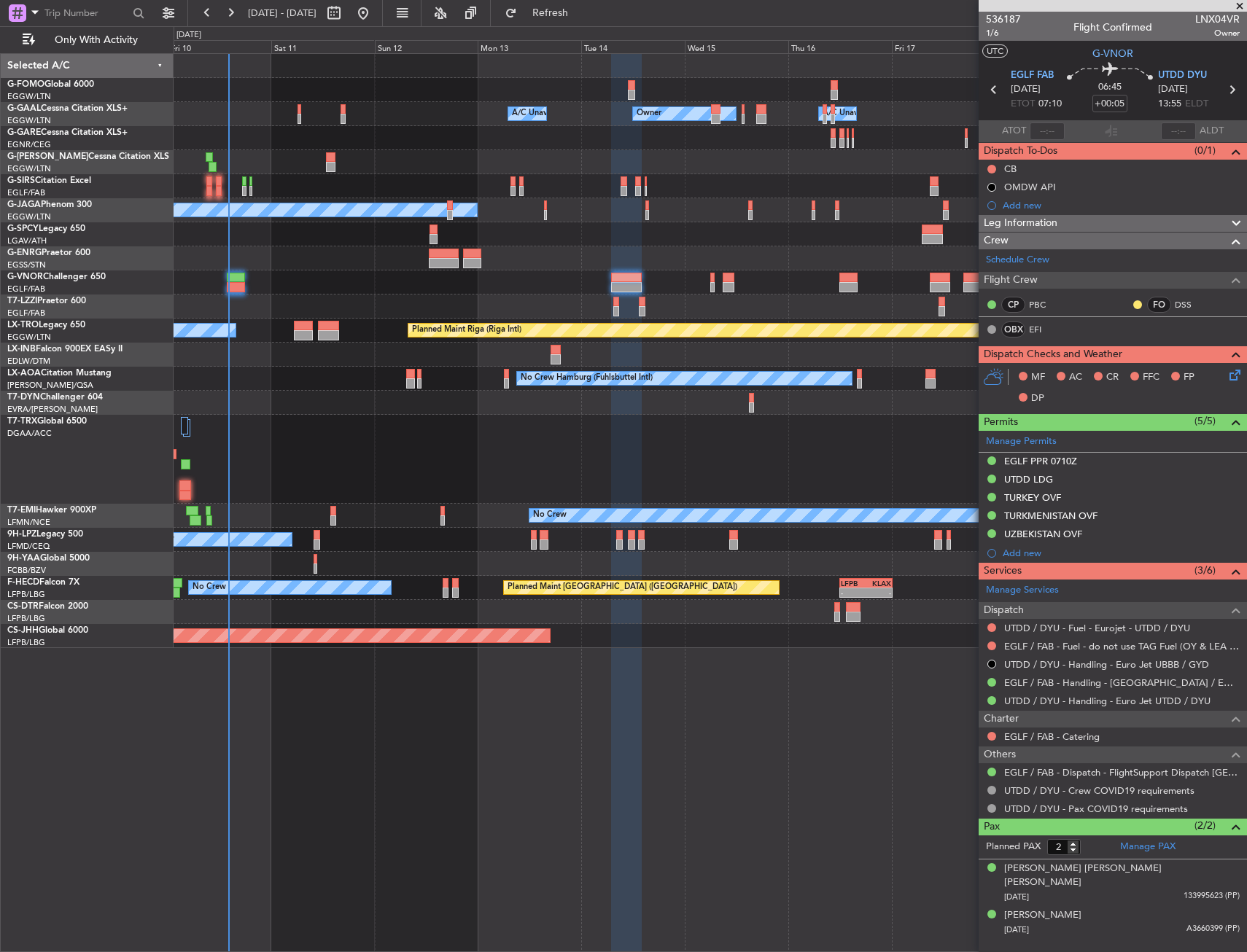
click at [481, 438] on div at bounding box center [710, 460] width 1073 height 89
